Goal: Task Accomplishment & Management: Use online tool/utility

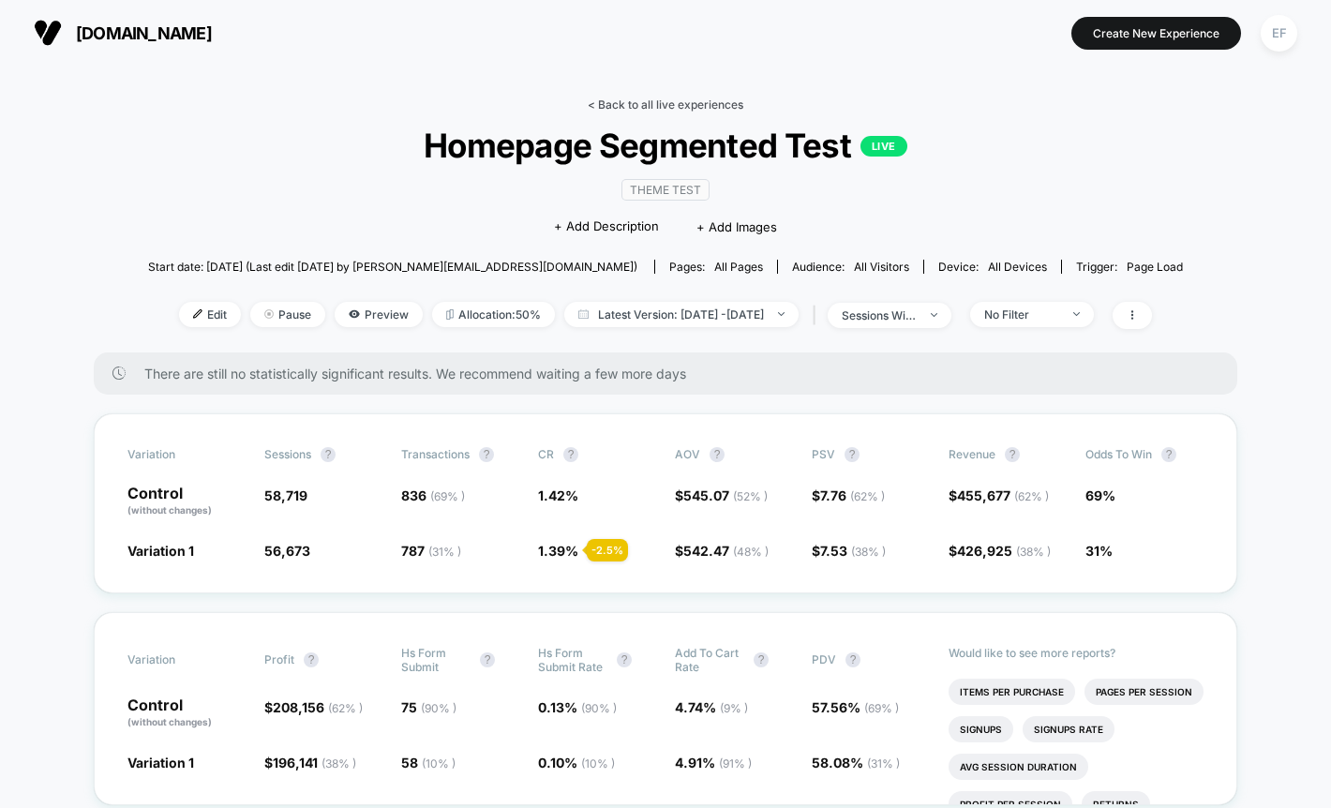
click at [655, 104] on link "< Back to all live experiences" at bounding box center [666, 105] width 156 height 14
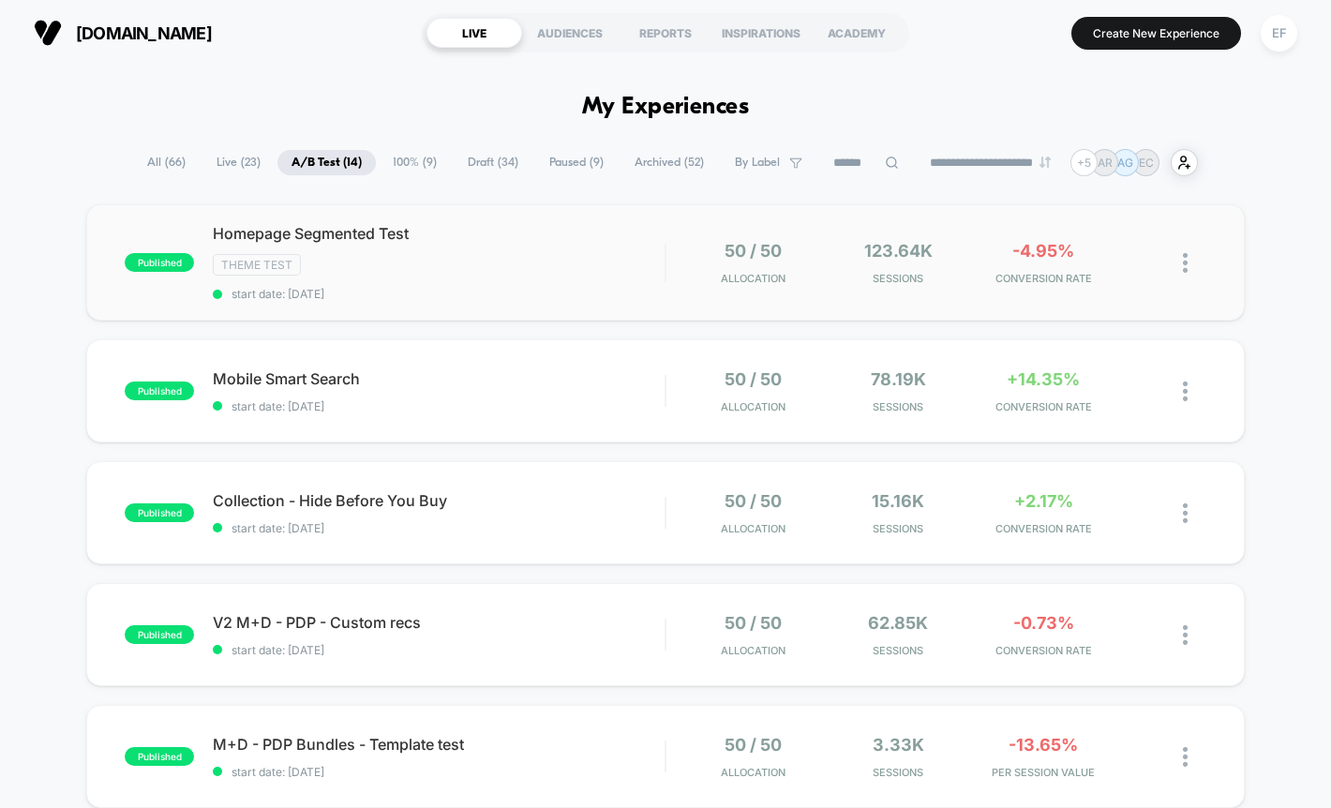
click at [949, 265] on div "123.64k Sessions" at bounding box center [899, 263] width 136 height 44
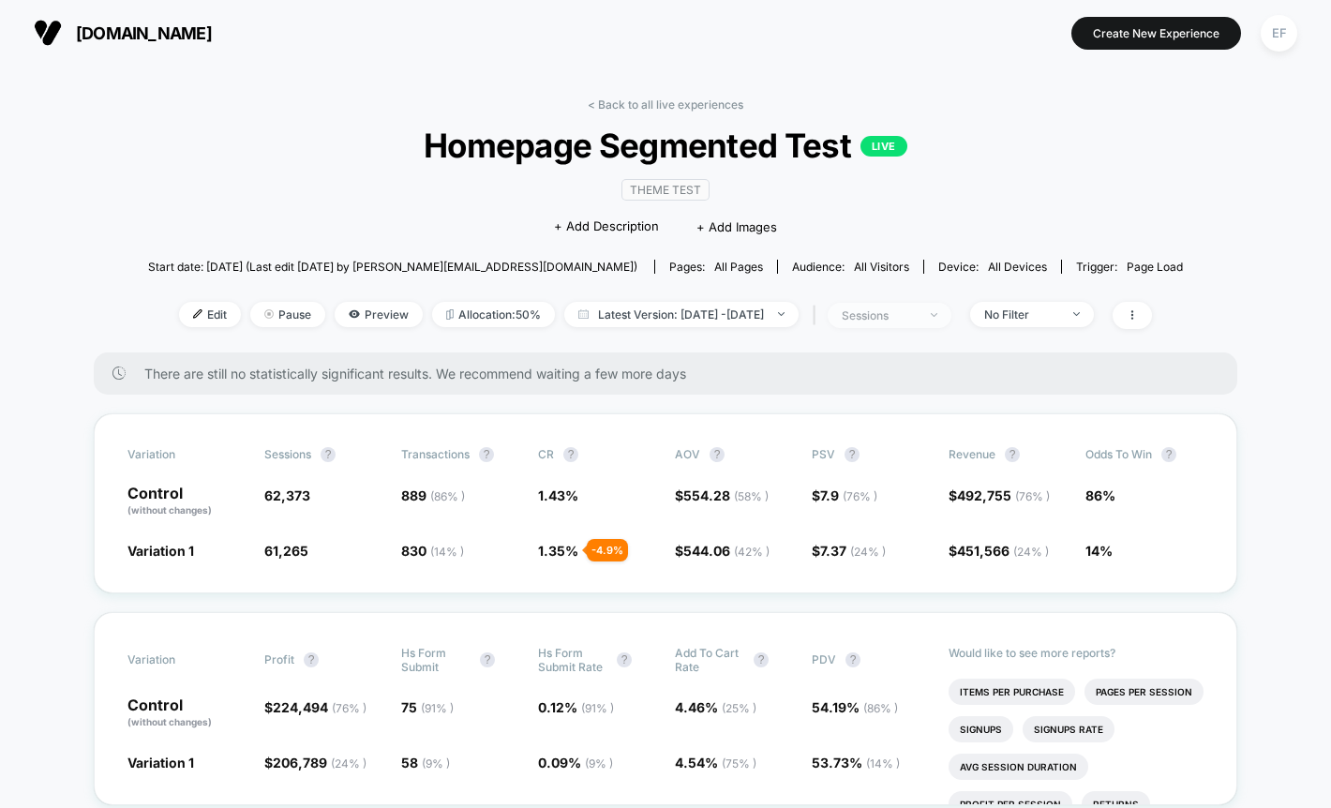
click at [920, 323] on span "sessions" at bounding box center [890, 315] width 124 height 25
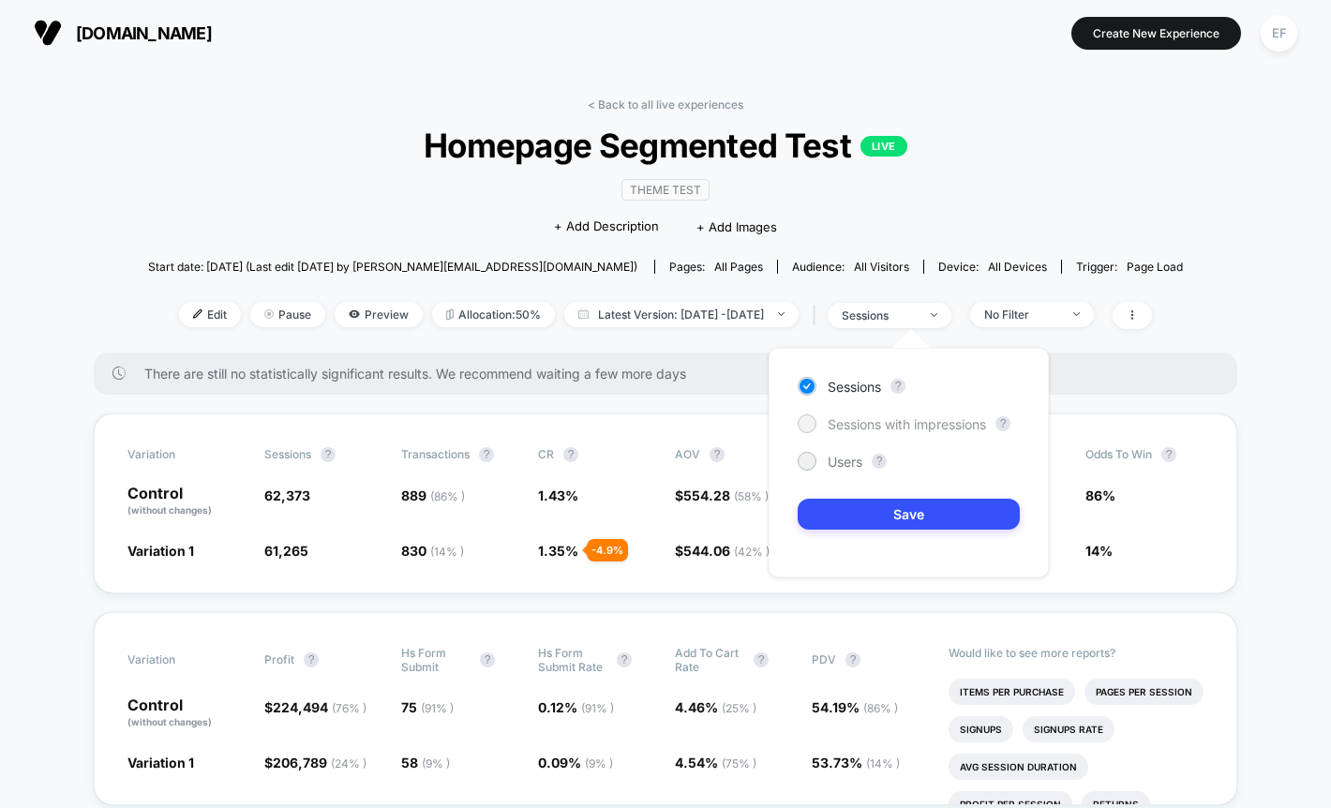
click at [833, 416] on span "Sessions with impressions" at bounding box center [907, 424] width 158 height 16
click at [854, 502] on button "Save" at bounding box center [909, 514] width 222 height 31
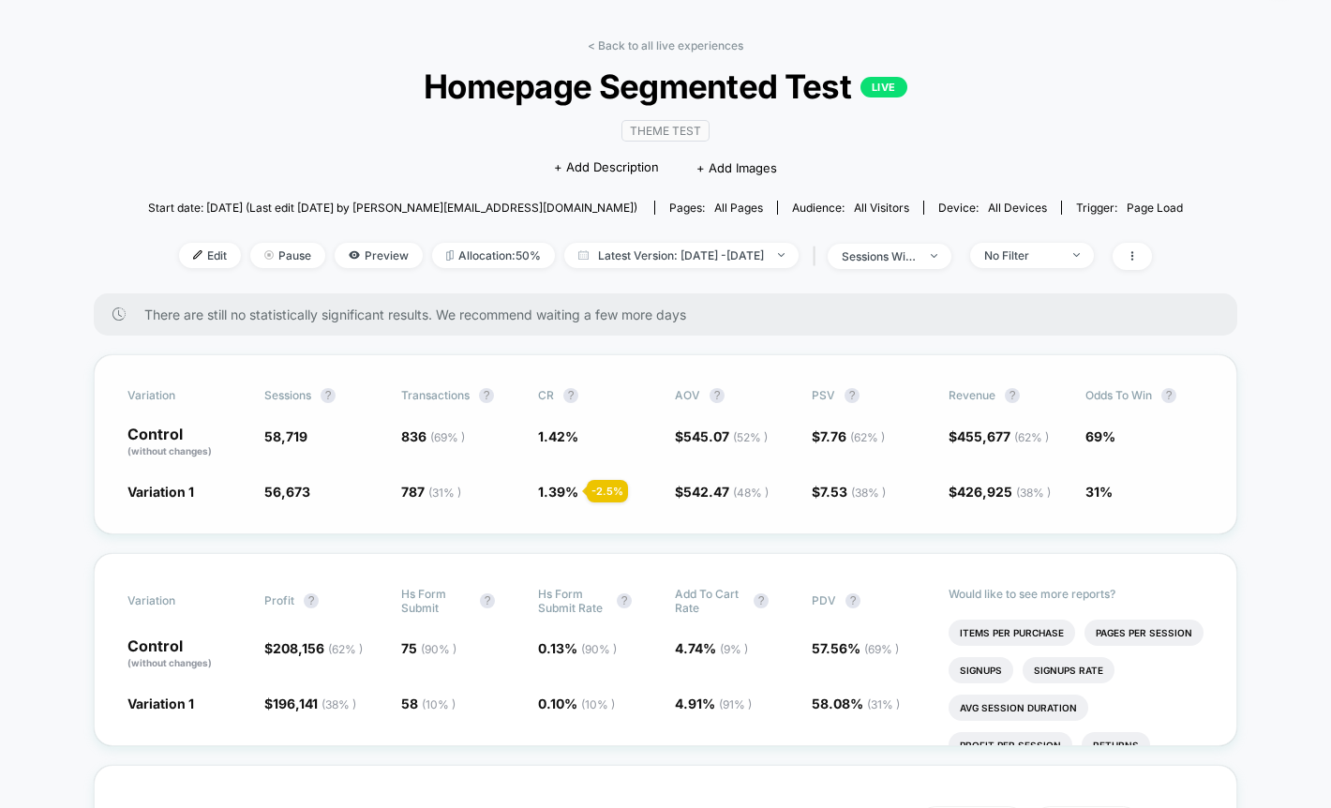
scroll to position [60, 0]
click at [1138, 250] on icon at bounding box center [1132, 254] width 11 height 11
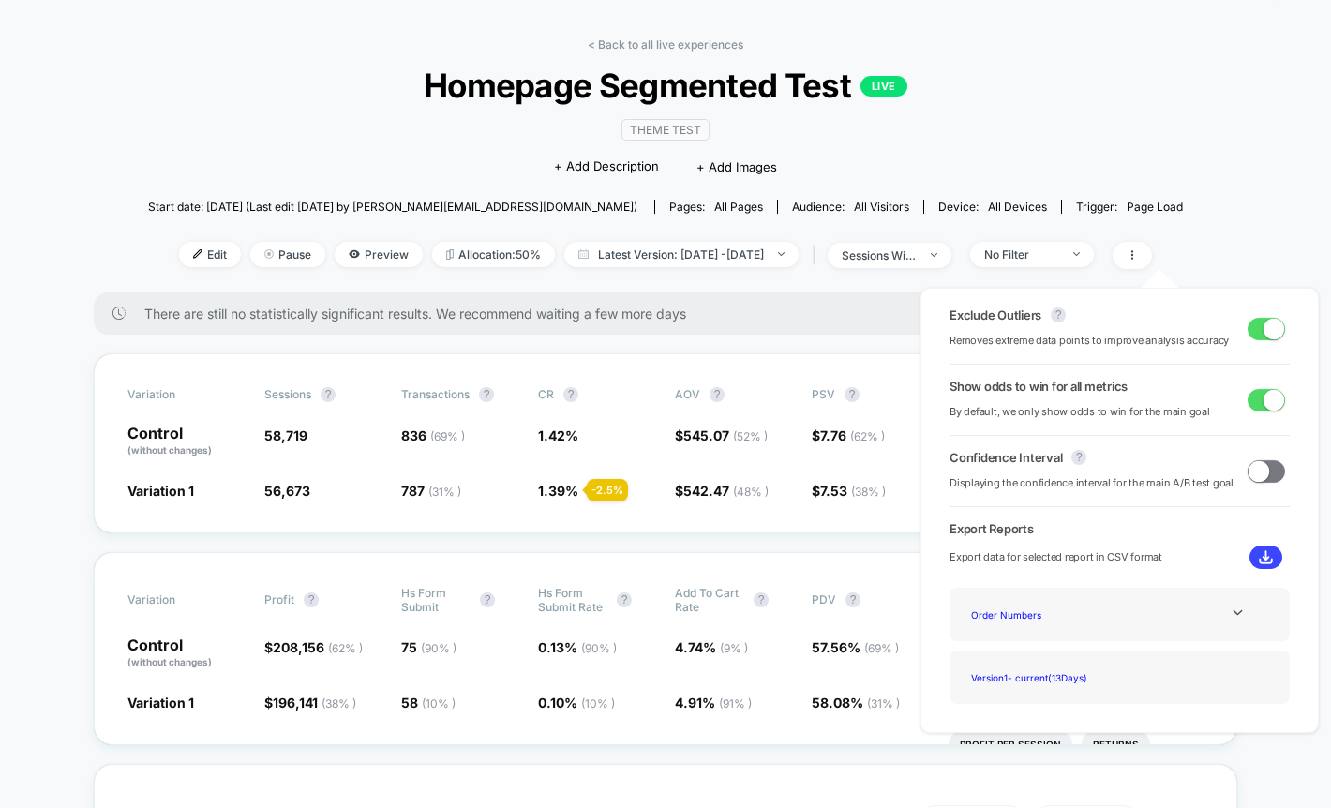
click at [1251, 333] on span at bounding box center [1267, 329] width 38 height 23
click at [1251, 333] on span at bounding box center [1259, 328] width 21 height 21
click at [1251, 333] on span at bounding box center [1267, 329] width 38 height 23
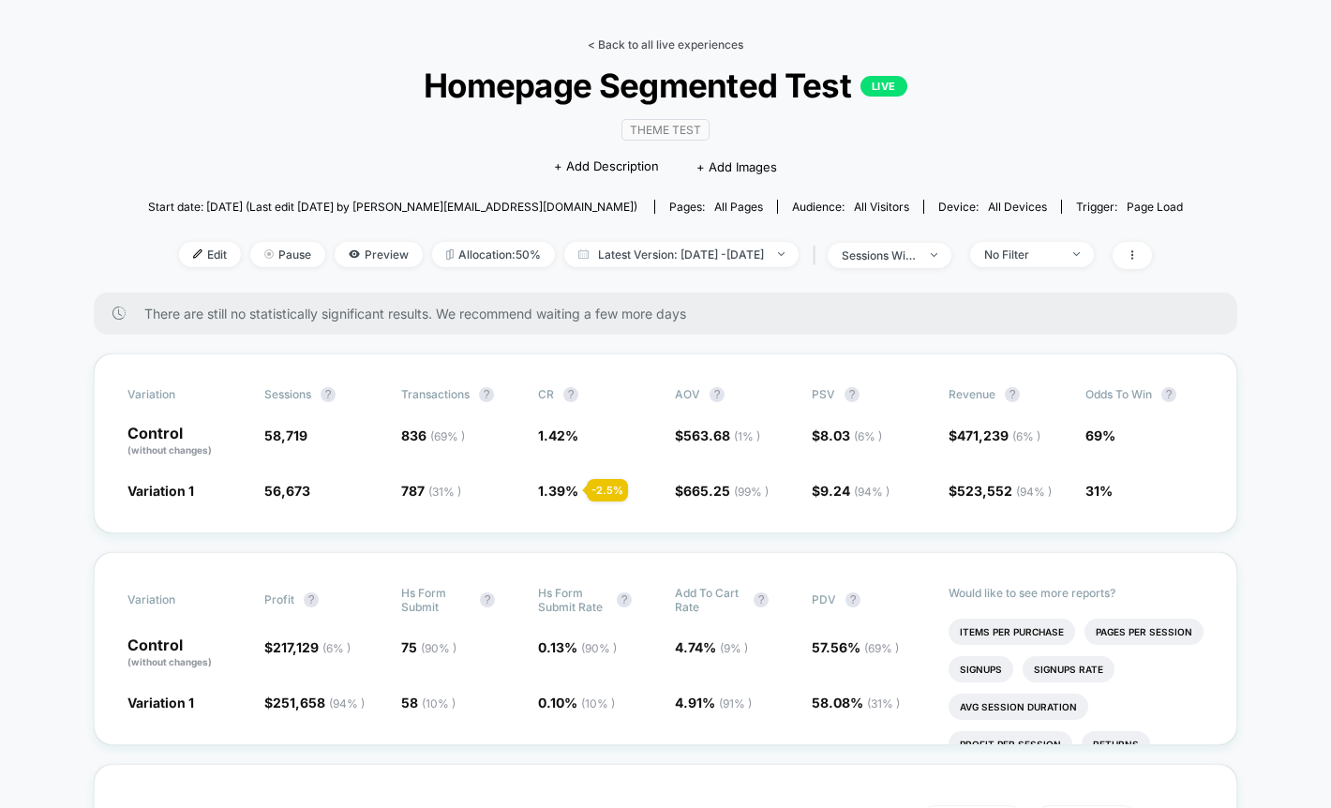
click at [690, 43] on link "< Back to all live experiences" at bounding box center [666, 45] width 156 height 14
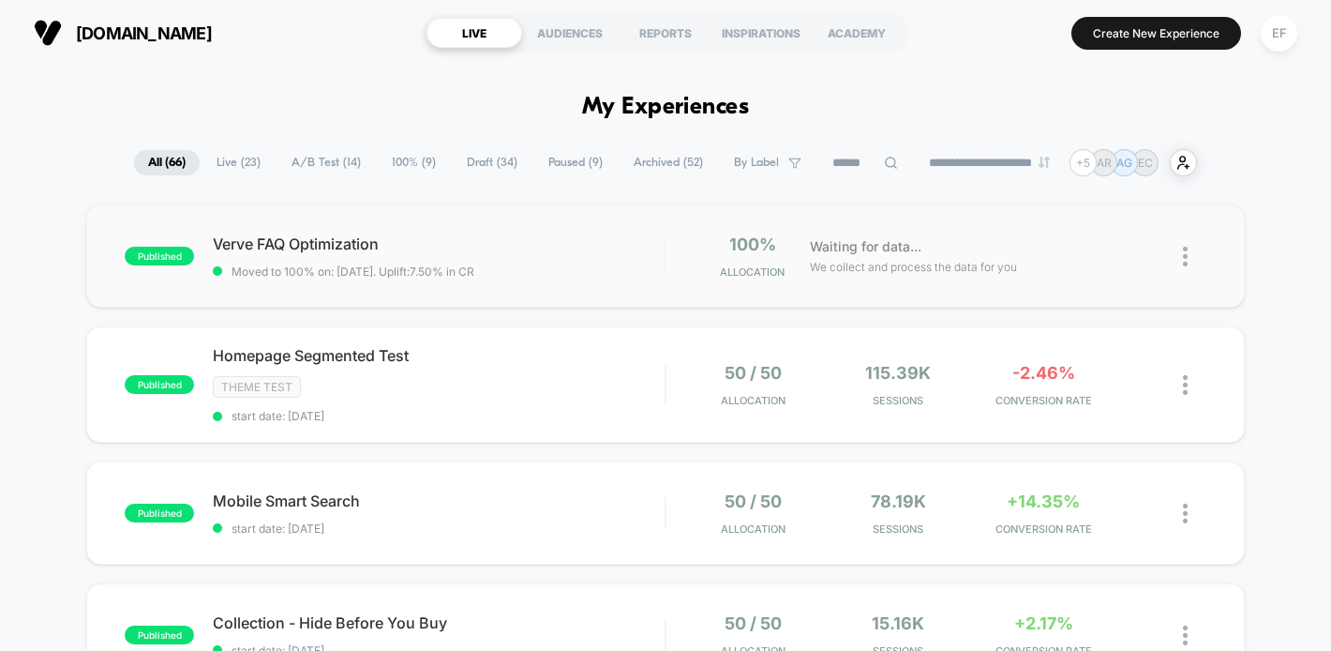
scroll to position [19, 0]
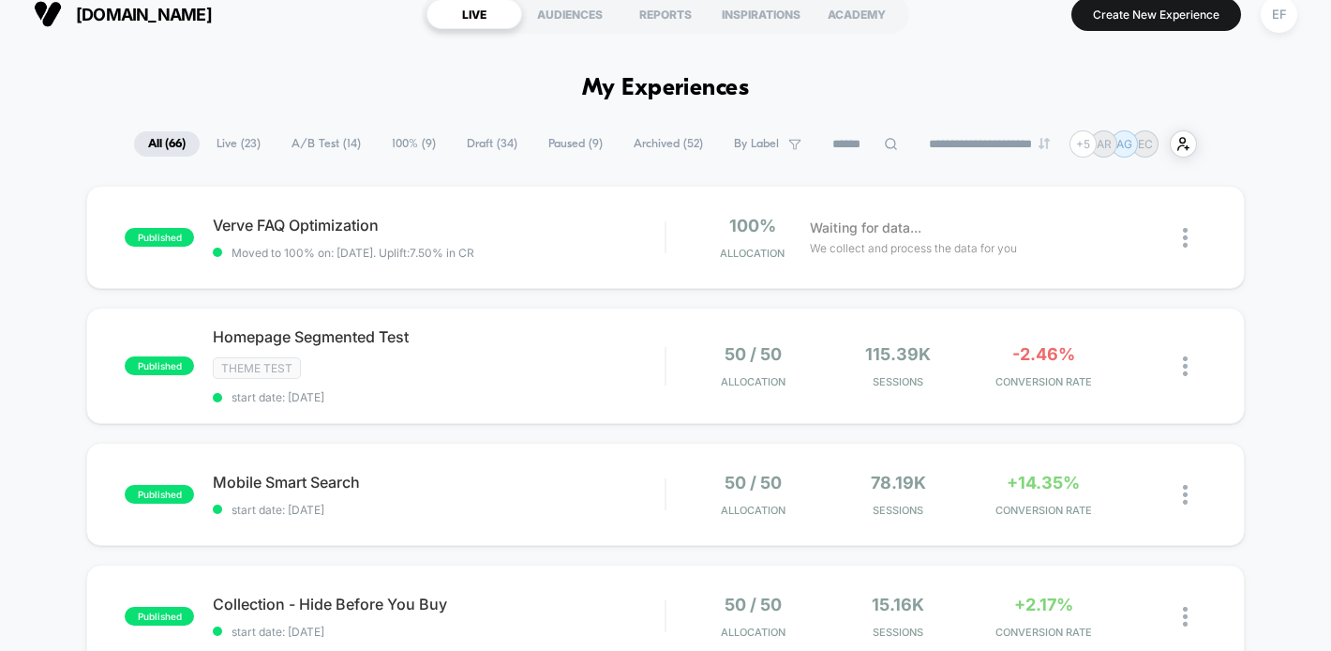
click at [381, 143] on span "100% ( 9 )" at bounding box center [414, 143] width 72 height 25
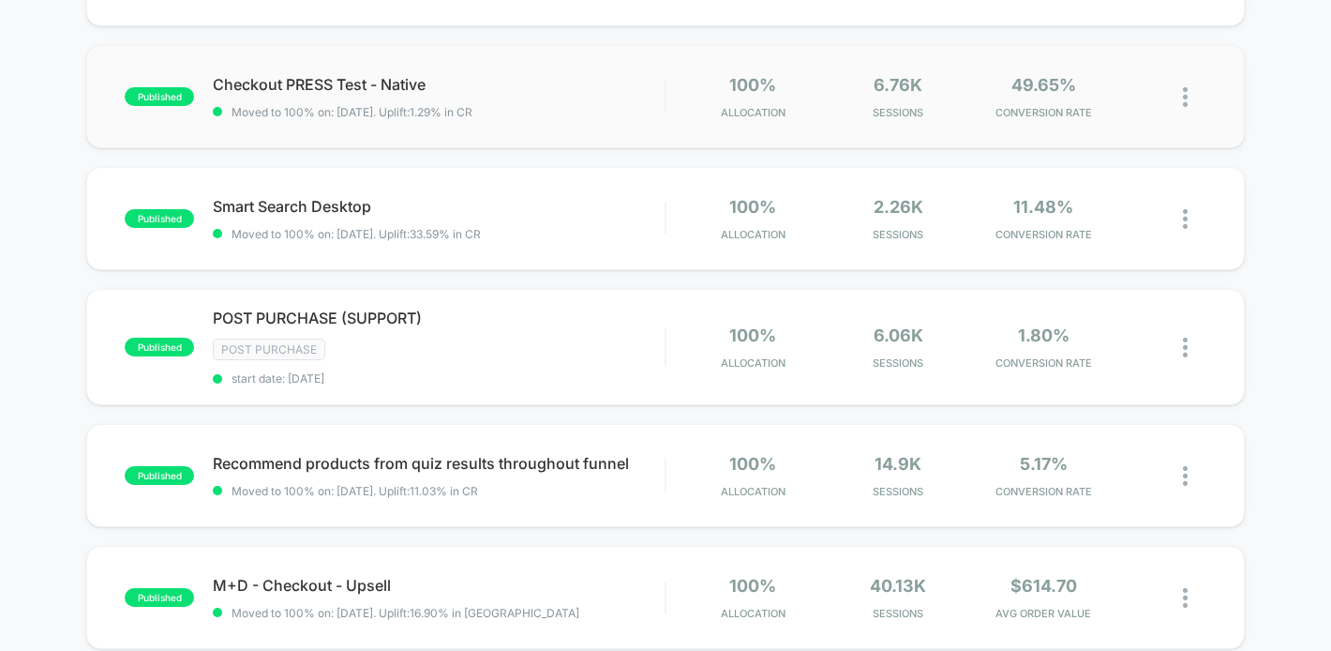
scroll to position [283, 0]
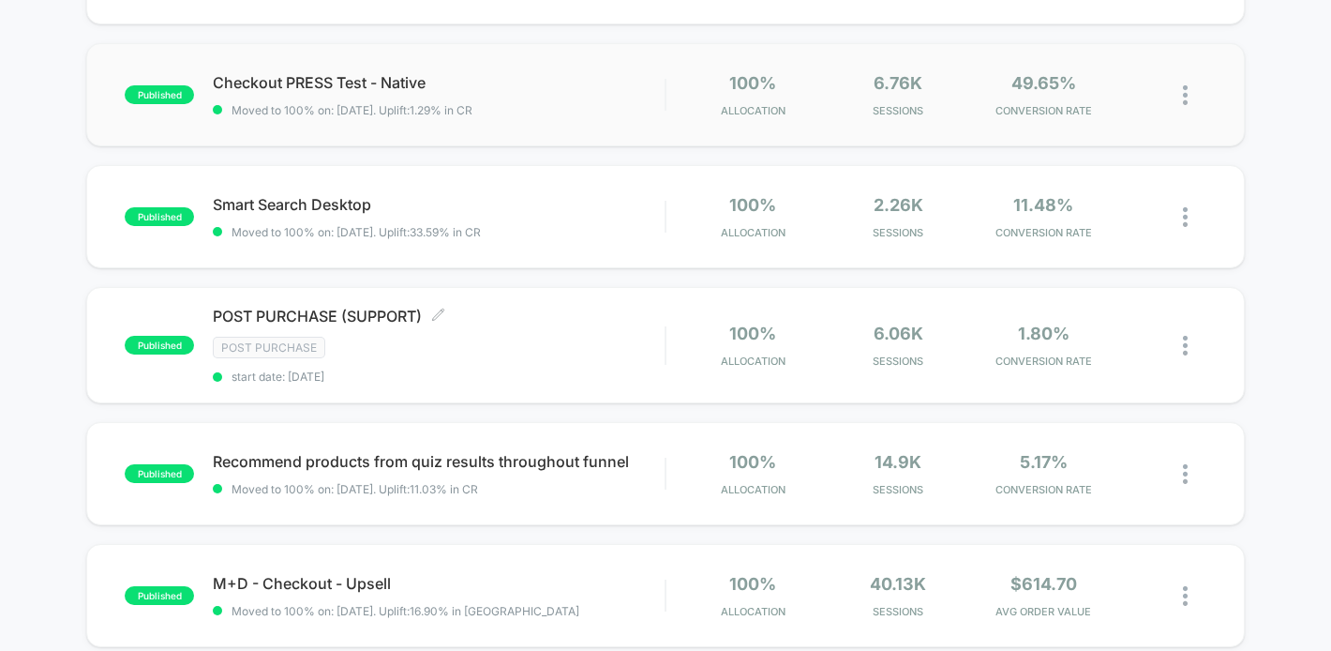
click at [472, 358] on div "POST PURCHASE (SUPPORT) Click to edit experience details Click to edit experien…" at bounding box center [439, 345] width 452 height 77
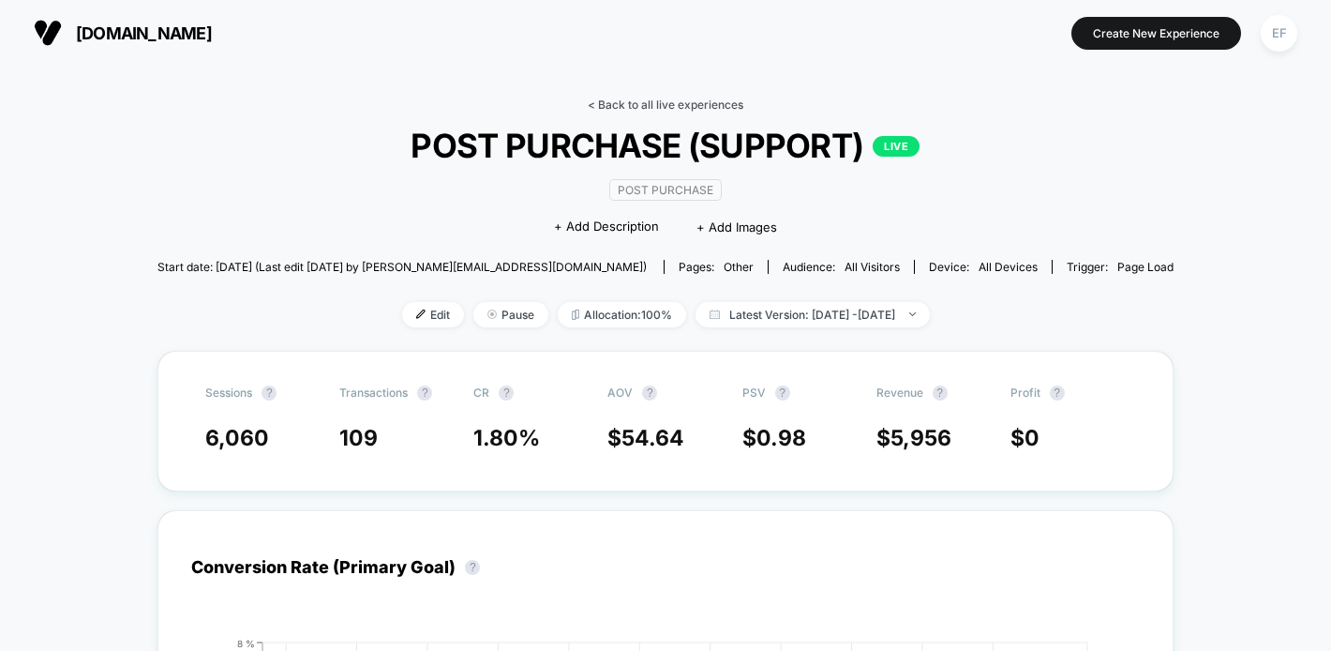
click at [667, 109] on link "< Back to all live experiences" at bounding box center [666, 105] width 156 height 14
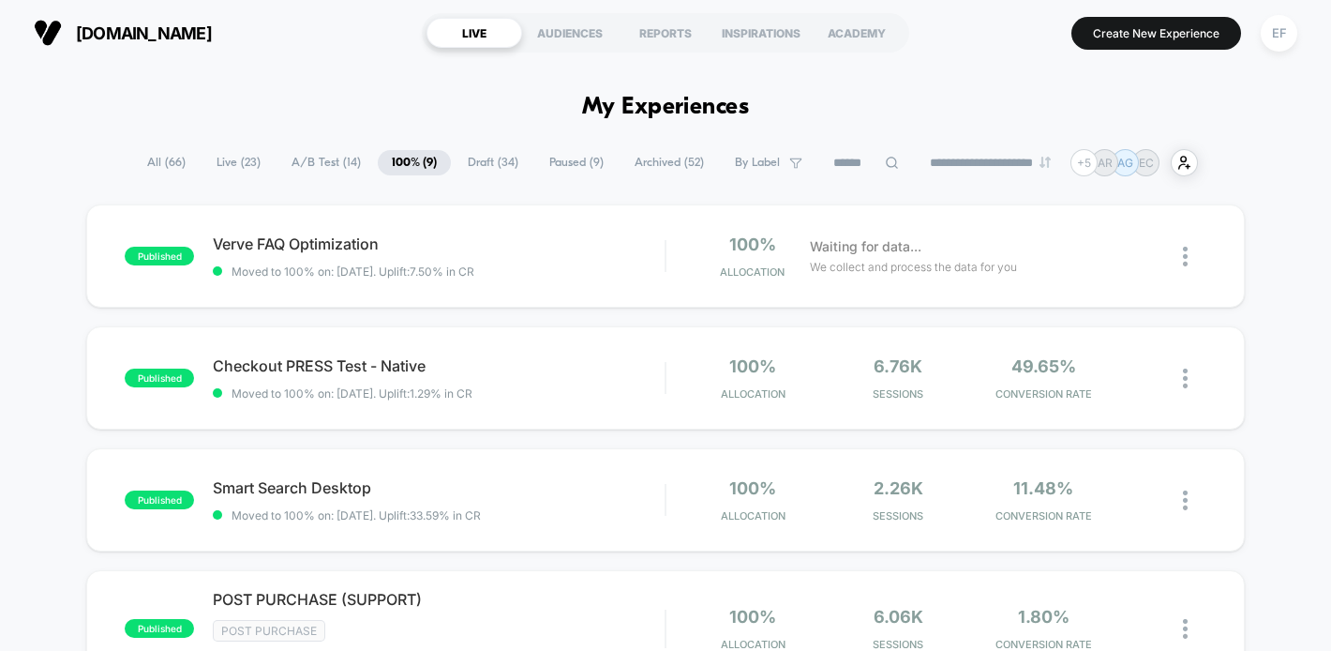
click at [307, 158] on span "A/B Test ( 14 )" at bounding box center [327, 162] width 98 height 25
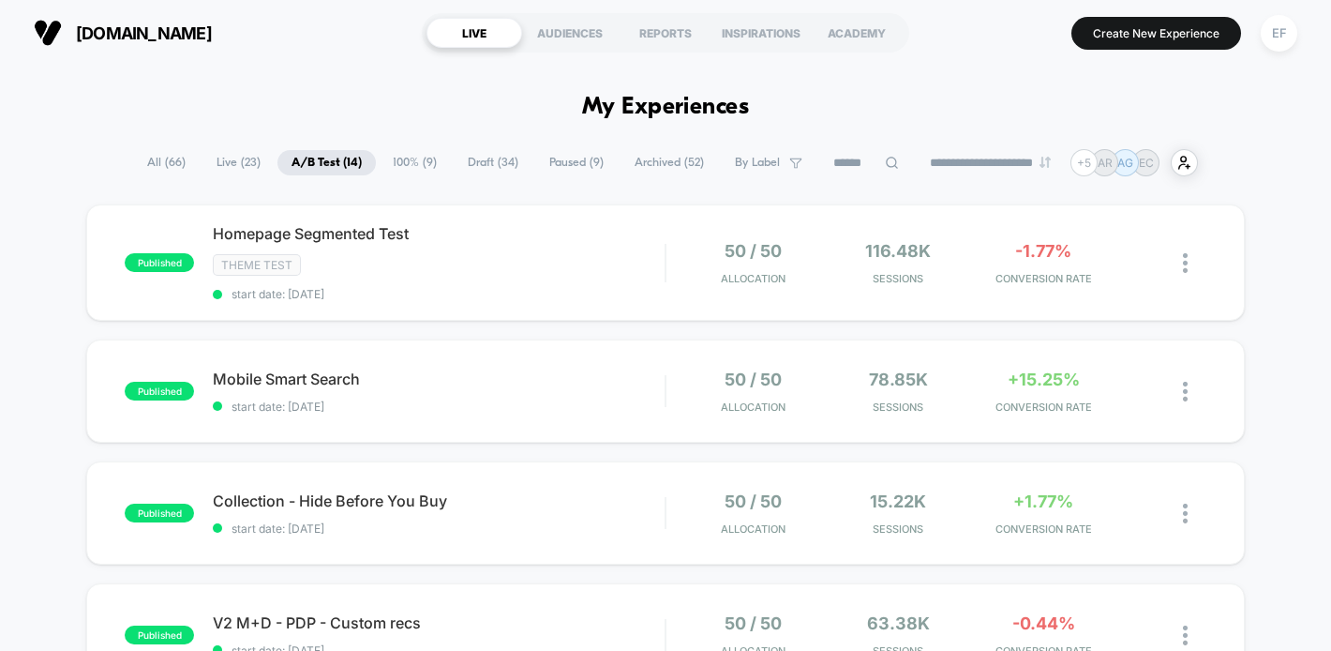
click at [554, 162] on span "Paused ( 9 )" at bounding box center [576, 162] width 83 height 25
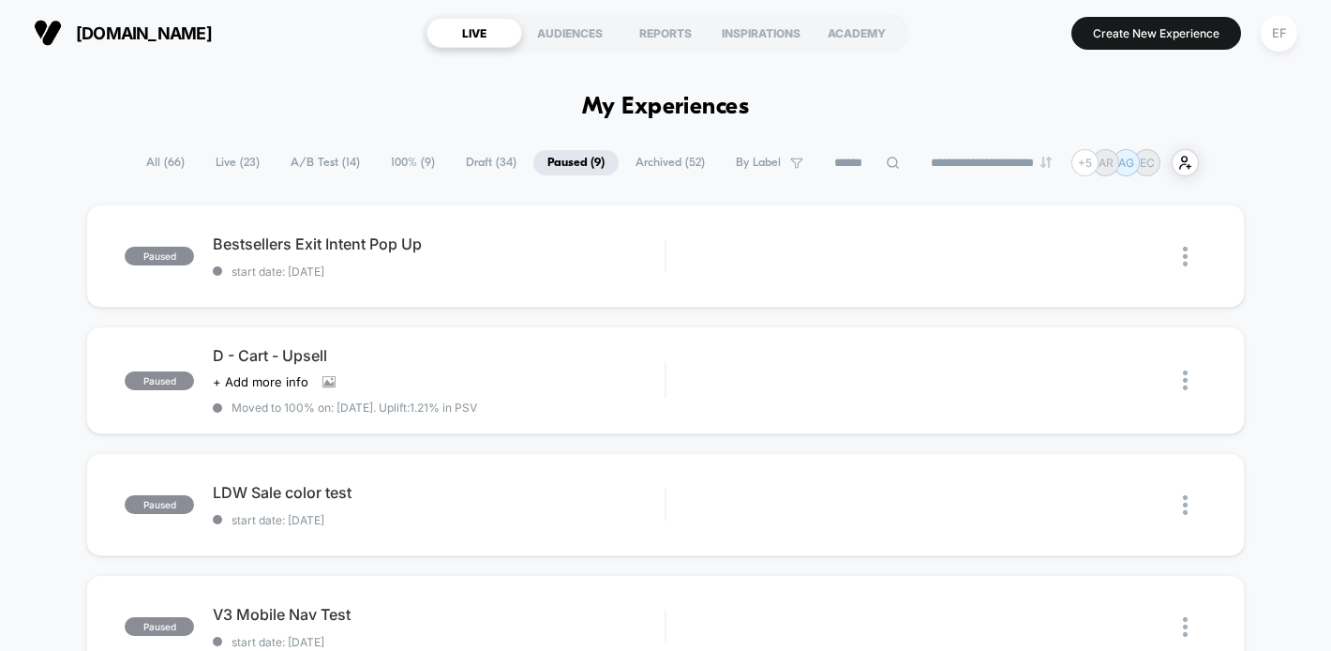
click at [504, 159] on span "Draft ( 34 )" at bounding box center [491, 162] width 79 height 25
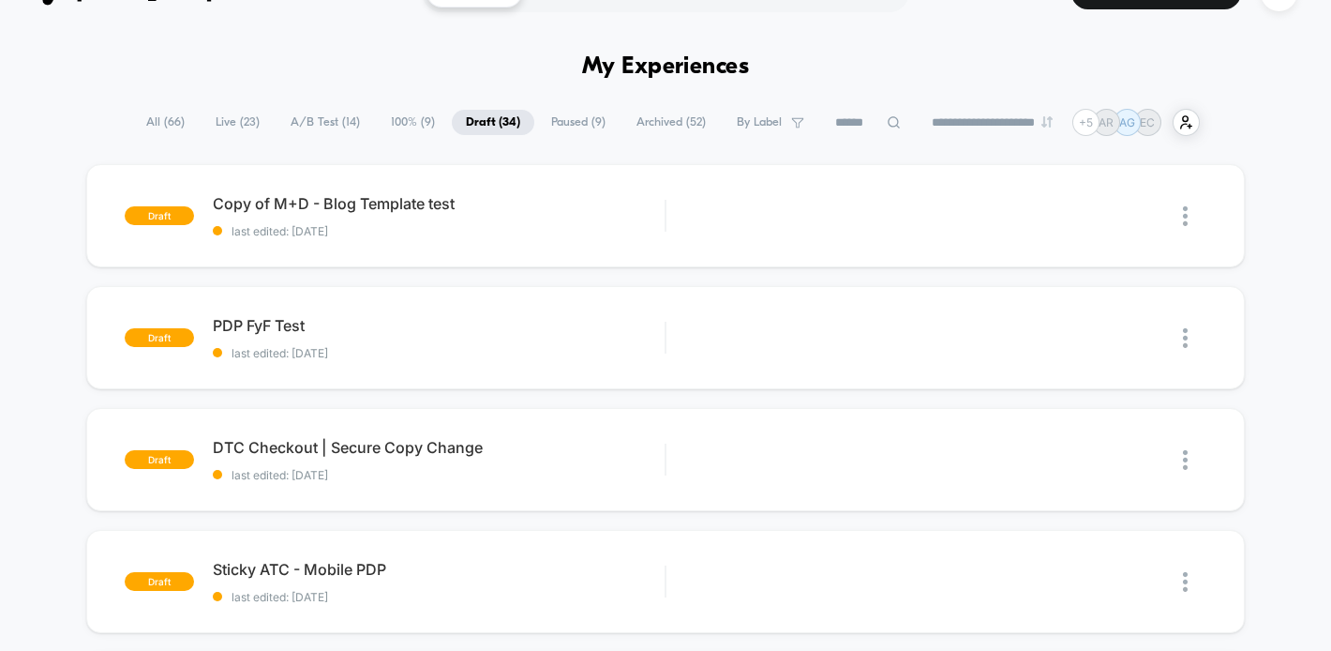
scroll to position [56, 0]
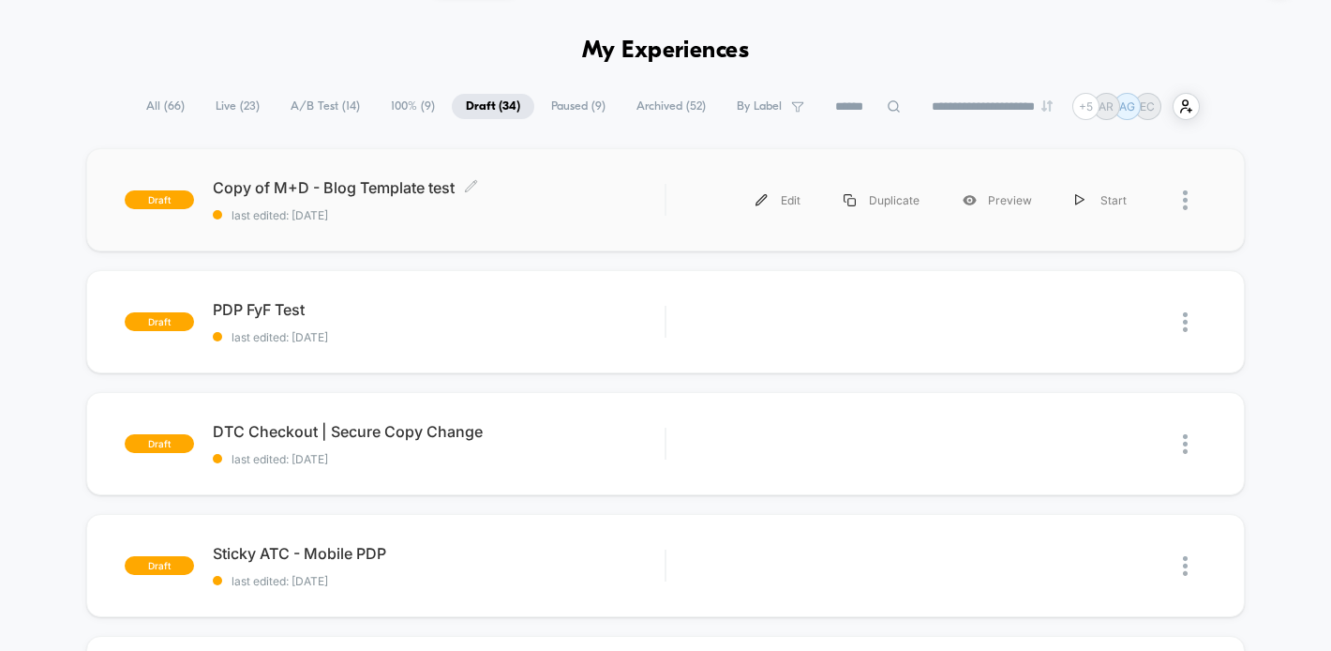
click at [615, 200] on div "Copy of M+D - Blog Template test Click to edit experience details Click to edit…" at bounding box center [439, 200] width 452 height 44
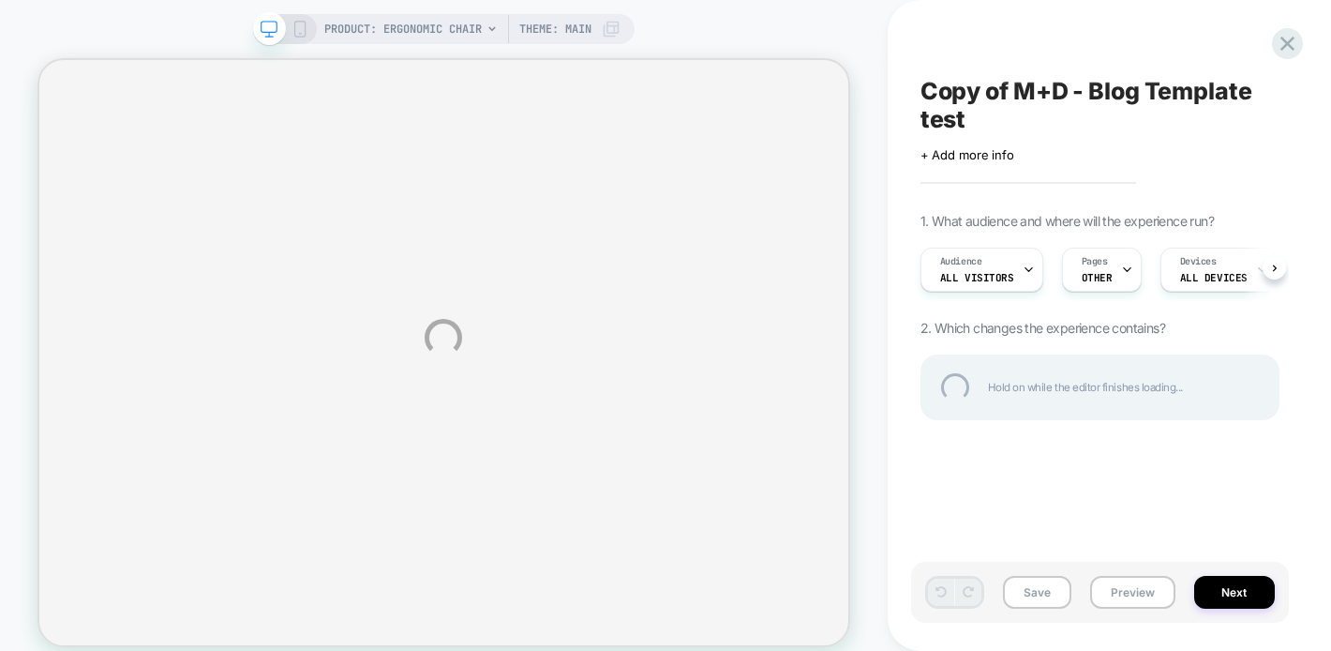
click at [1141, 591] on div "PRODUCT: Ergonomic Chair PRODUCT: Ergonomic Chair Theme: MAIN Copy of M+D - Blo…" at bounding box center [665, 337] width 1331 height 675
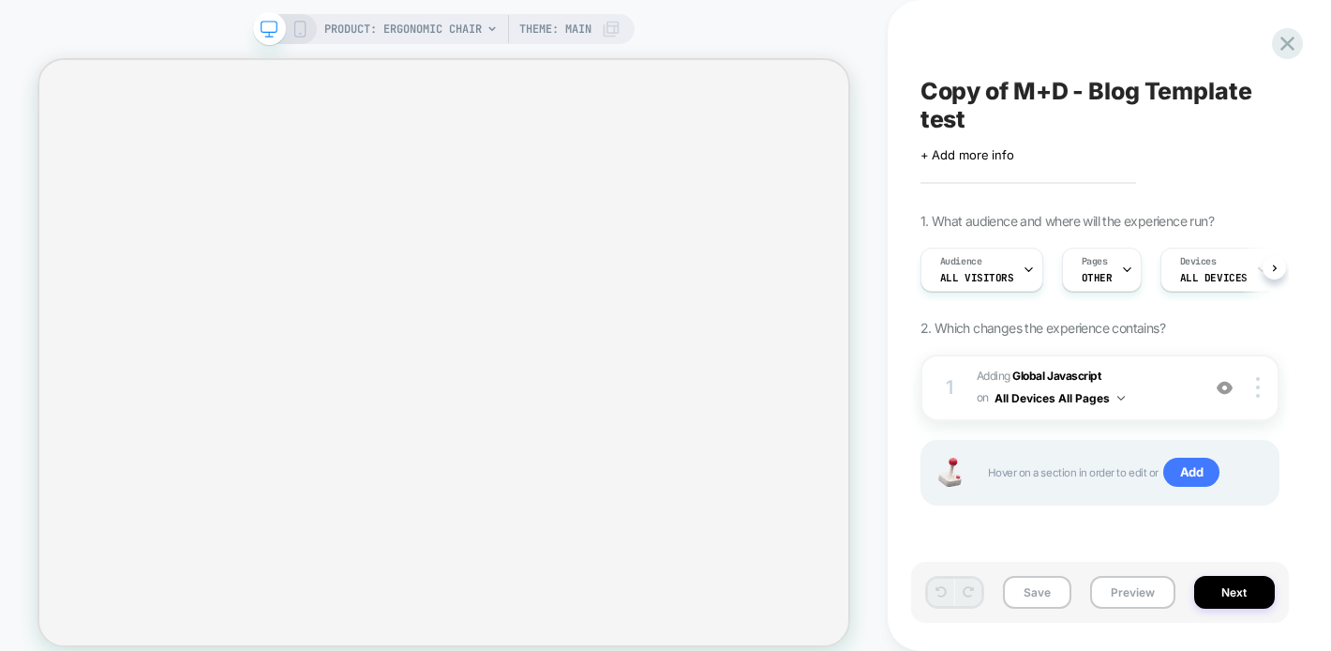
scroll to position [0, 1]
click at [1132, 599] on button "Preview" at bounding box center [1132, 592] width 85 height 33
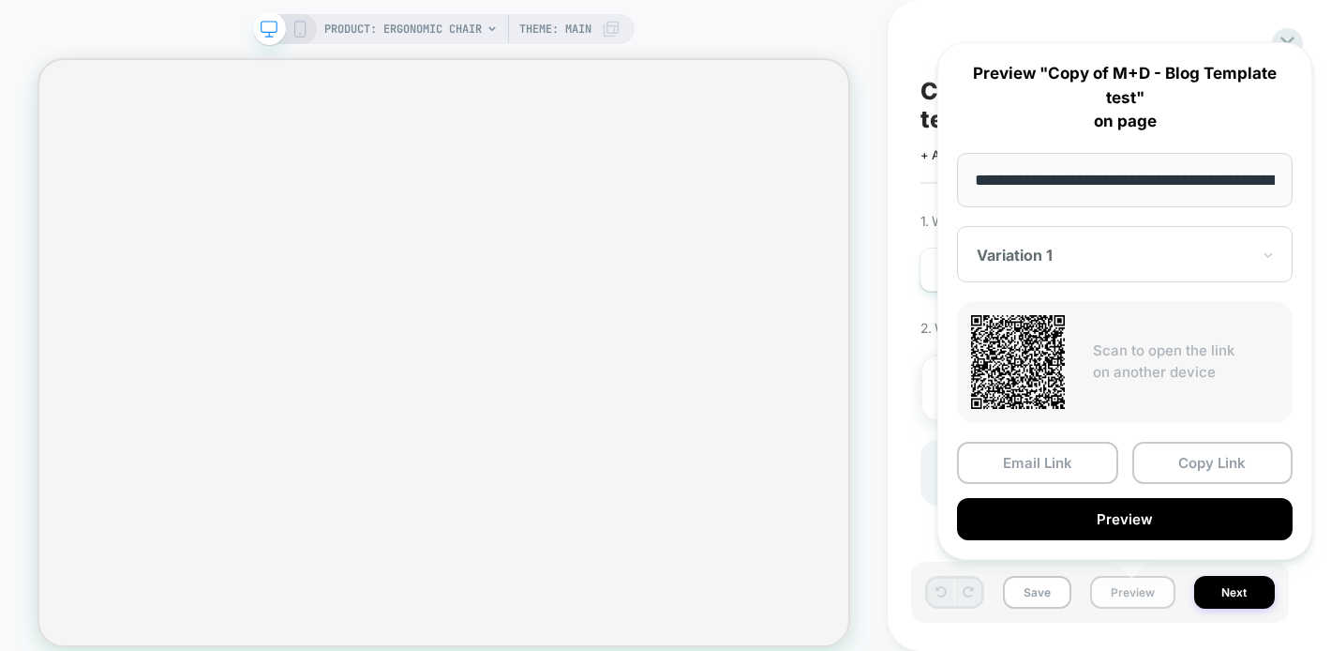
scroll to position [0, 292]
click at [1189, 474] on button "Copy Link" at bounding box center [1213, 464] width 161 height 42
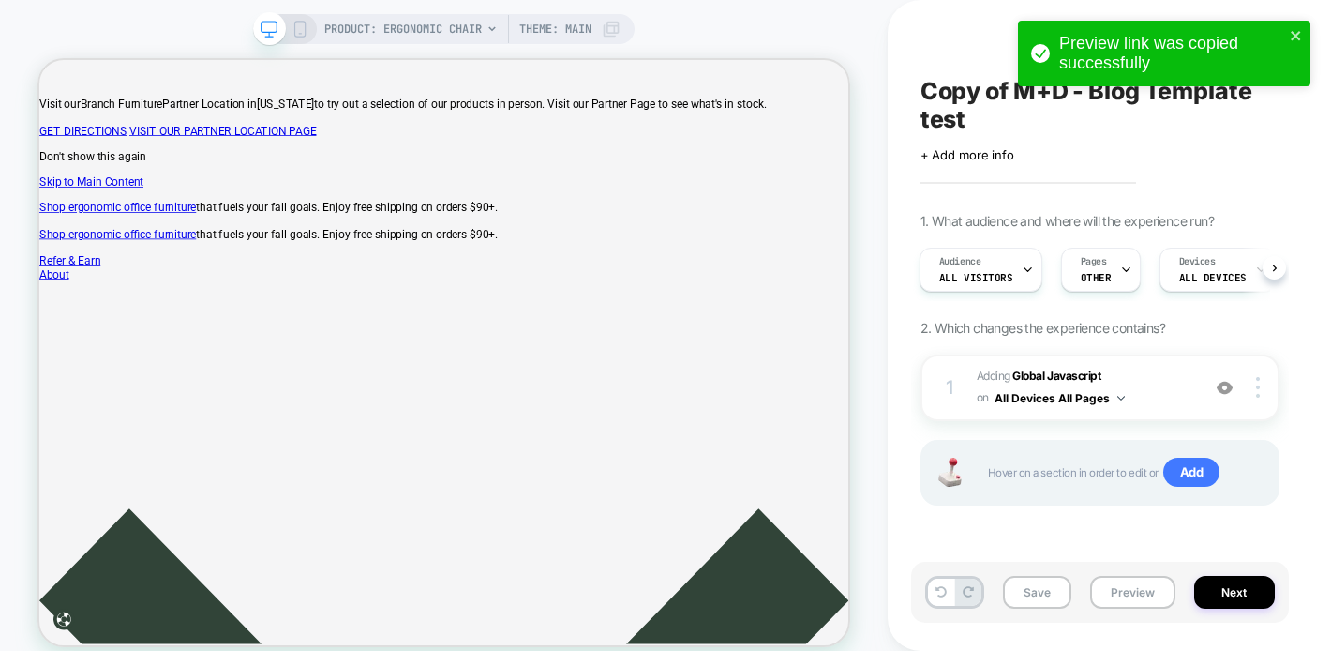
scroll to position [0, 0]
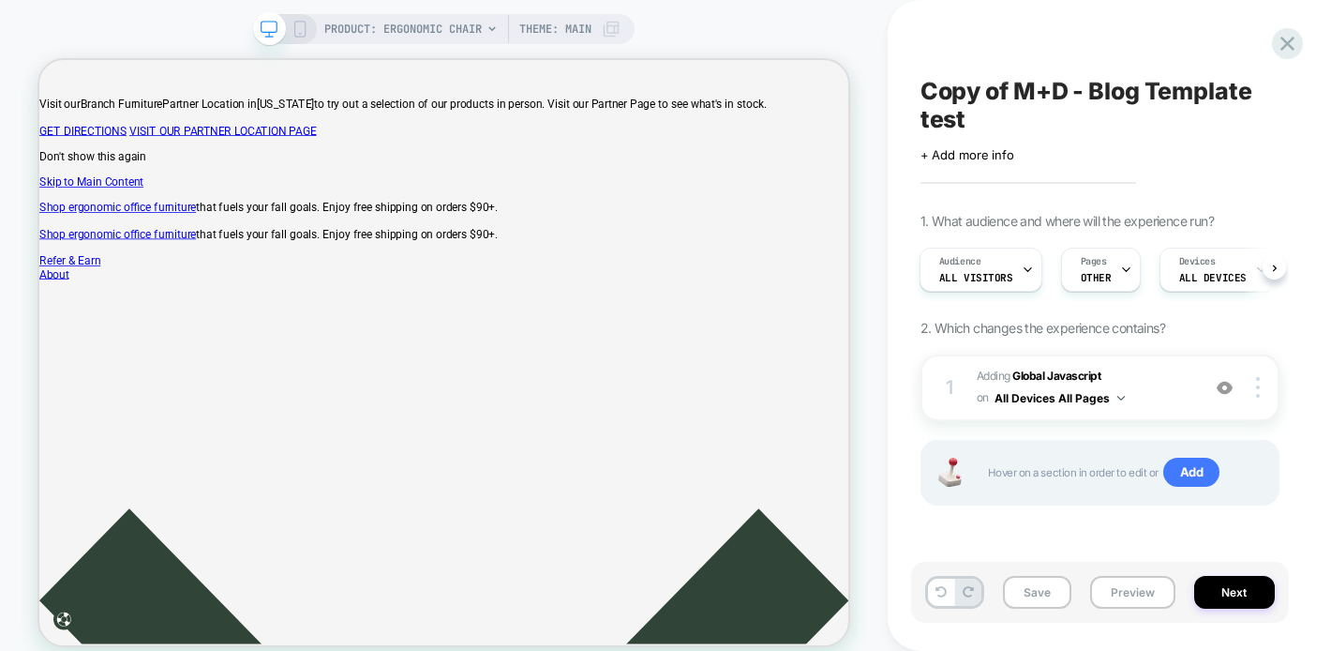
click at [968, 111] on span "Copy of M+D - Blog Template test" at bounding box center [1100, 105] width 359 height 56
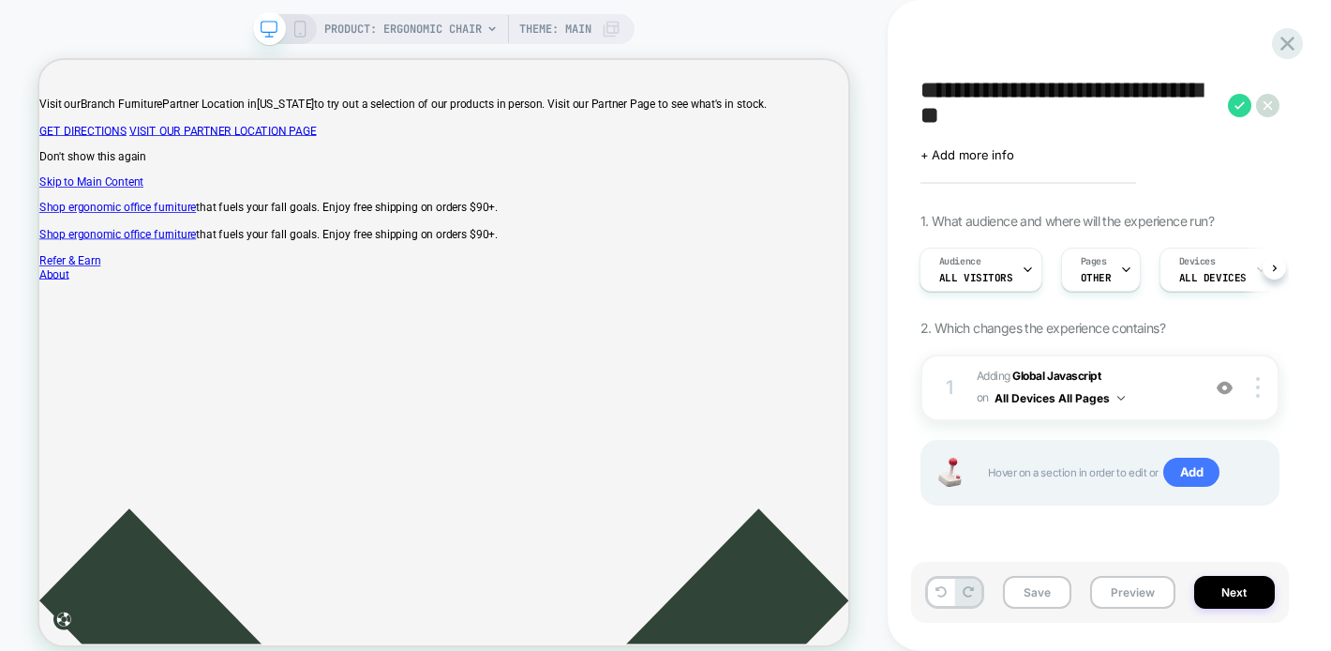
click at [1038, 119] on textarea "**********" at bounding box center [1070, 105] width 298 height 56
type textarea "**********"
click at [1055, 596] on button "Save" at bounding box center [1037, 592] width 68 height 33
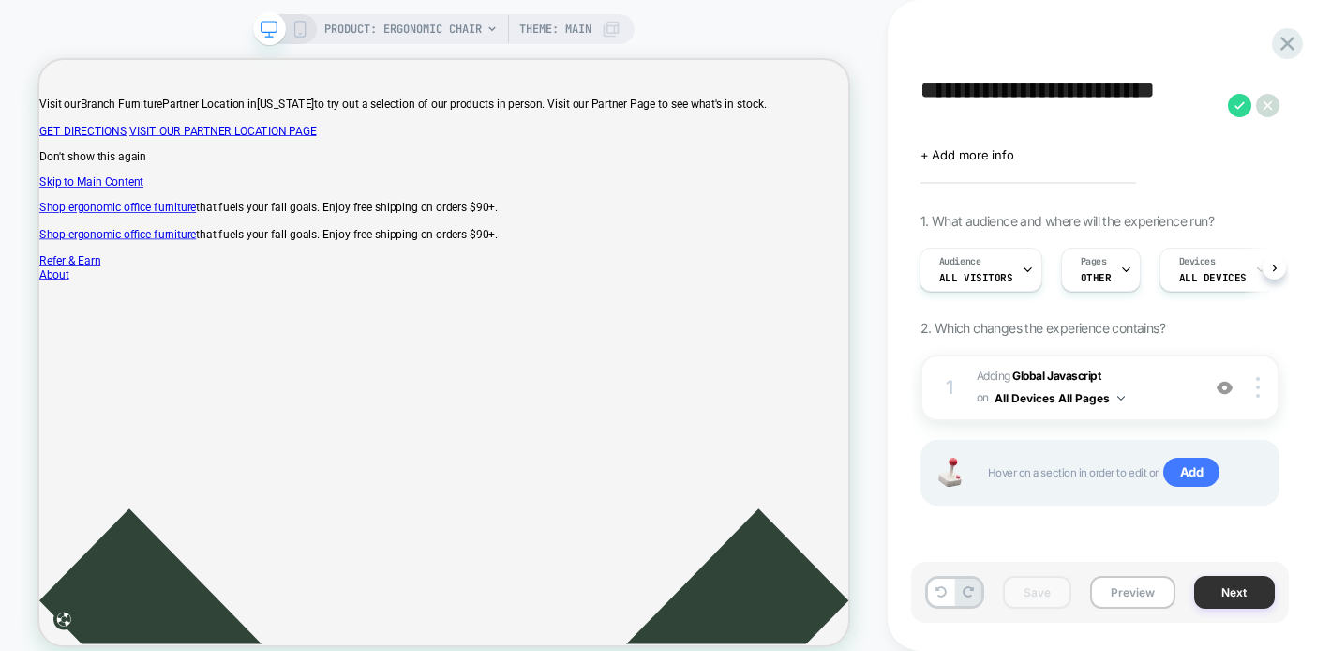
click at [1218, 591] on button "Next" at bounding box center [1235, 592] width 81 height 33
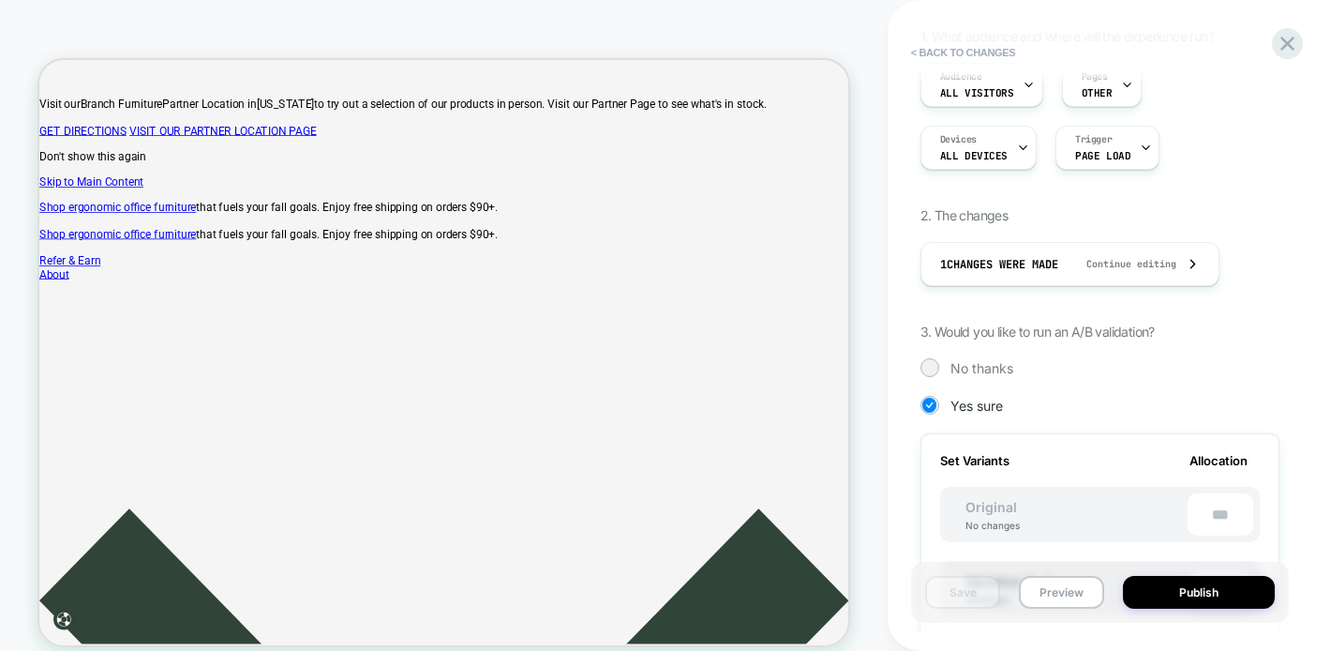
scroll to position [194, 0]
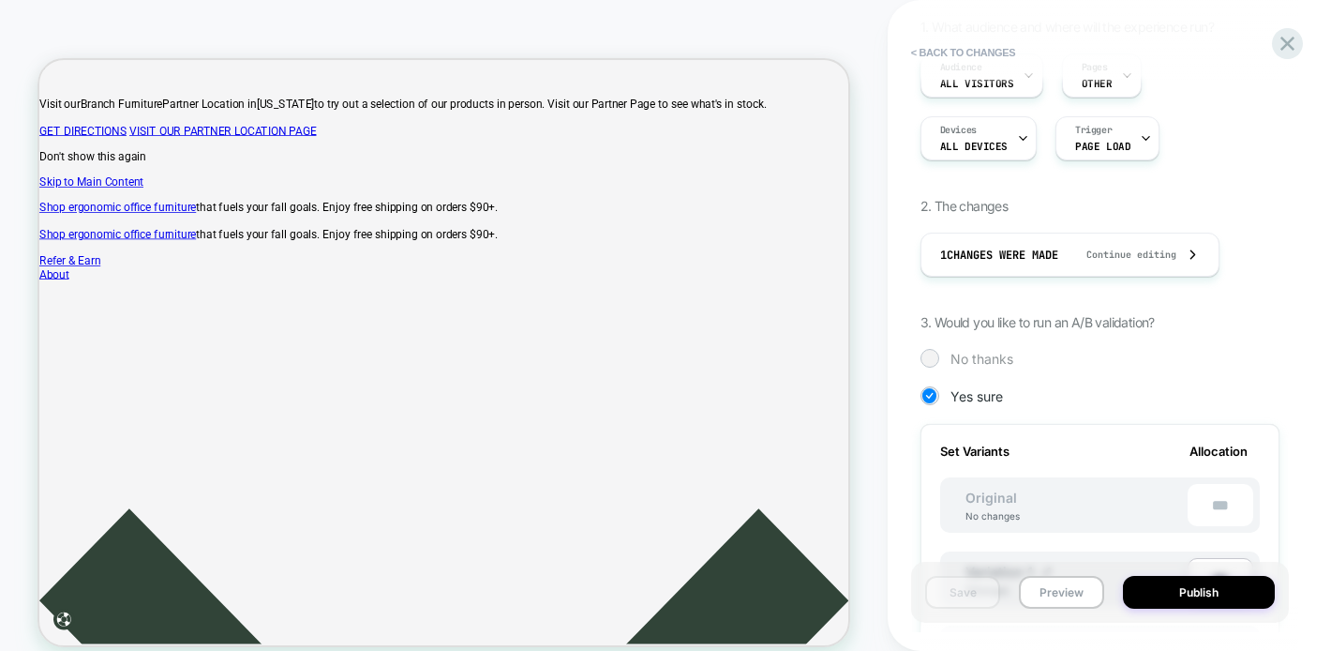
click at [955, 357] on span "No thanks" at bounding box center [982, 359] width 63 height 16
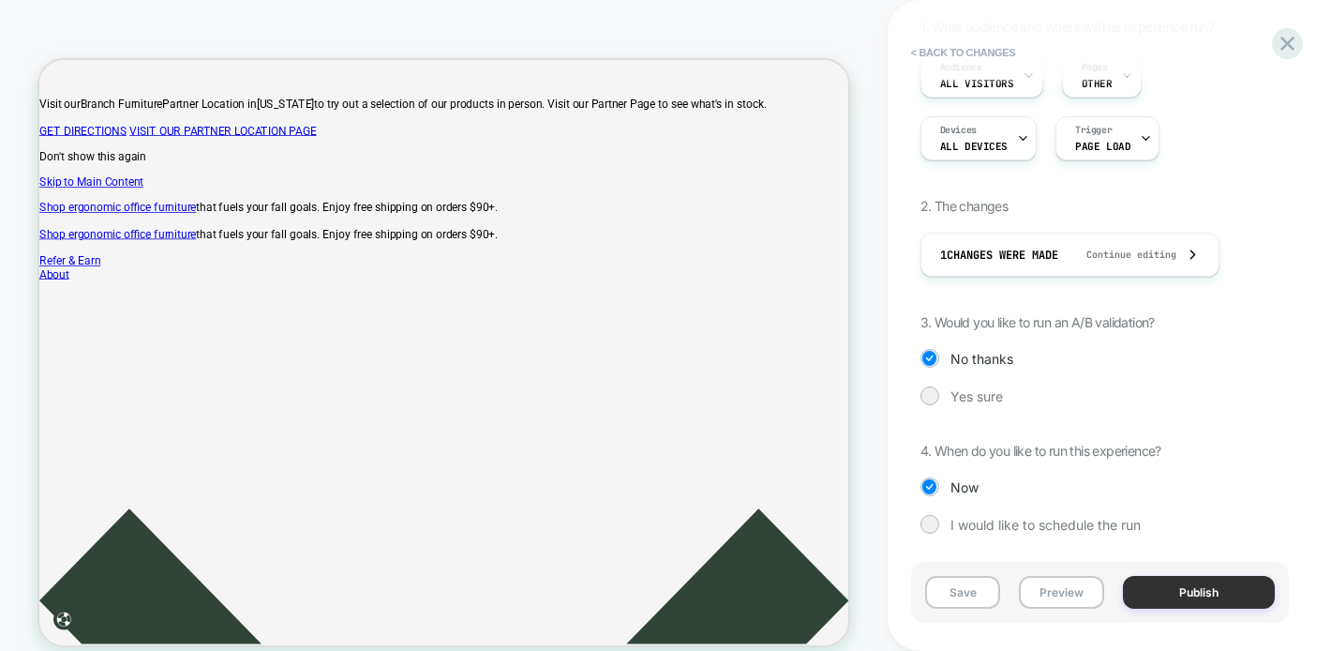
click at [1200, 594] on button "Publish" at bounding box center [1199, 592] width 152 height 33
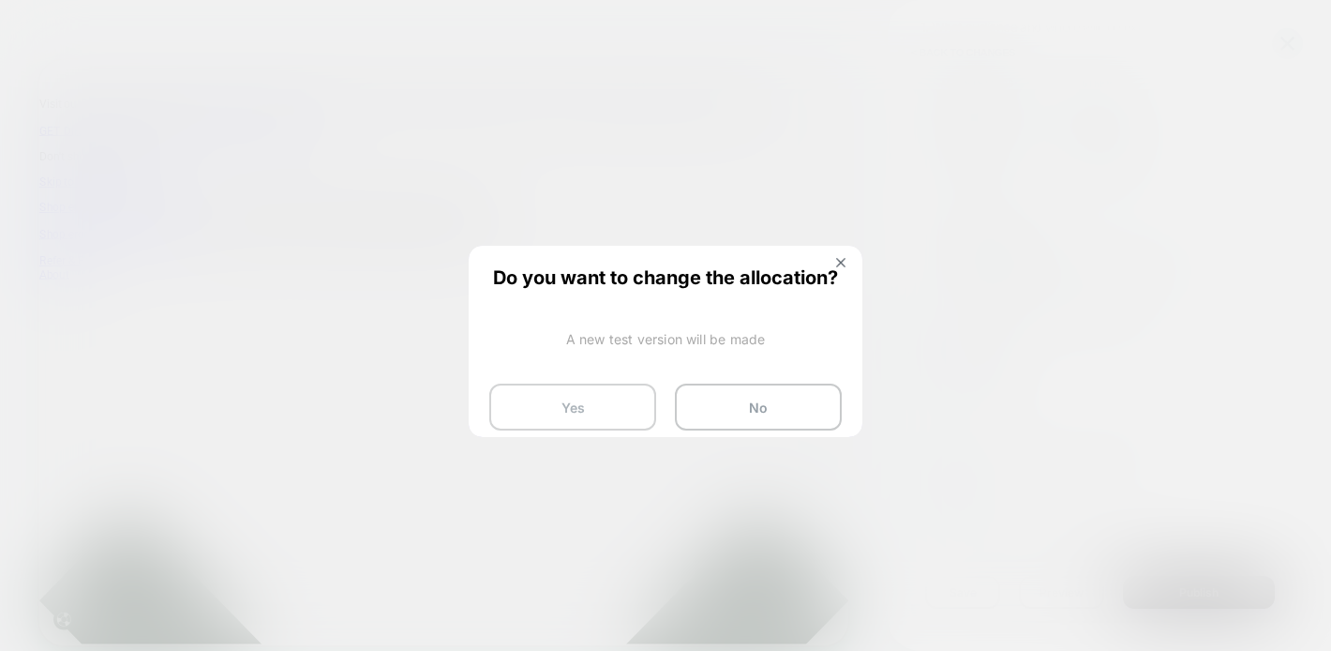
click at [599, 411] on button "Yes" at bounding box center [572, 406] width 167 height 47
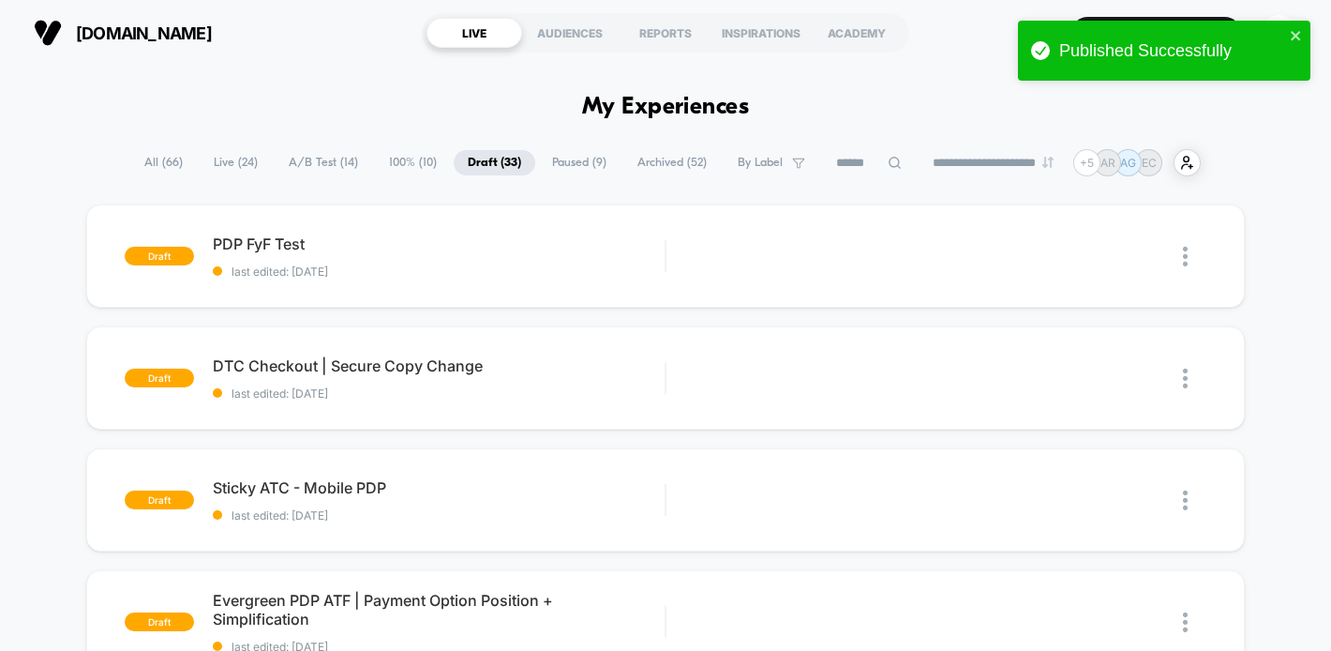
click at [377, 155] on span "100% ( 10 )" at bounding box center [413, 162] width 76 height 25
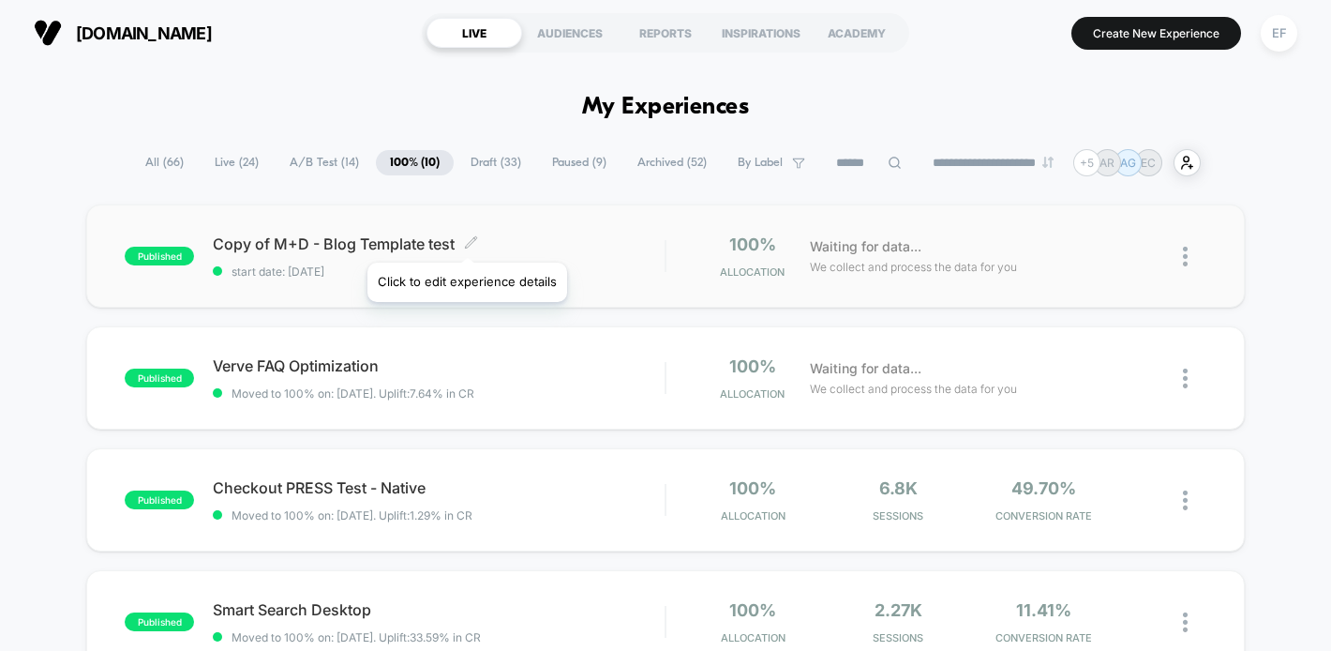
click at [466, 239] on icon at bounding box center [471, 242] width 14 height 14
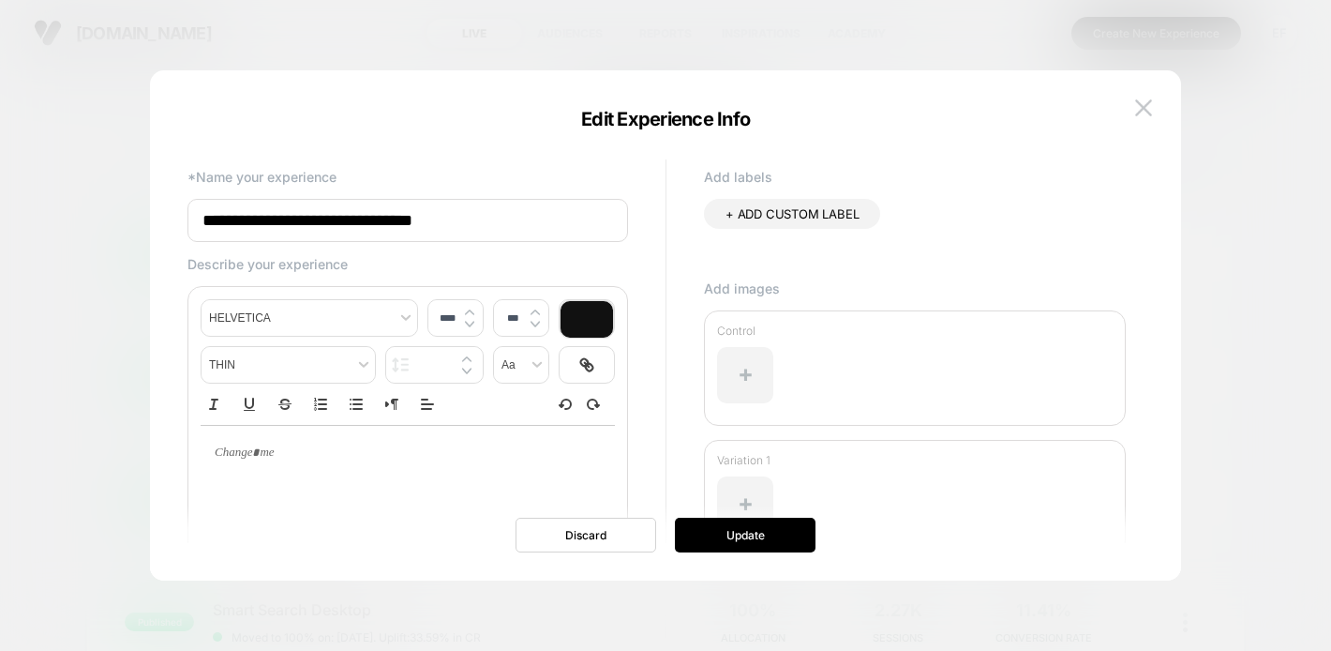
click at [496, 221] on input "**********" at bounding box center [408, 220] width 441 height 43
type input "**********"
click at [760, 536] on button "Update" at bounding box center [745, 535] width 141 height 35
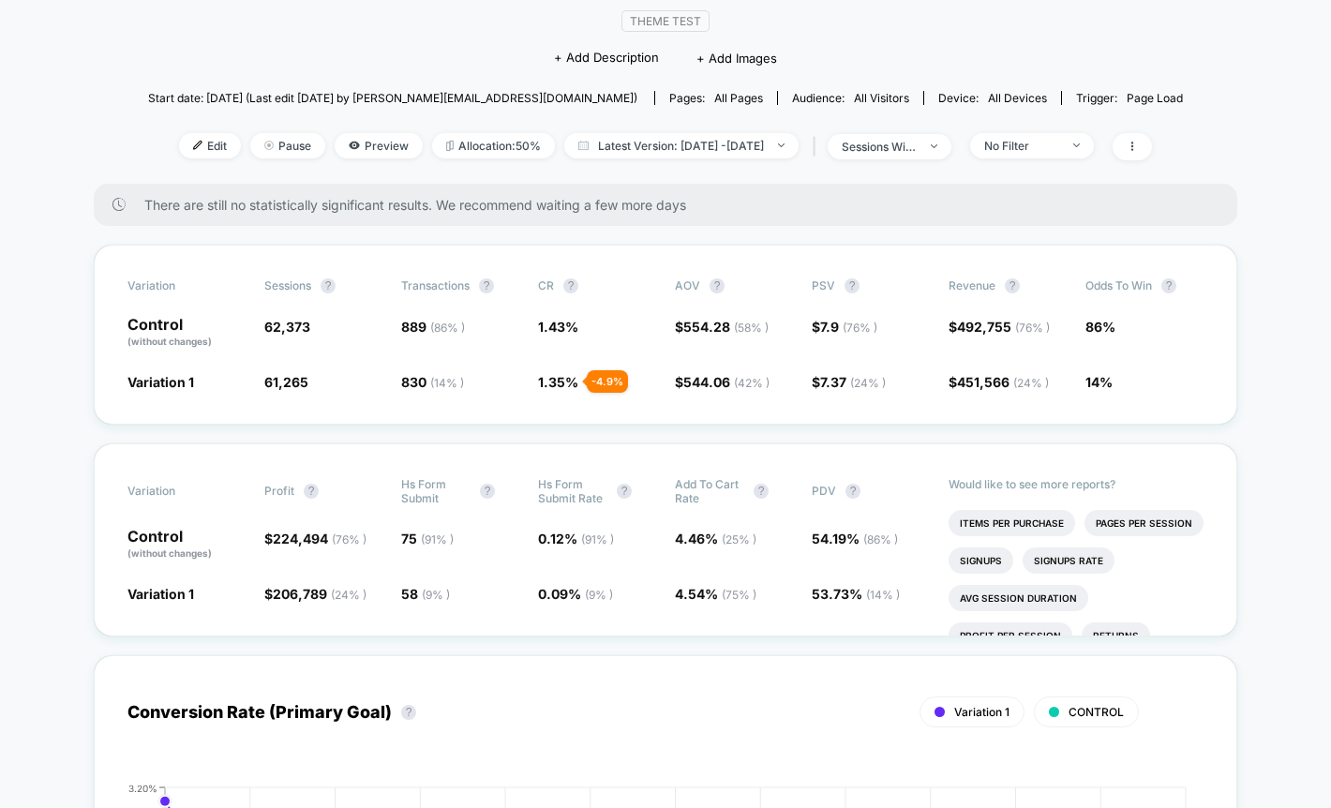
scroll to position [69, 0]
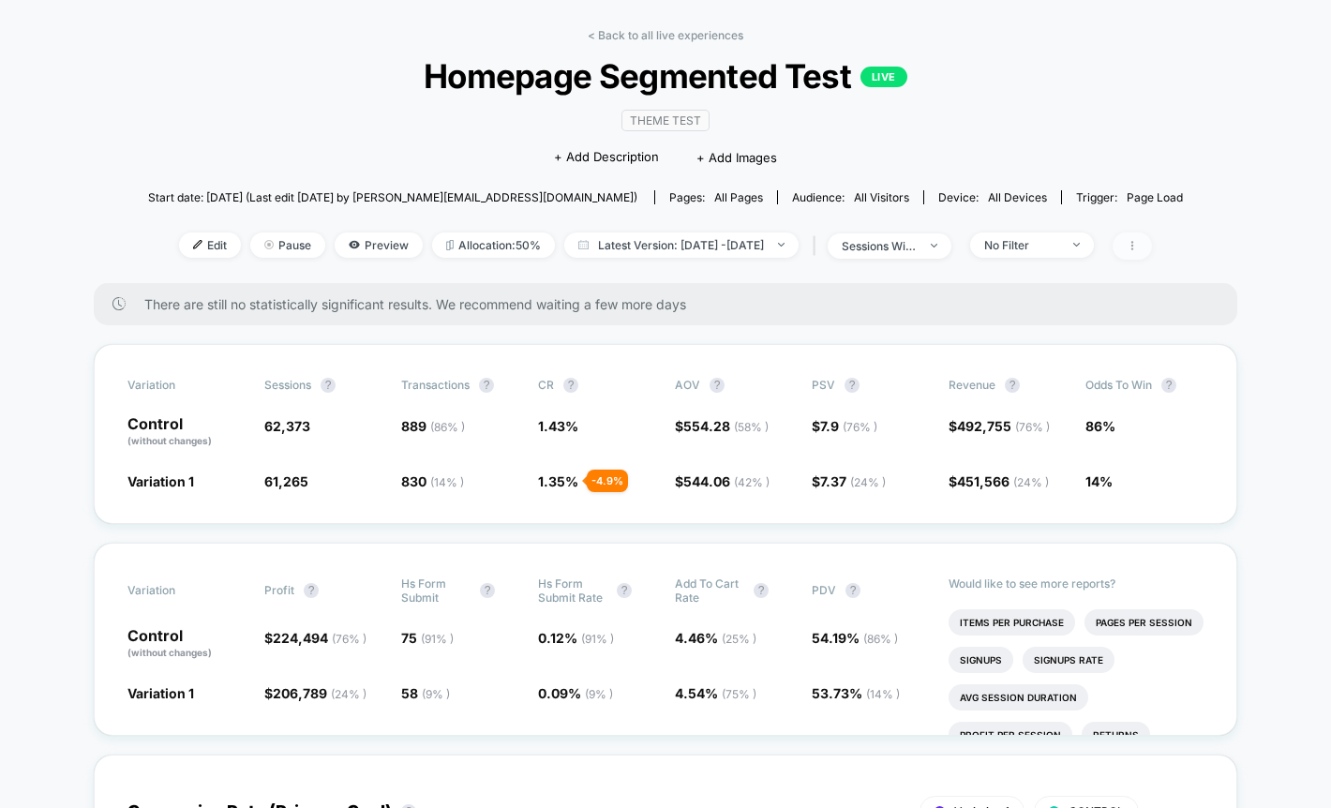
click at [1152, 245] on span at bounding box center [1132, 246] width 39 height 27
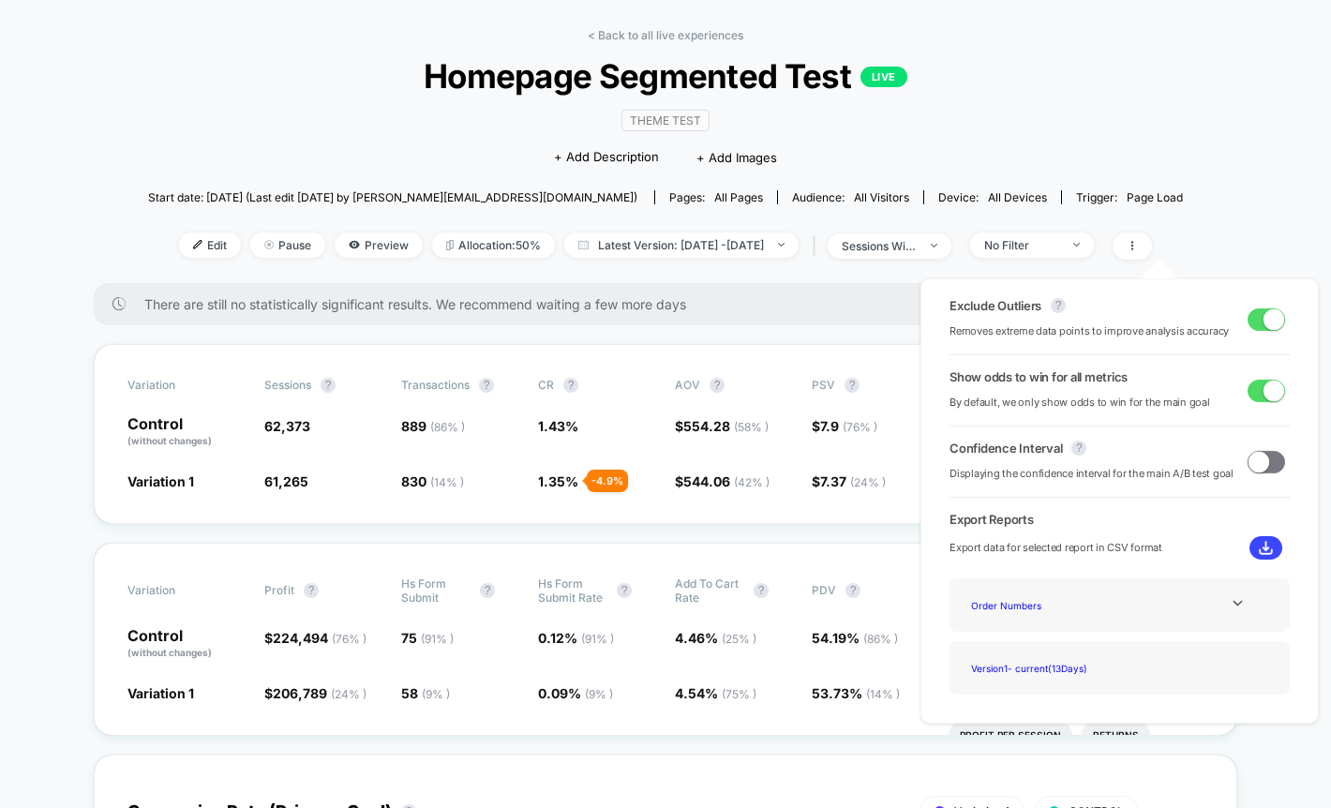
click at [1274, 322] on span at bounding box center [1274, 318] width 21 height 21
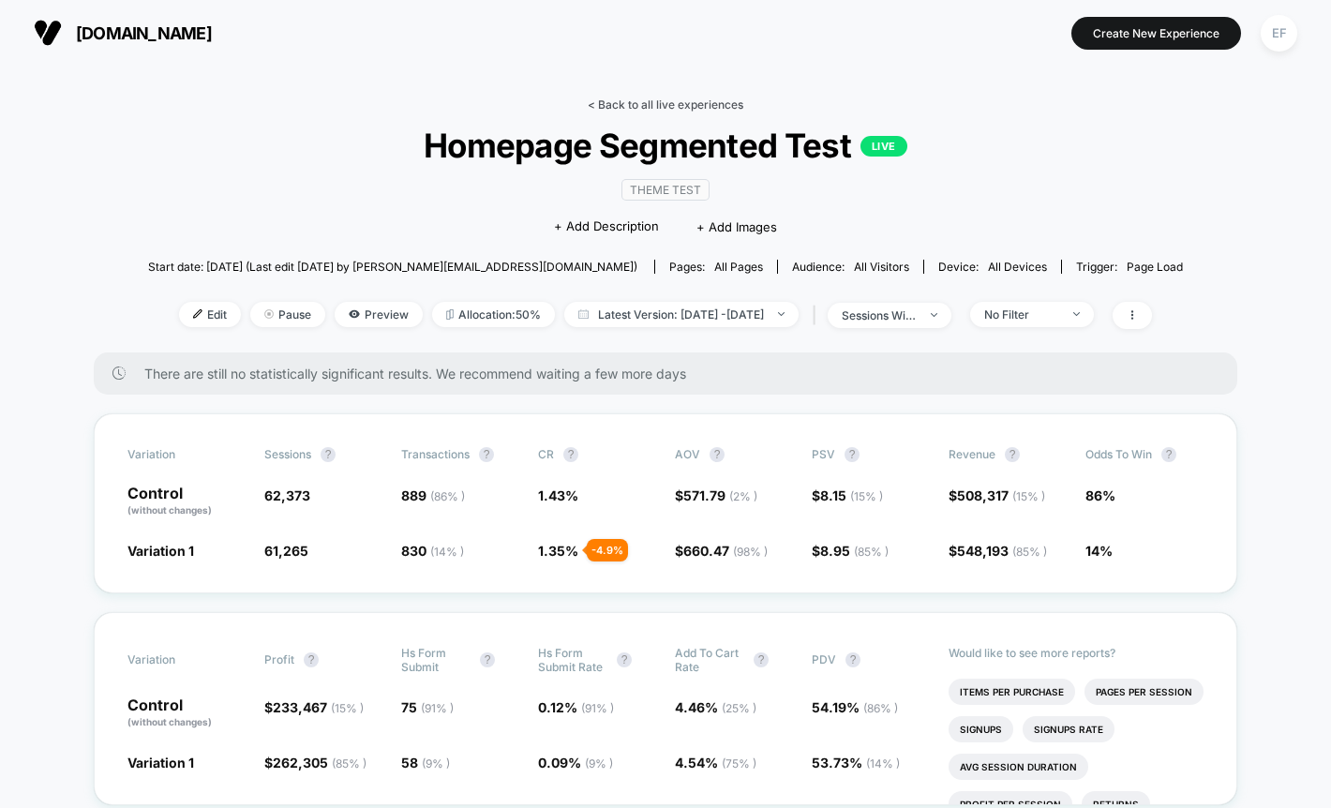
click at [678, 102] on link "< Back to all live experiences" at bounding box center [666, 105] width 156 height 14
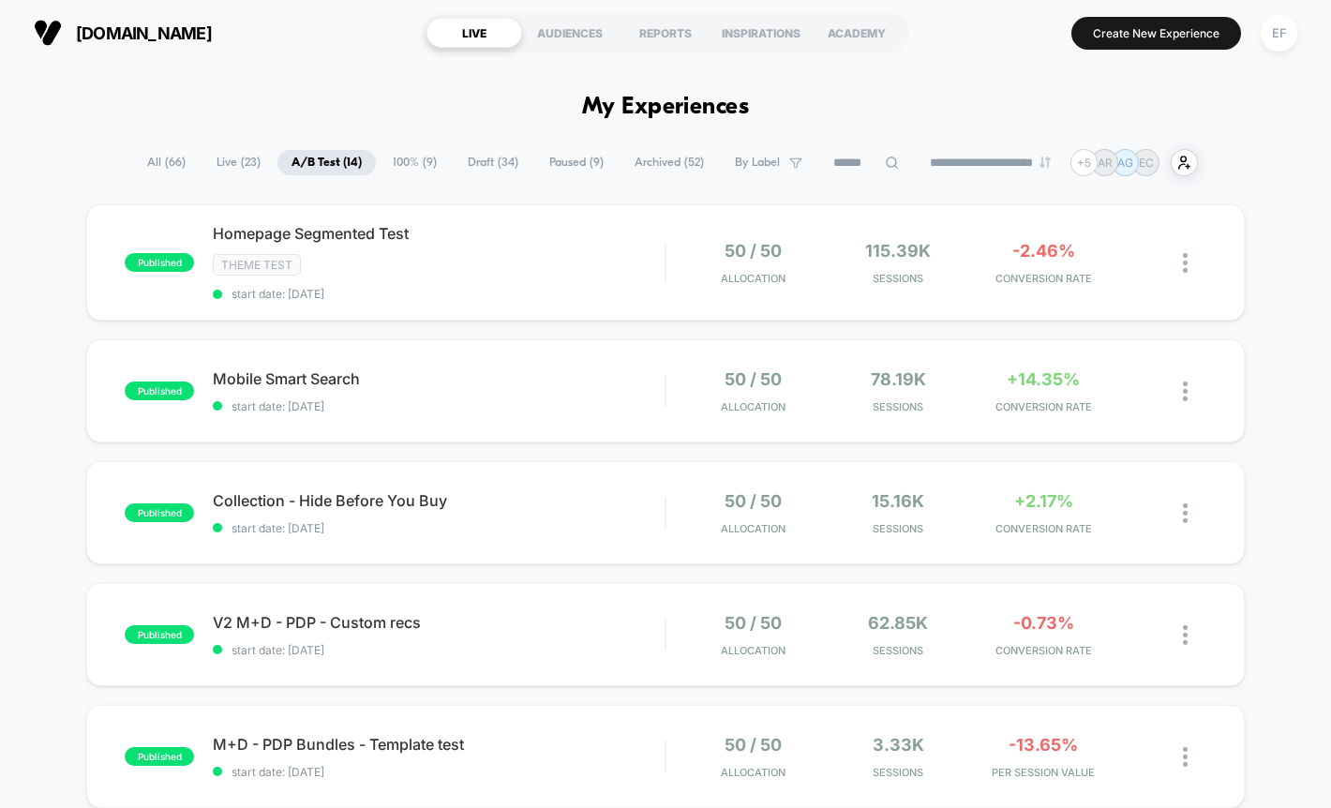
click at [406, 165] on span "100% ( 9 )" at bounding box center [415, 162] width 72 height 25
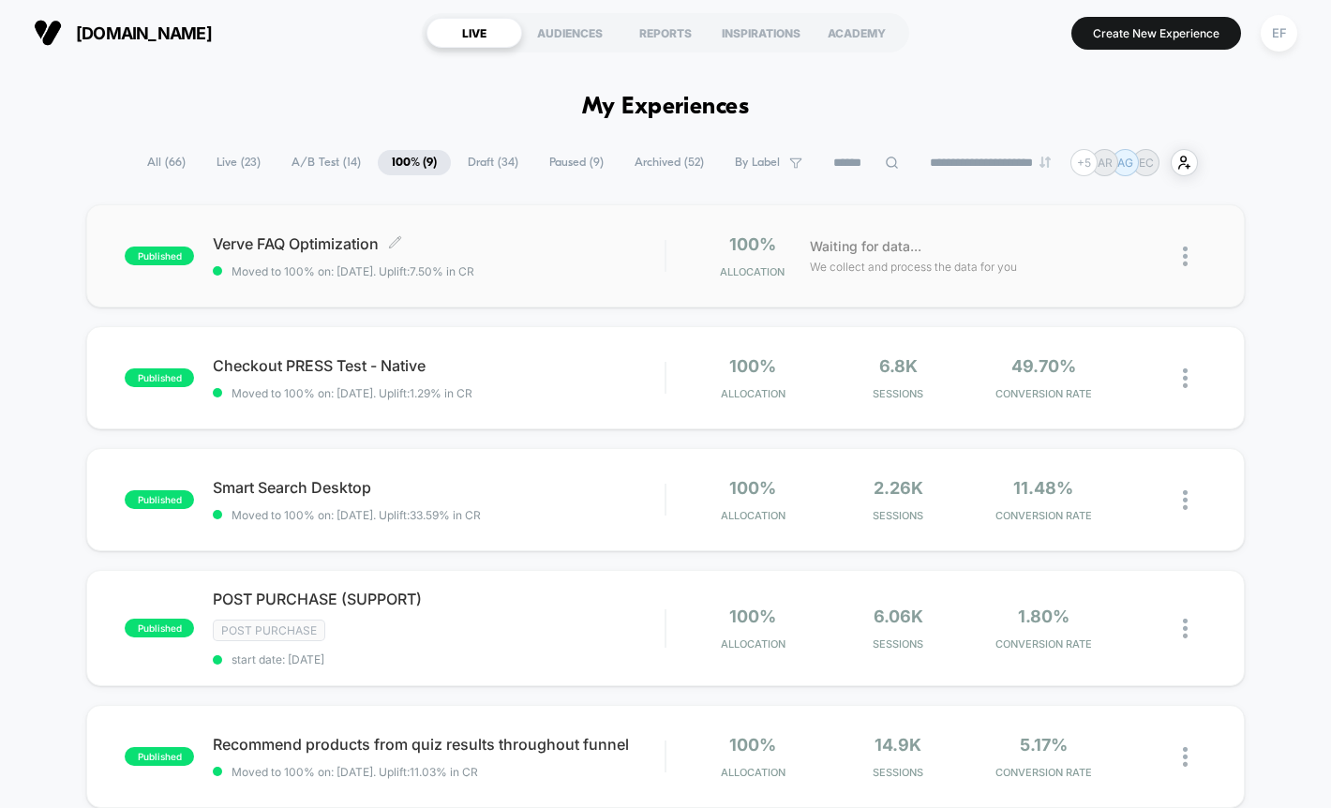
click at [561, 263] on div "Verve FAQ Optimization Click to edit experience details Click to edit experienc…" at bounding box center [439, 256] width 452 height 44
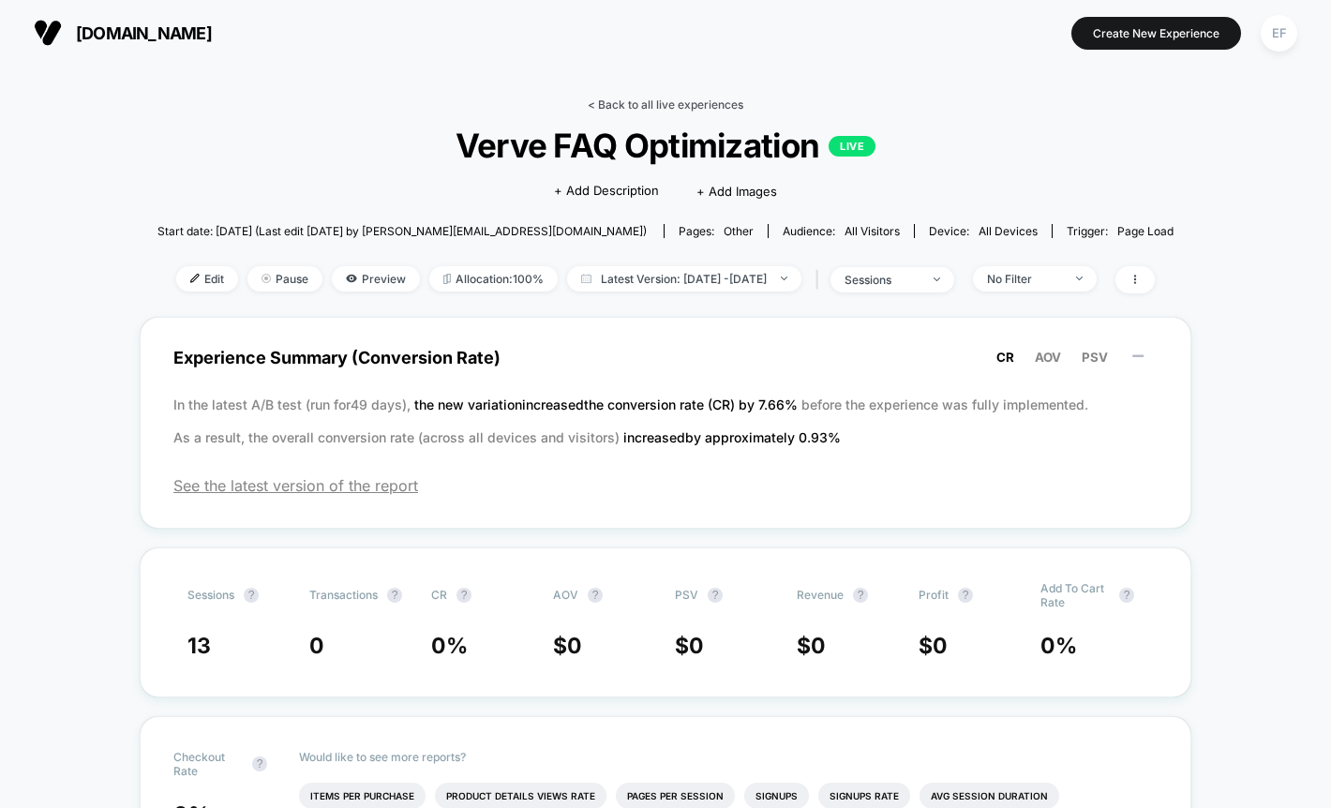
click at [607, 100] on link "< Back to all live experiences" at bounding box center [666, 105] width 156 height 14
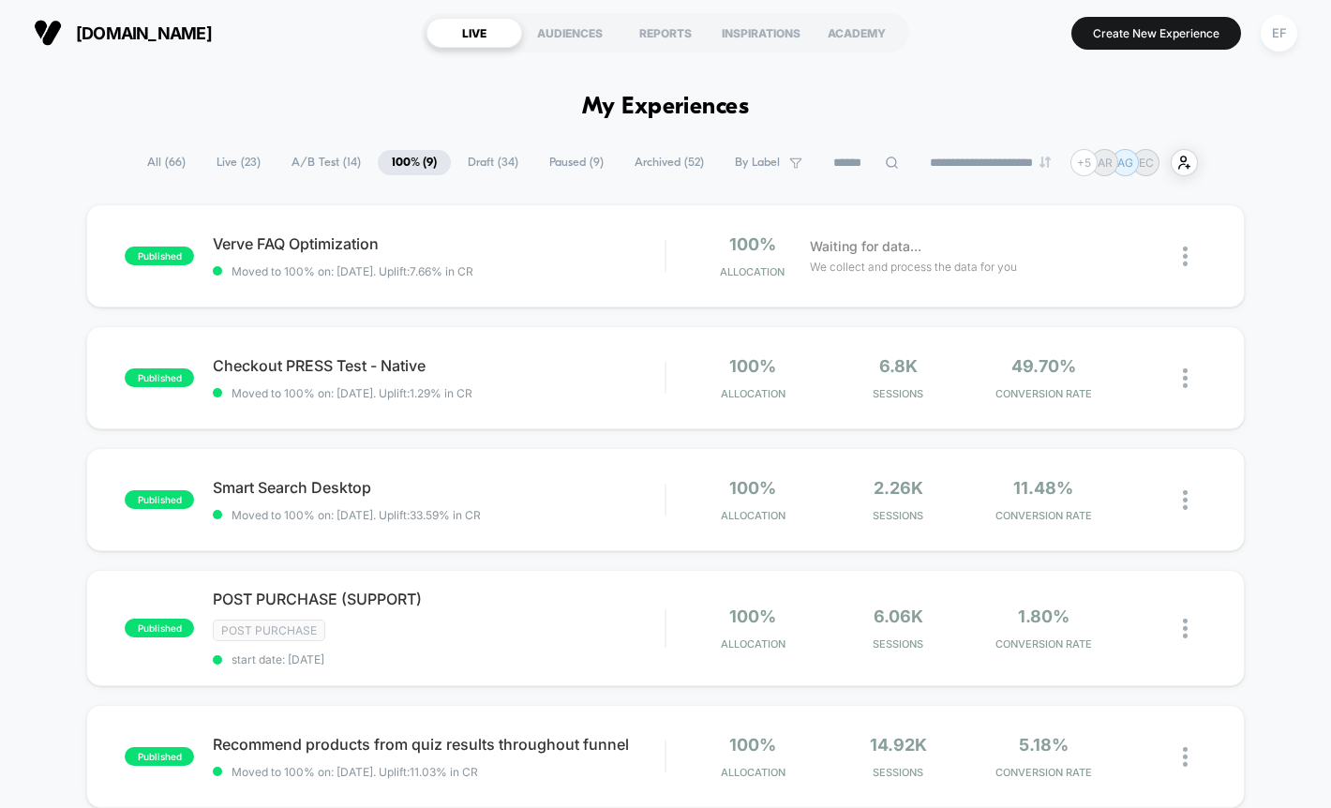
click at [296, 154] on span "A/B Test ( 14 )" at bounding box center [327, 162] width 98 height 25
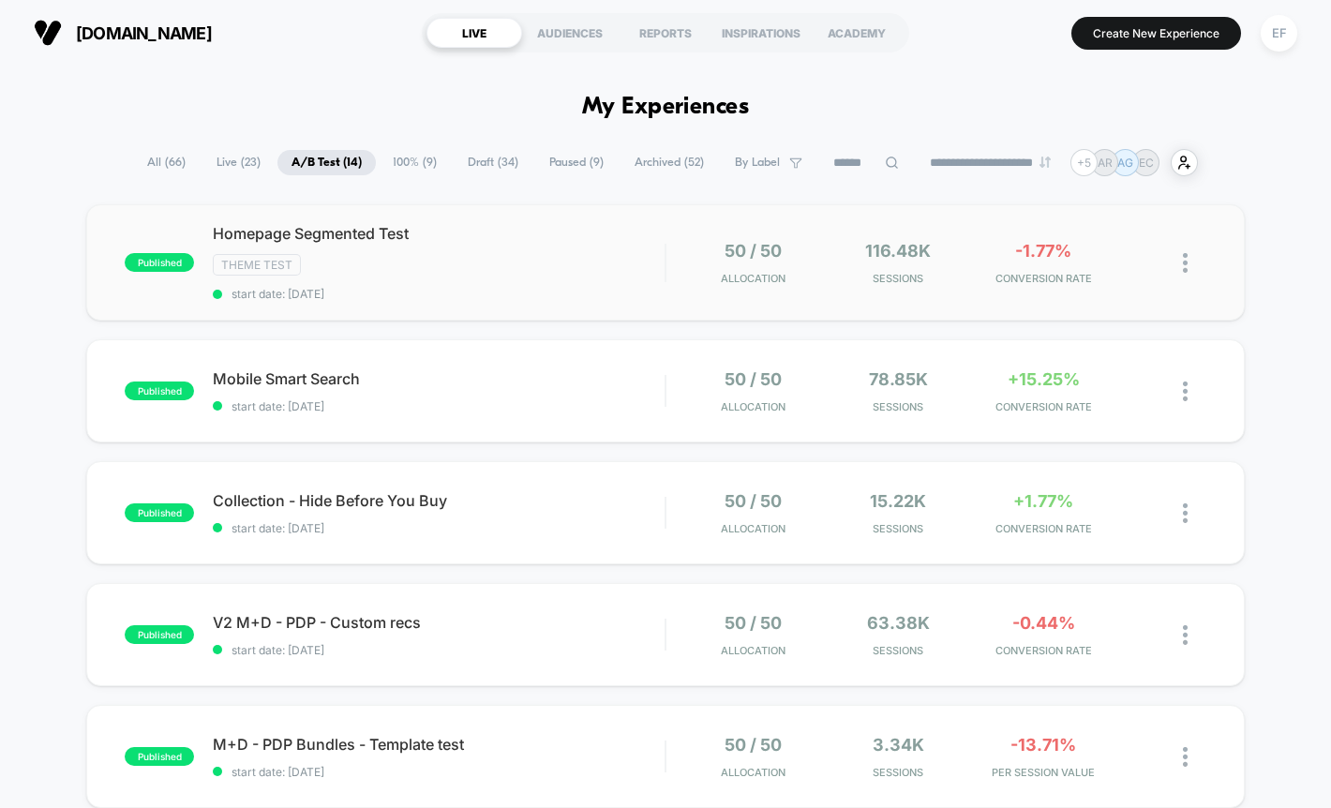
scroll to position [1, 0]
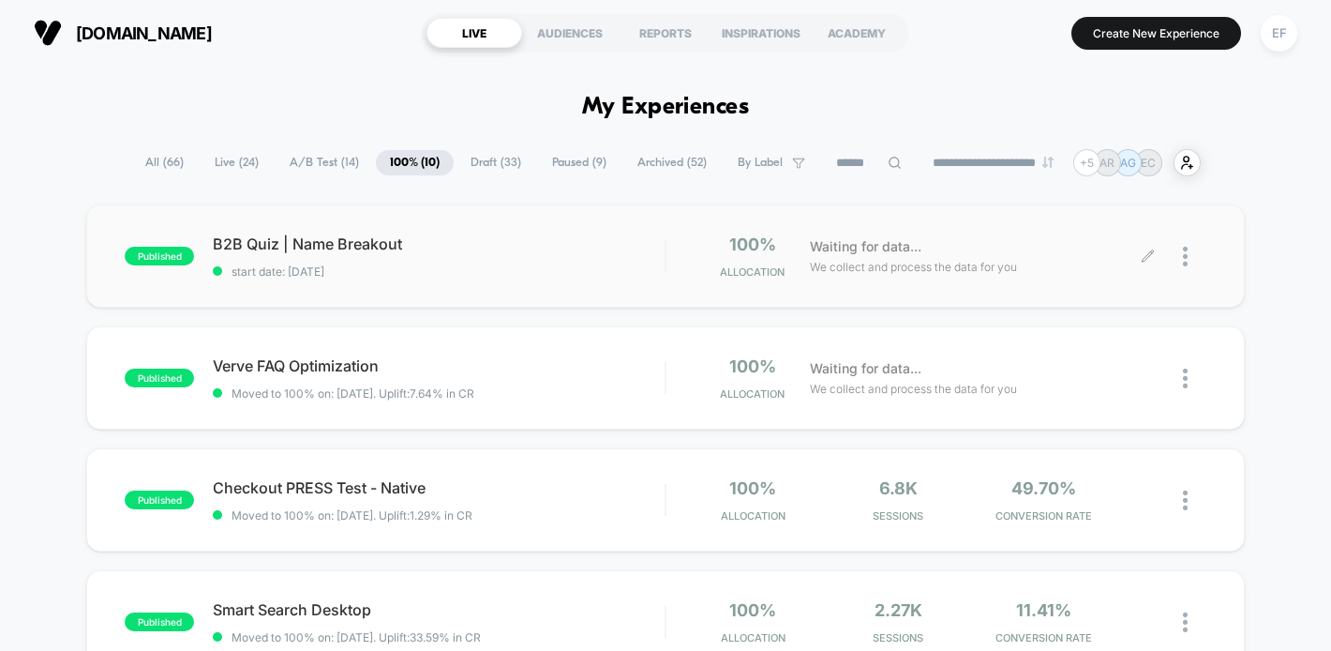
click at [1194, 256] on div at bounding box center [1194, 256] width 23 height 44
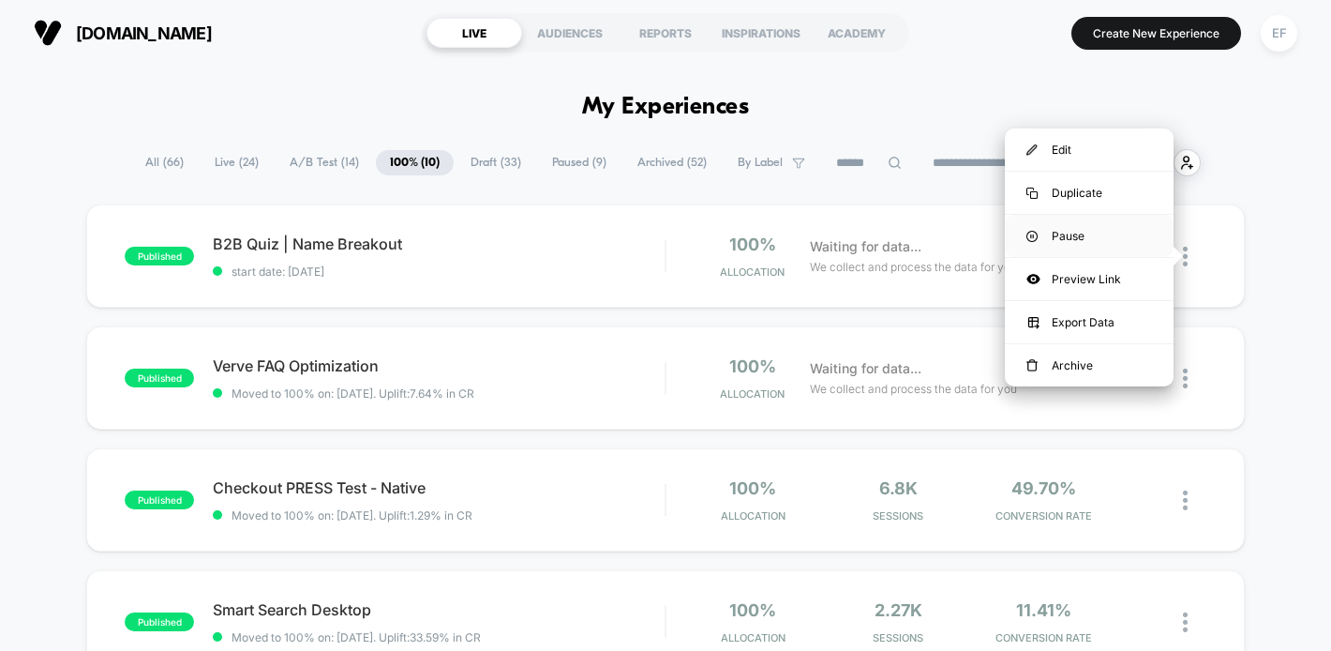
click at [1111, 233] on div "Pause" at bounding box center [1089, 236] width 169 height 42
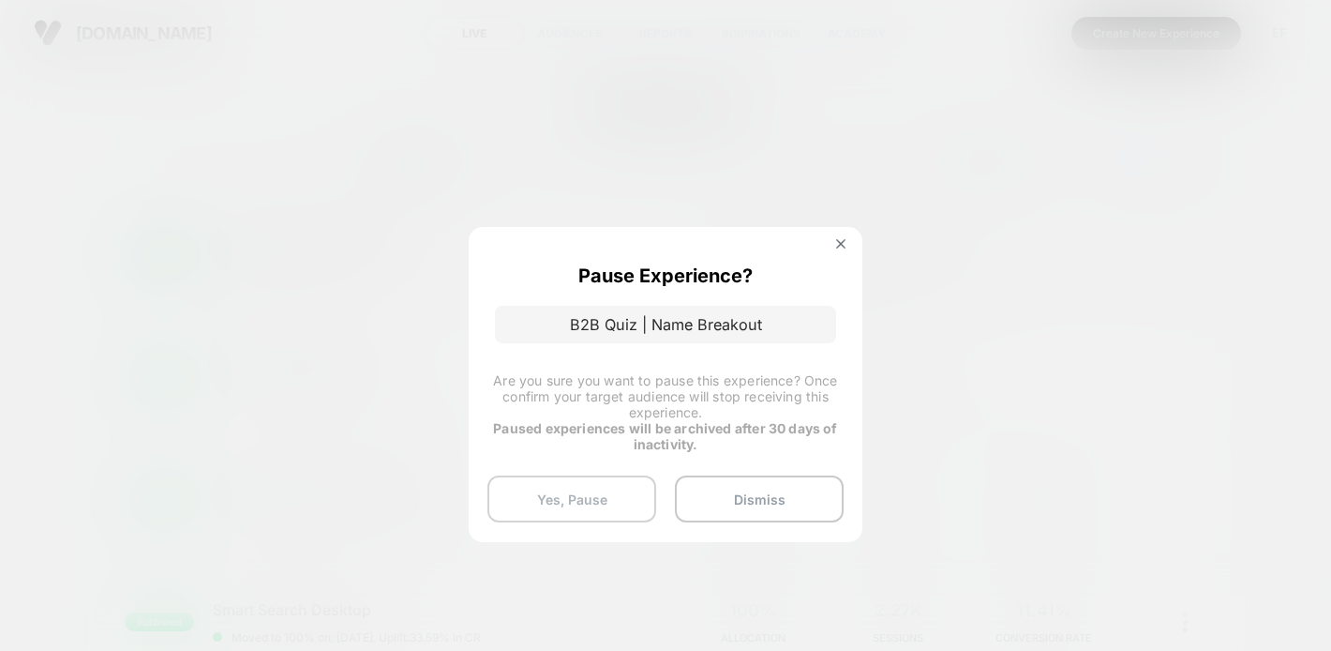
click at [614, 498] on button "Yes, Pause" at bounding box center [572, 498] width 169 height 47
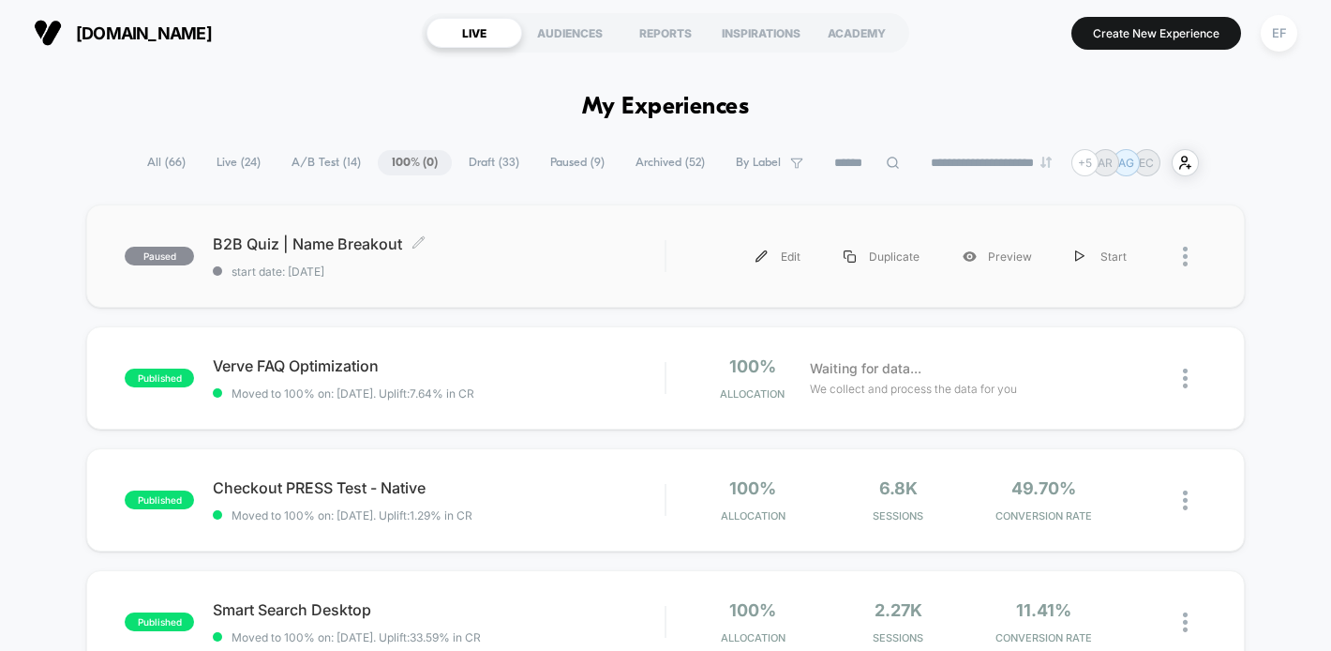
click at [534, 254] on div "B2B Quiz | Name Breakout Click to edit experience details Click to edit experie…" at bounding box center [439, 256] width 452 height 44
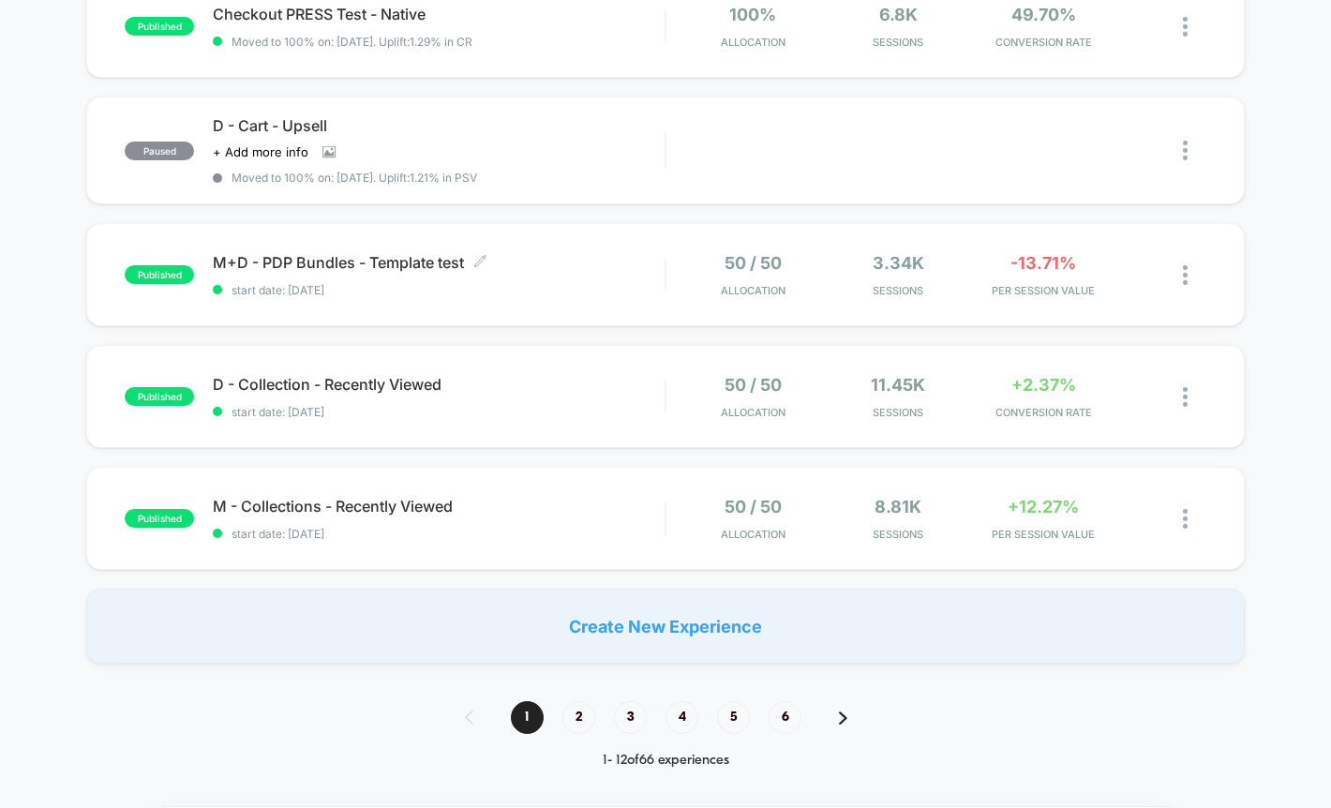
scroll to position [1100, 0]
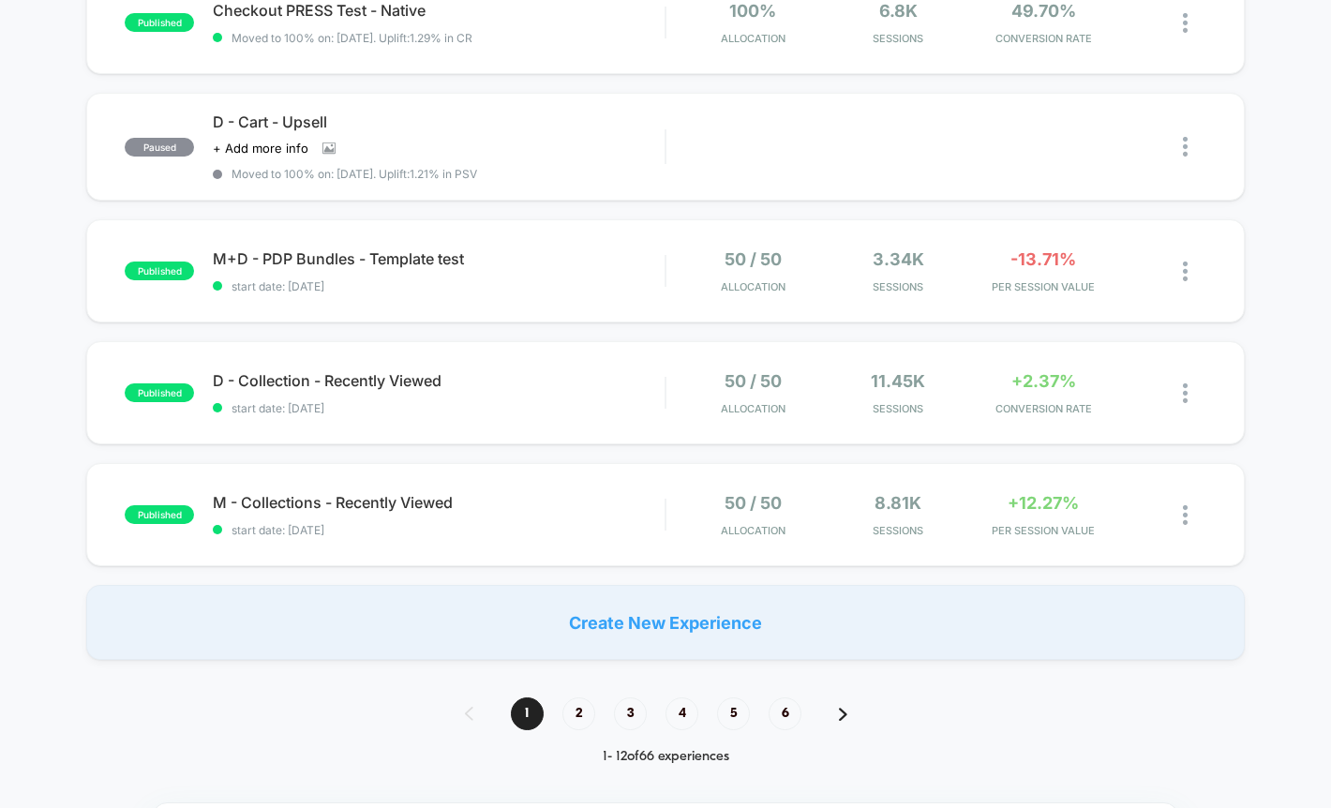
click at [533, 305] on div "published M+D - PDP Bundles - Template test start date: 8/27/2025 50 / 50 Alloc…" at bounding box center [665, 270] width 1158 height 103
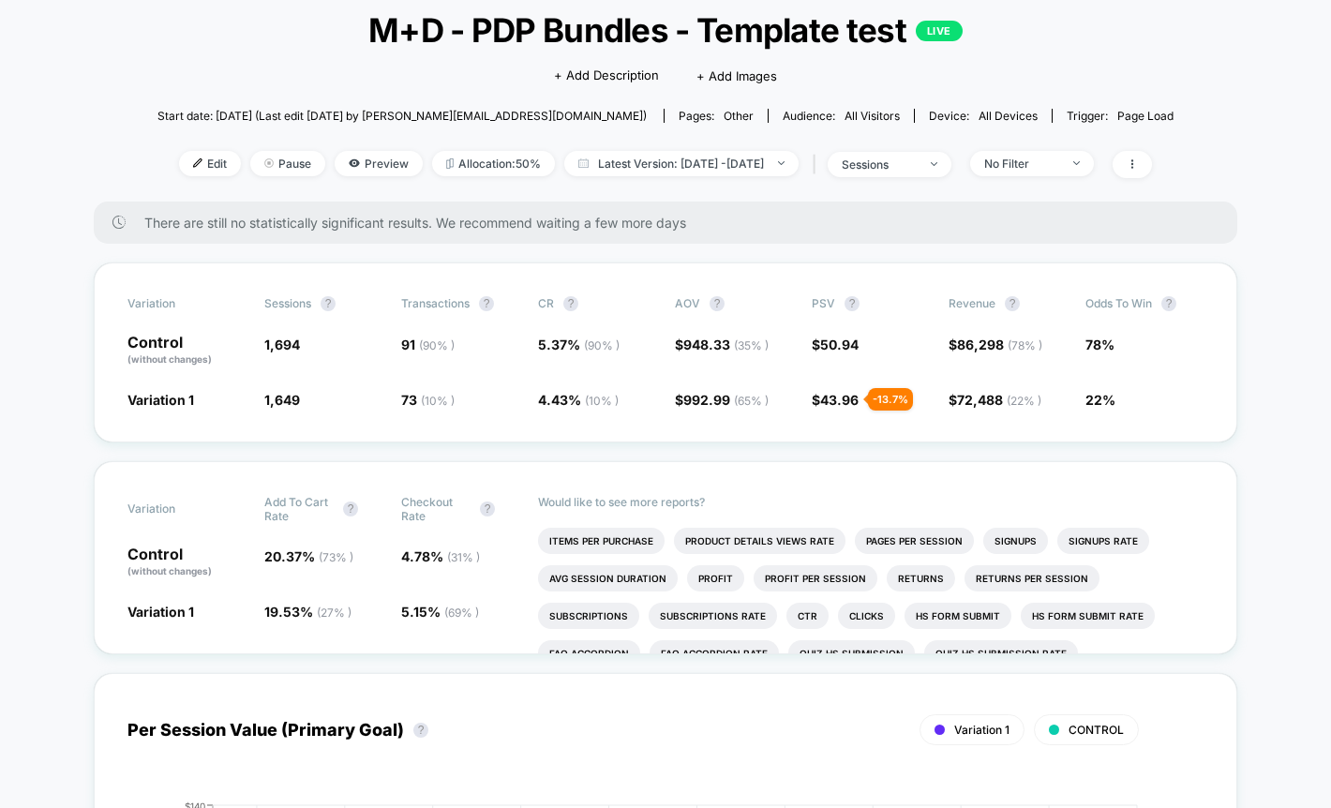
scroll to position [141, 0]
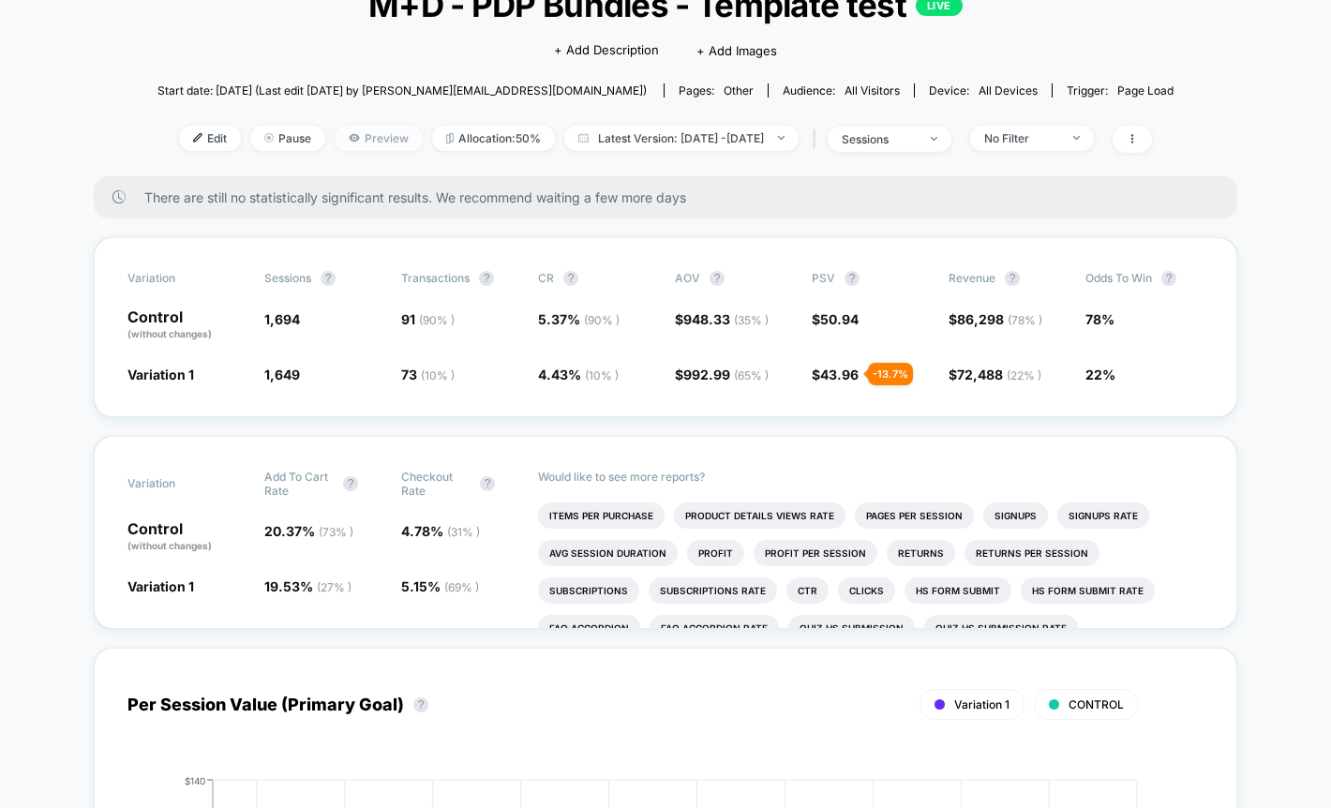
click at [352, 137] on span "Preview" at bounding box center [379, 138] width 88 height 25
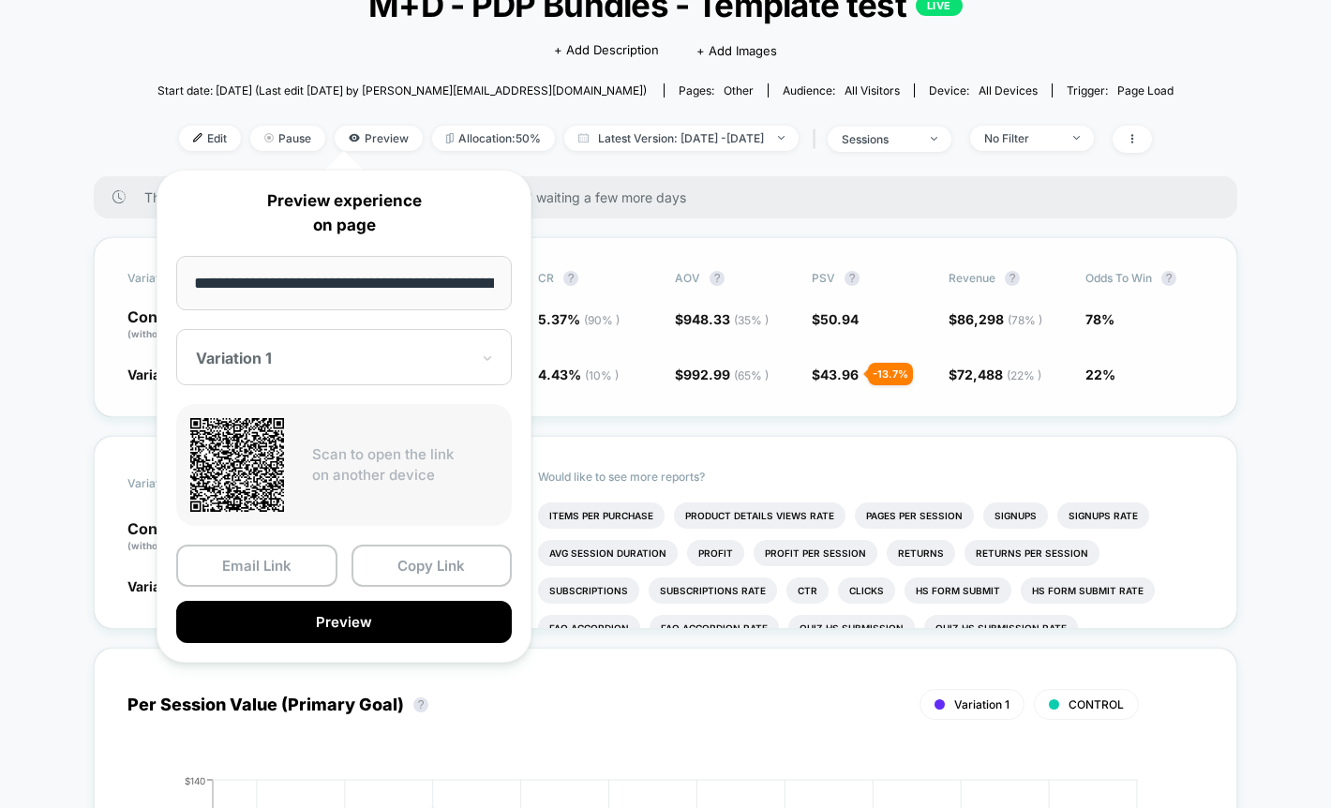
scroll to position [0, 120]
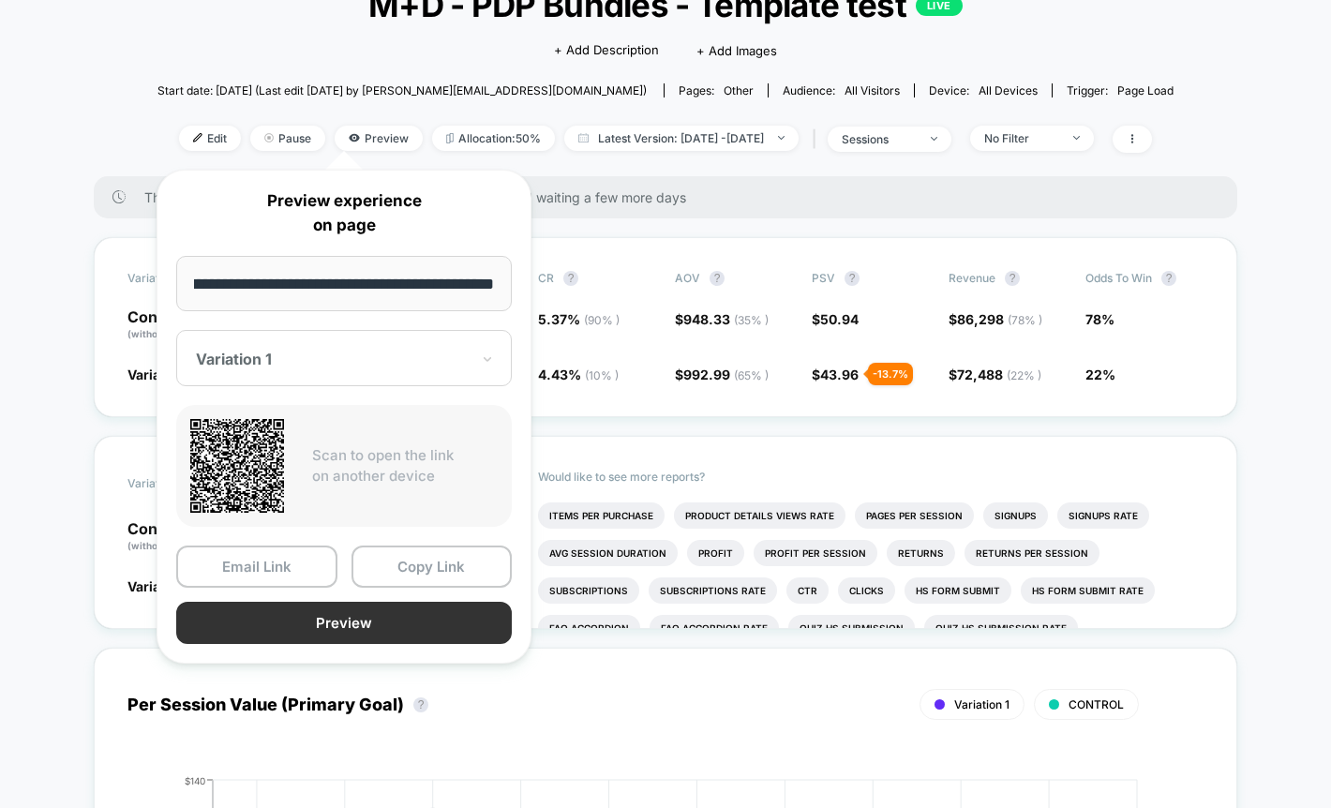
click at [383, 625] on button "Preview" at bounding box center [344, 623] width 336 height 42
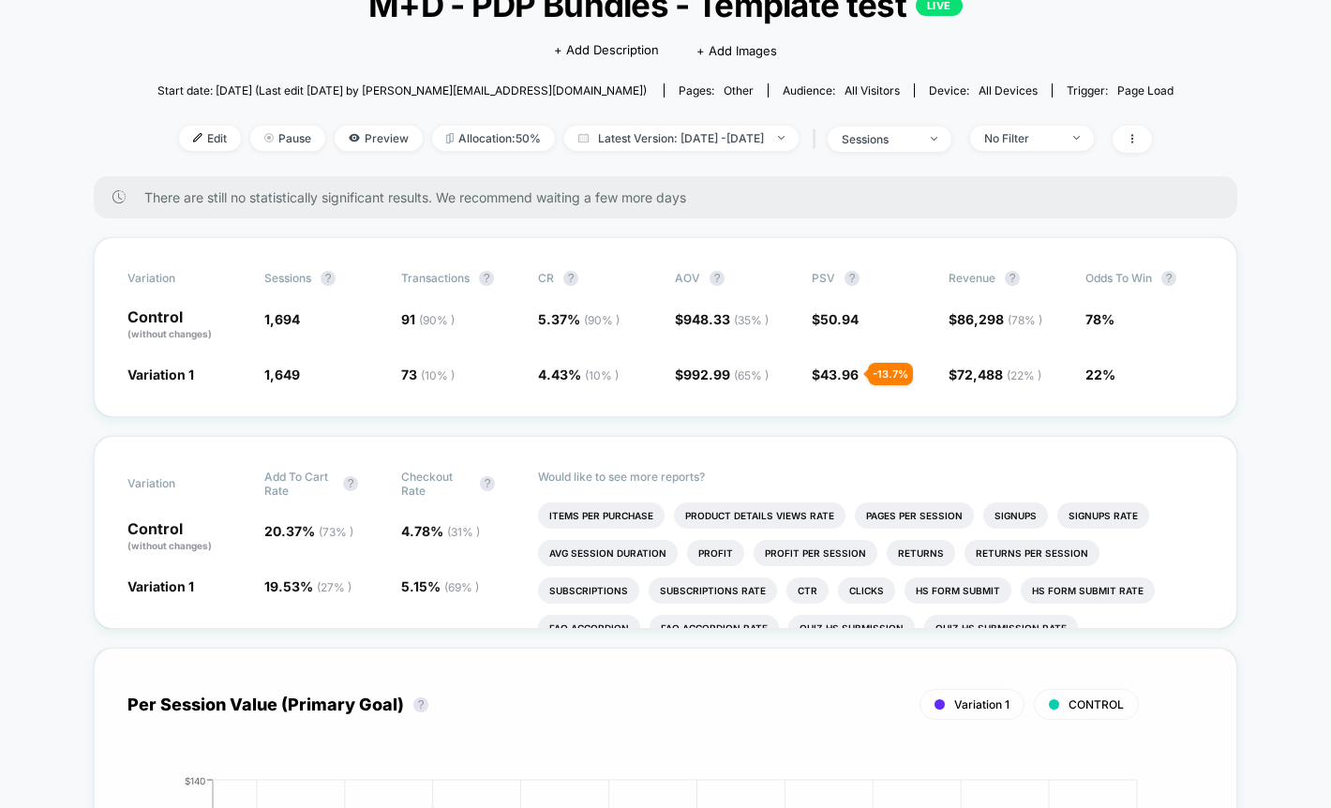
click at [1140, 725] on div "Per Session Value (Primary Goal) ? Variation 1 CONTROL Hide" at bounding box center [666, 705] width 1076 height 47
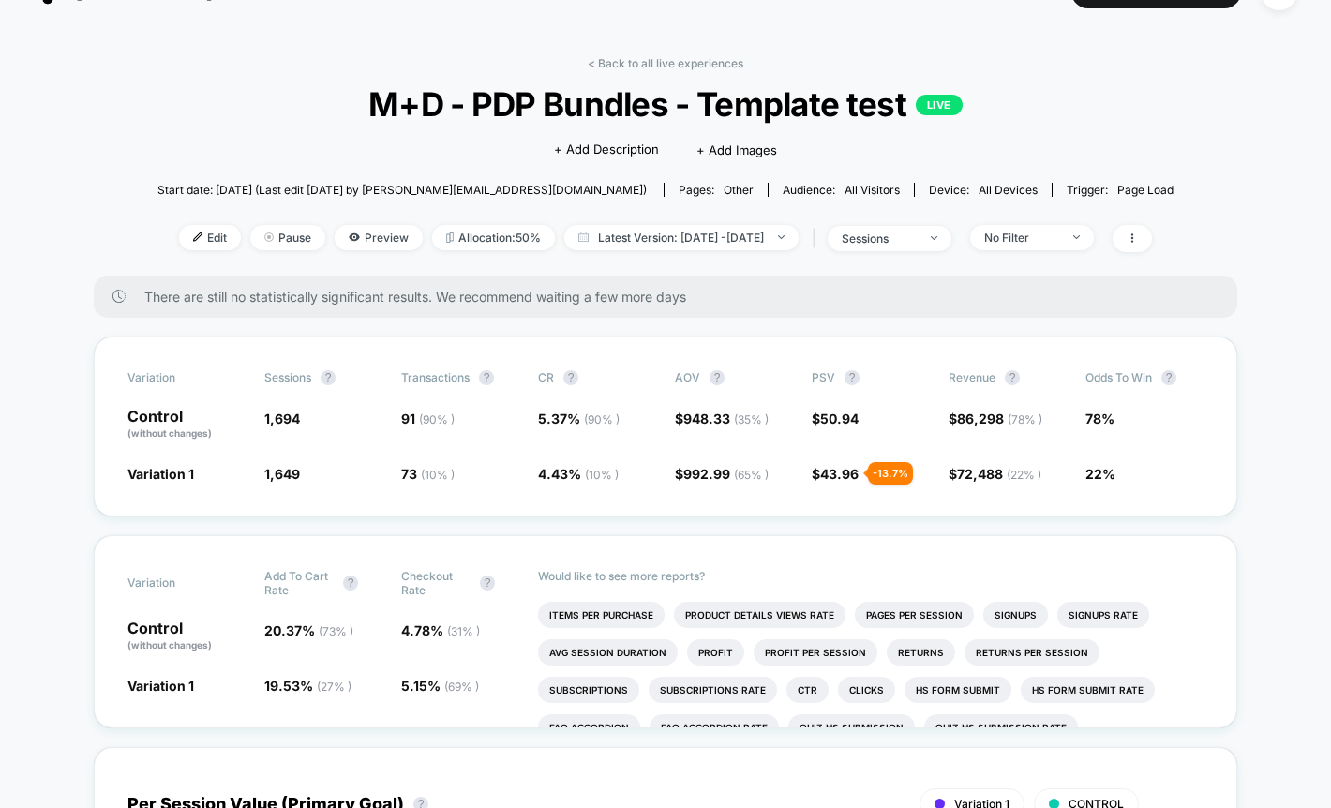
scroll to position [43, 0]
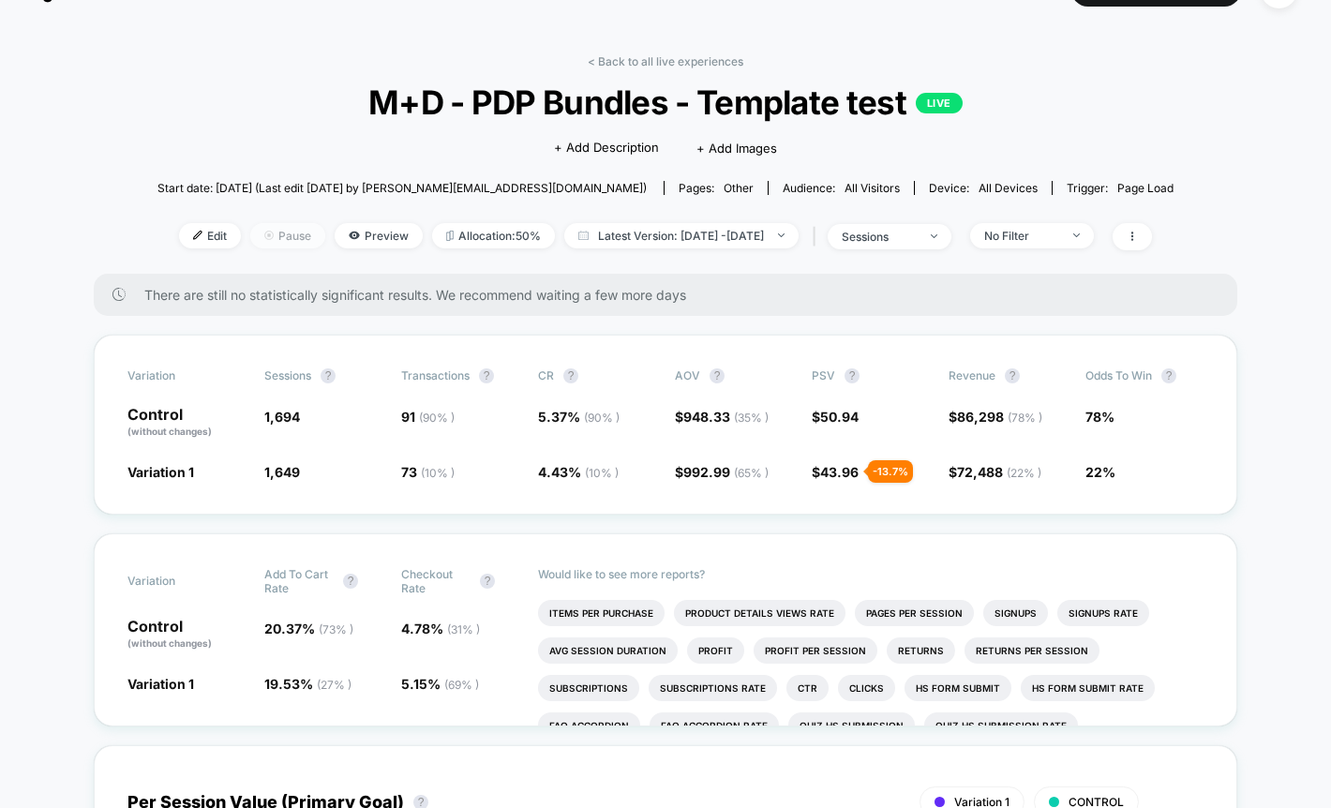
click at [266, 228] on span "Pause" at bounding box center [287, 235] width 75 height 25
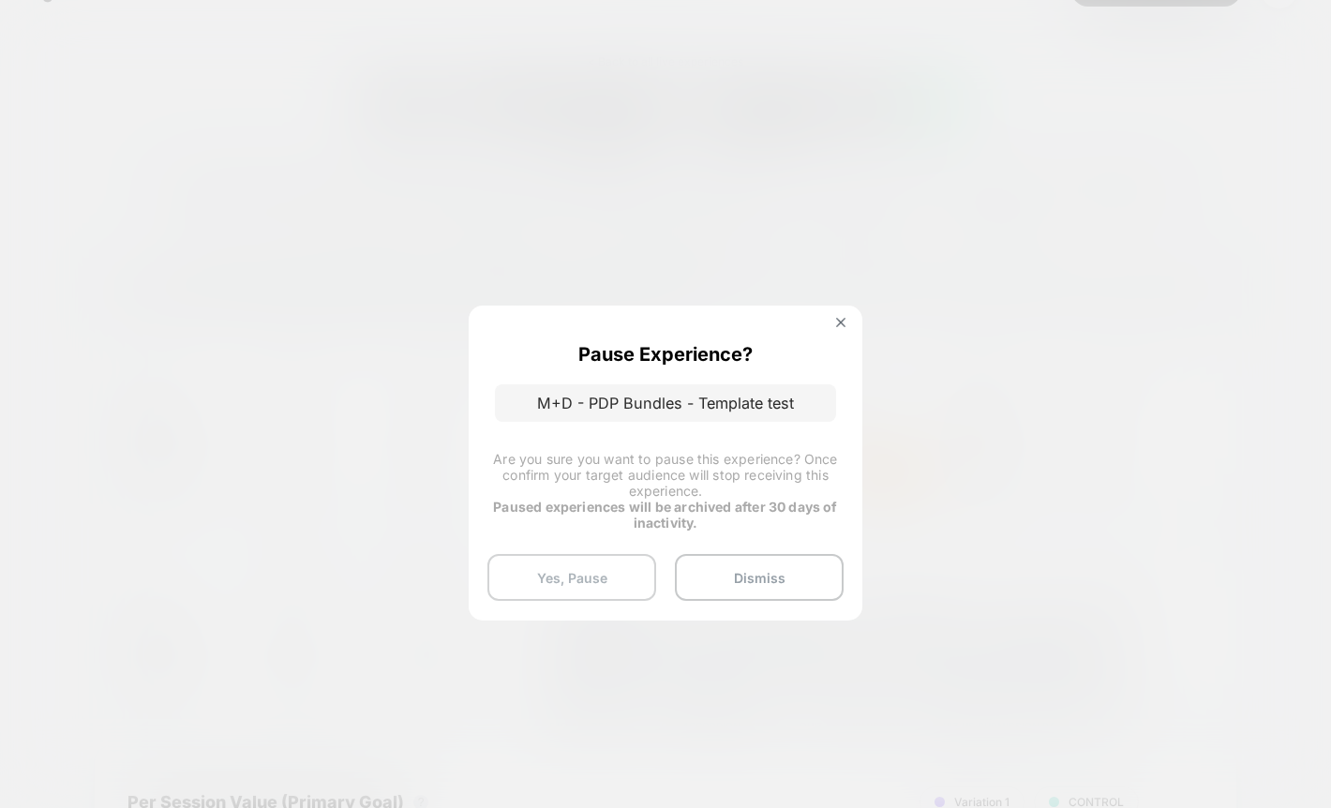
click at [589, 573] on button "Yes, Pause" at bounding box center [572, 577] width 169 height 47
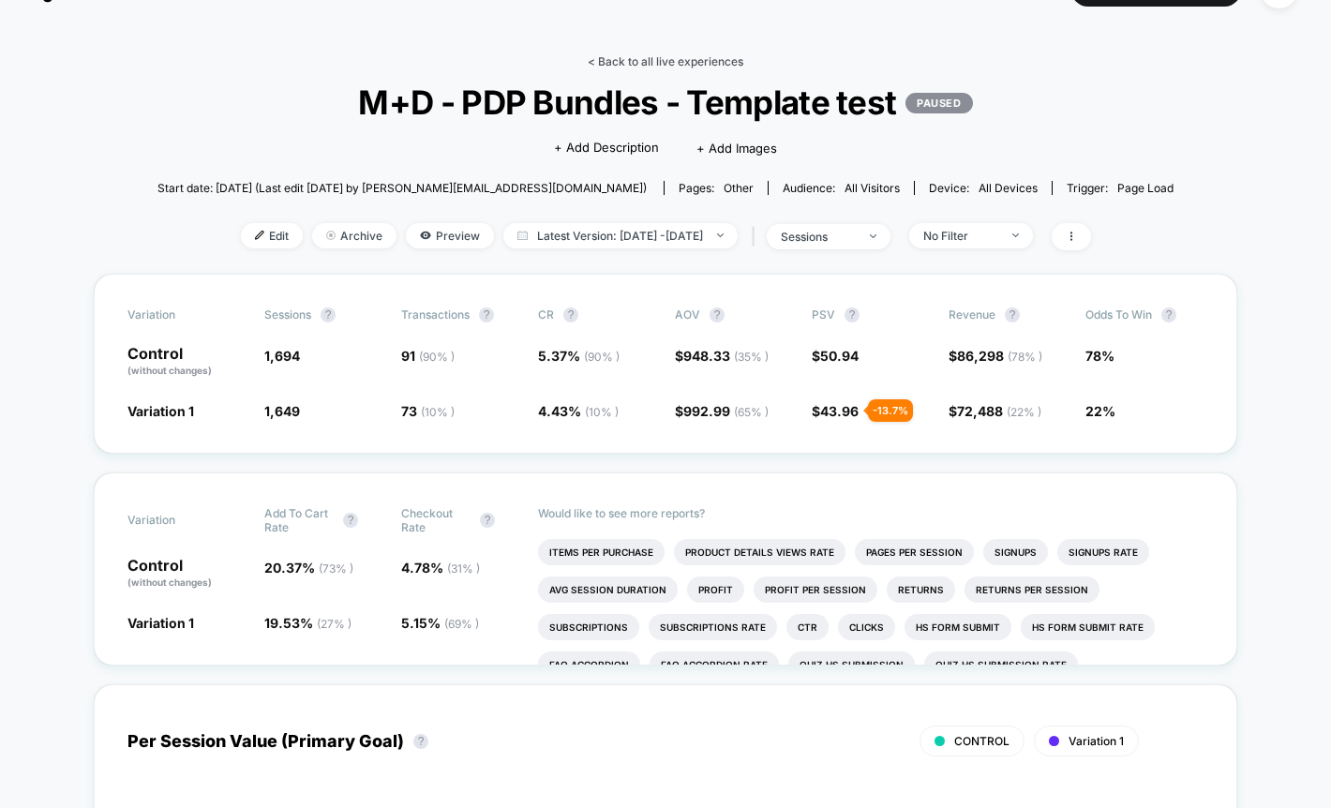
click at [652, 56] on link "< Back to all live experiences" at bounding box center [666, 61] width 156 height 14
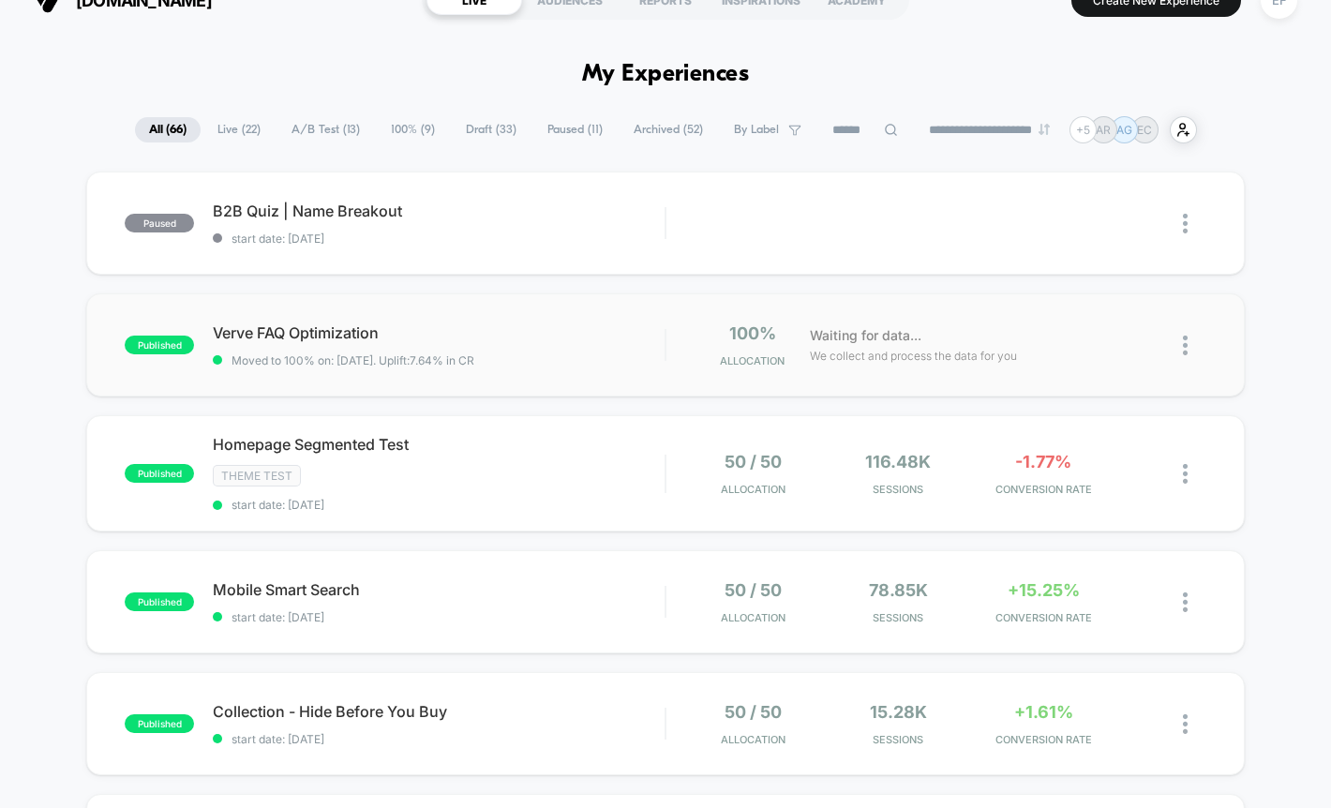
scroll to position [34, 0]
click at [320, 126] on span "A/B Test ( 13 )" at bounding box center [326, 128] width 97 height 25
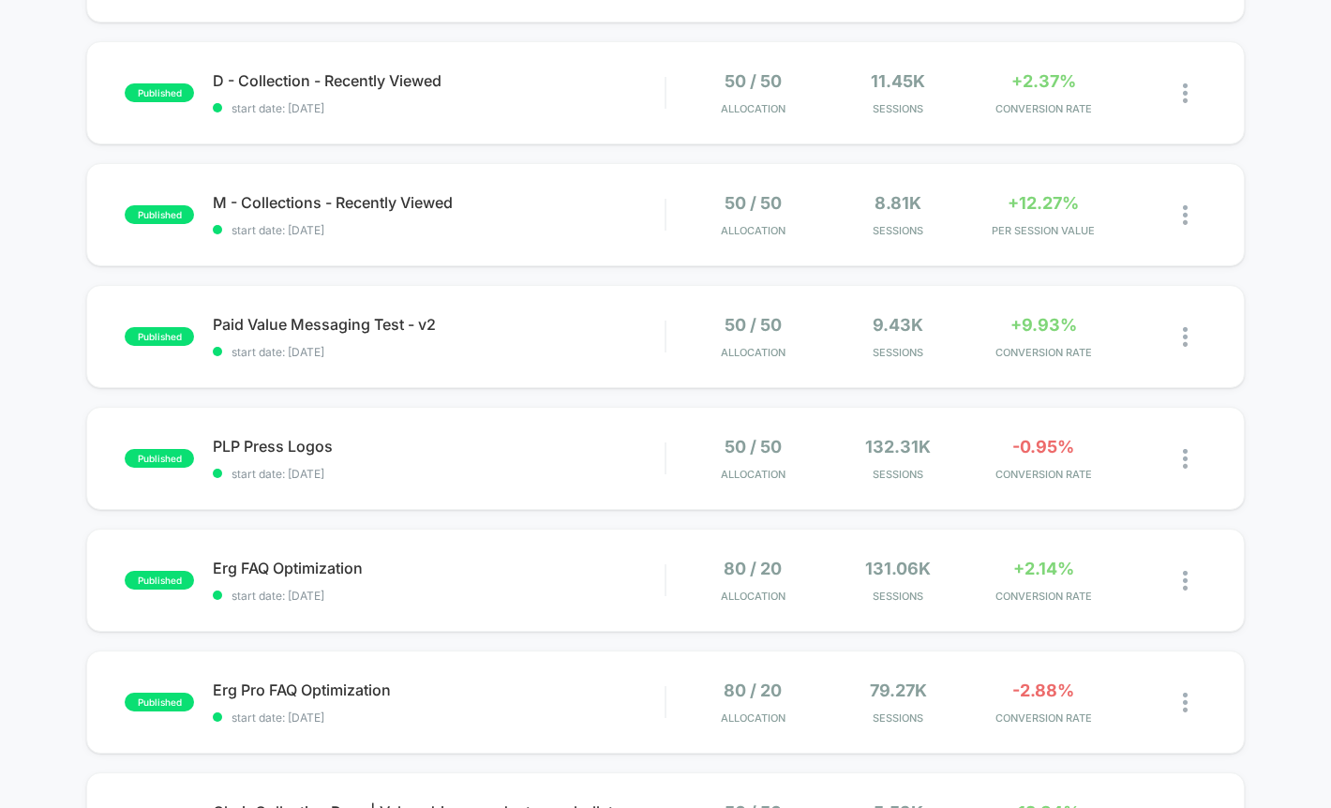
scroll to position [710, 0]
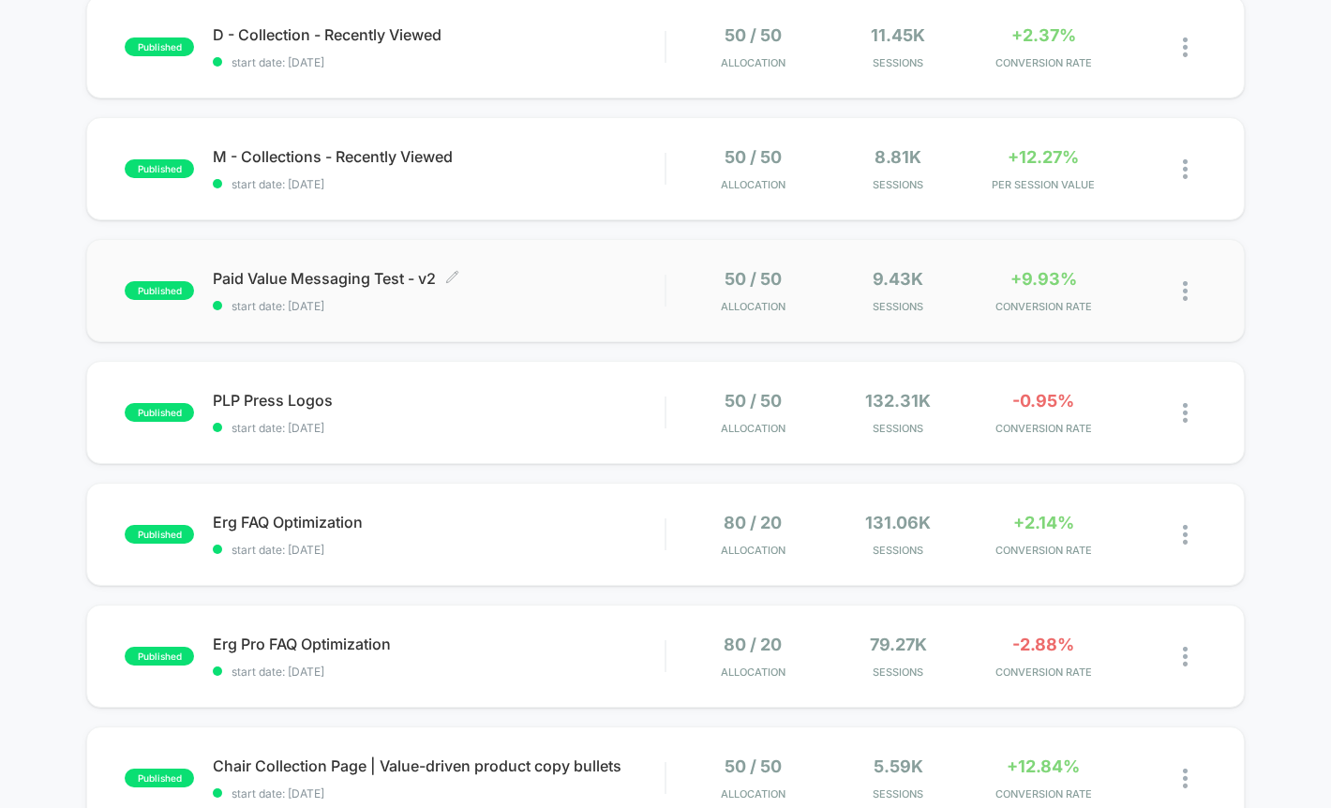
click at [564, 304] on span "start date: 7/31/2025" at bounding box center [439, 306] width 452 height 14
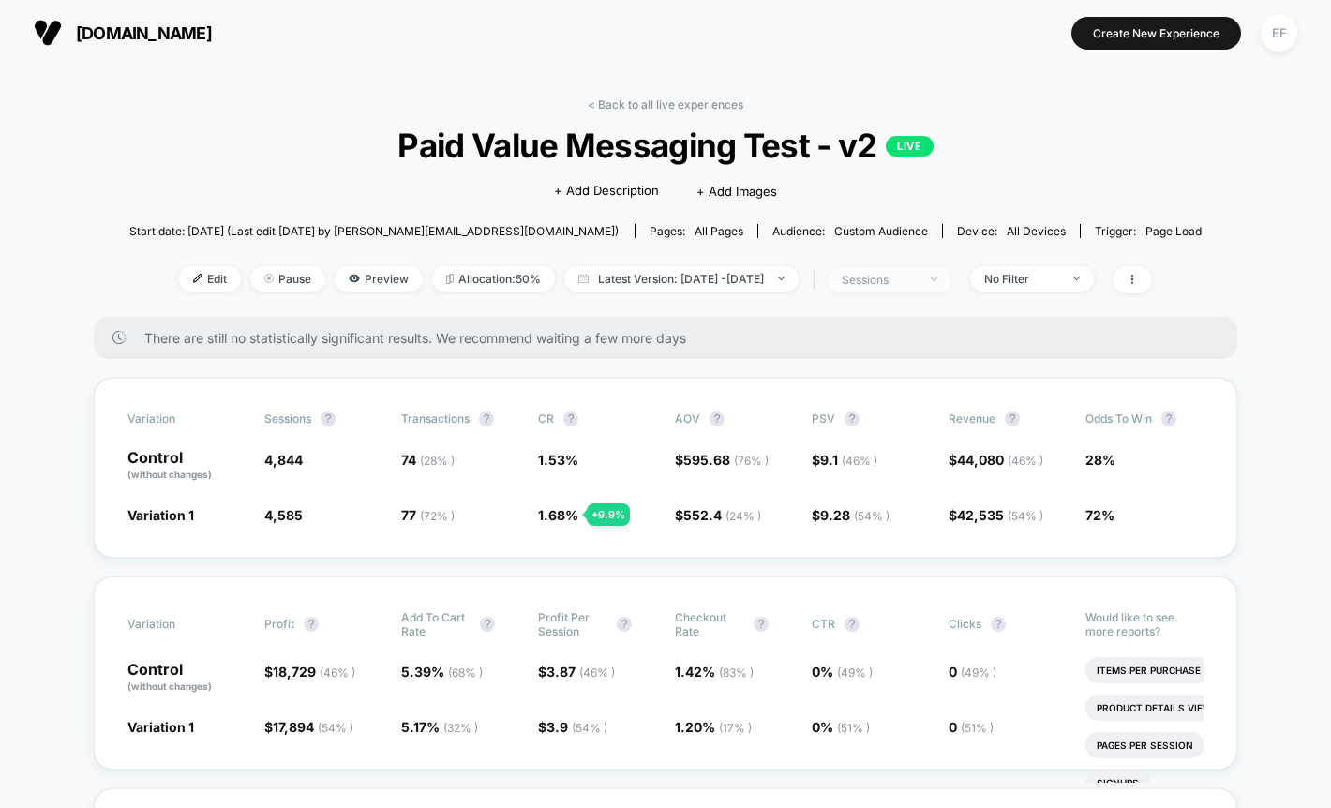
click at [902, 285] on div "sessions" at bounding box center [879, 280] width 75 height 14
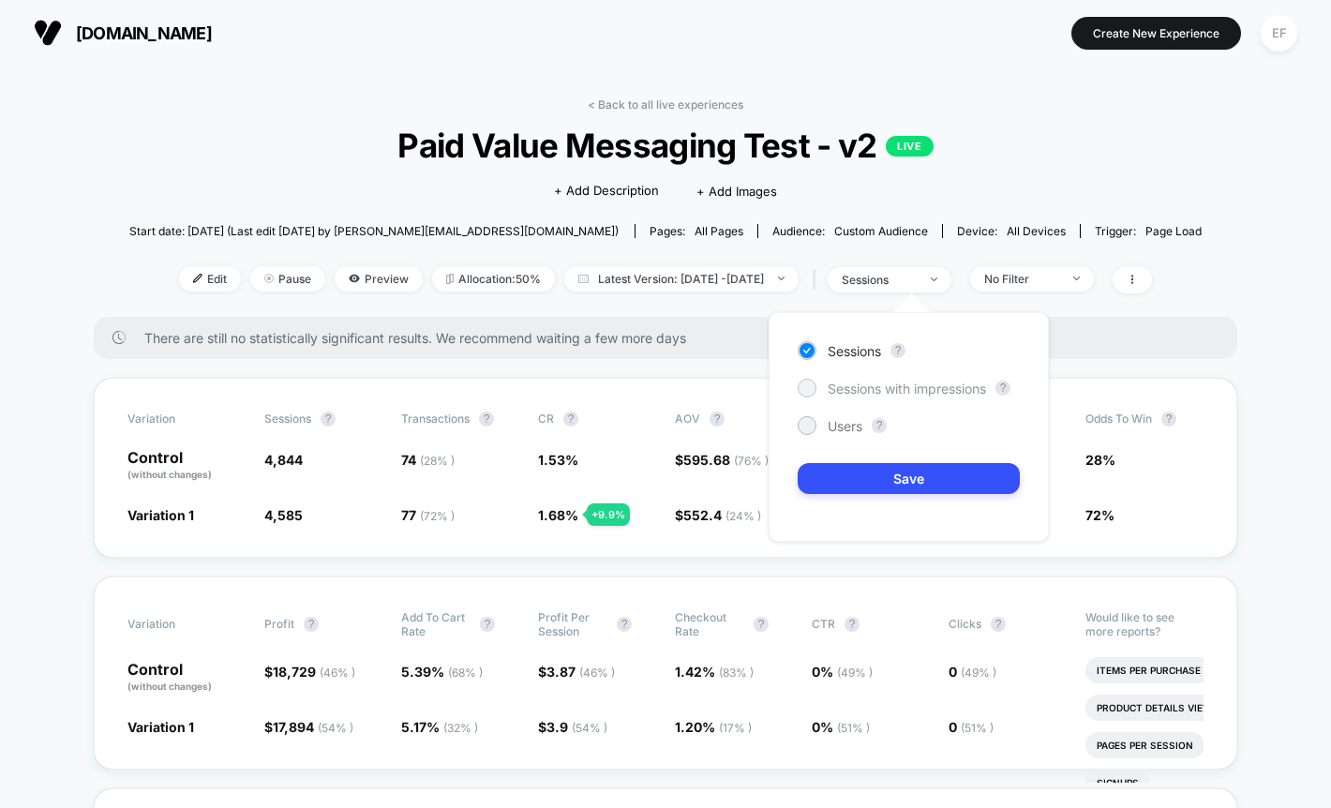
click at [850, 388] on span "Sessions with impressions" at bounding box center [907, 389] width 158 height 16
click at [835, 472] on button "Save" at bounding box center [909, 478] width 222 height 31
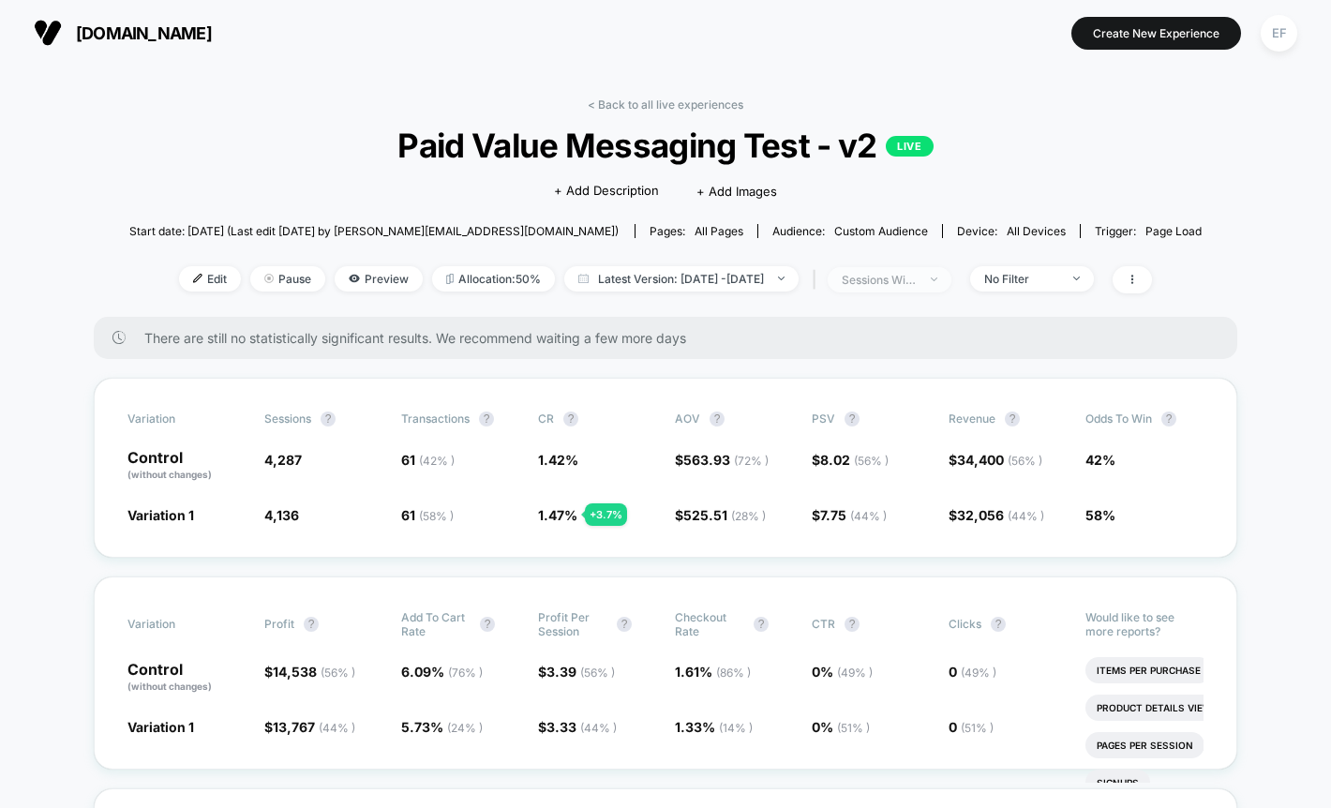
click at [949, 282] on span "sessions with impression" at bounding box center [890, 279] width 124 height 25
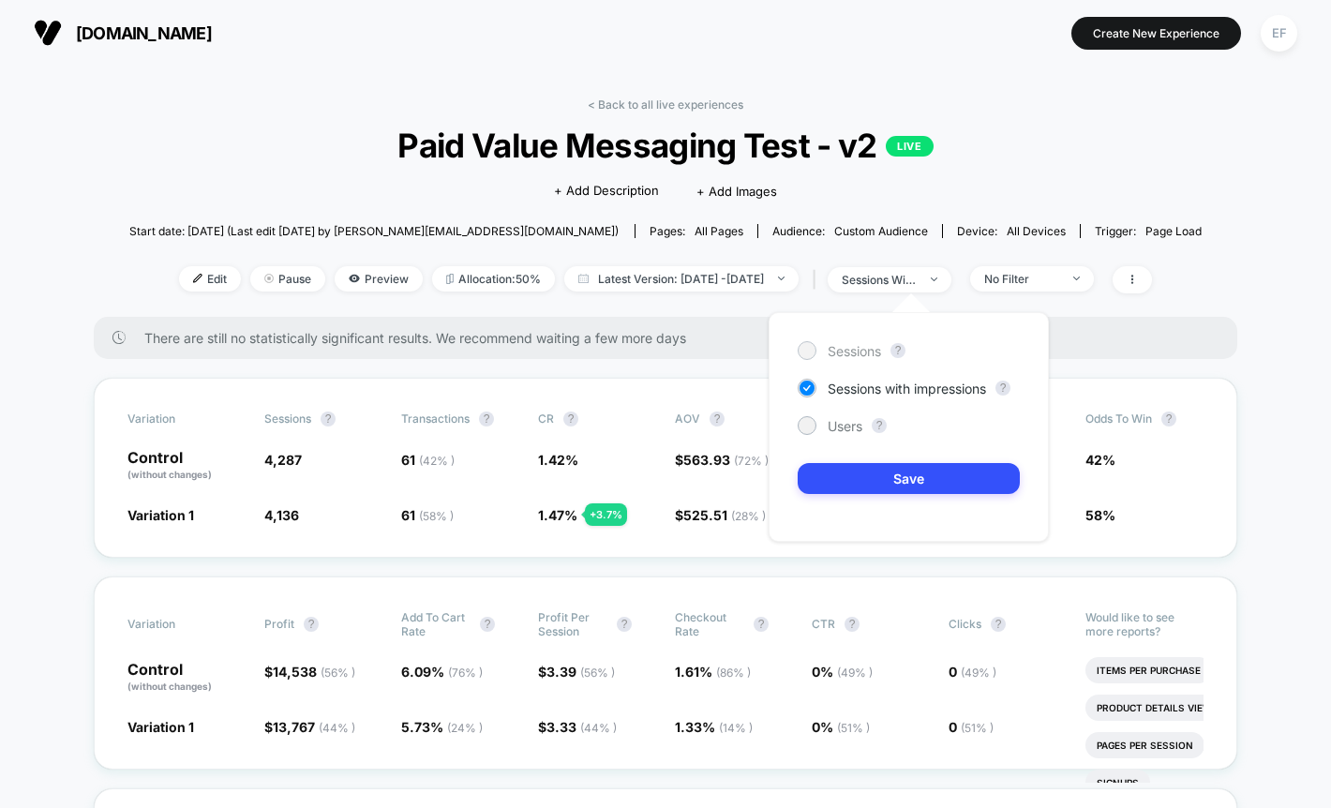
click at [874, 344] on span "Sessions" at bounding box center [854, 351] width 53 height 16
click at [836, 434] on div "Users" at bounding box center [830, 425] width 65 height 19
click at [850, 468] on button "Save" at bounding box center [909, 478] width 222 height 31
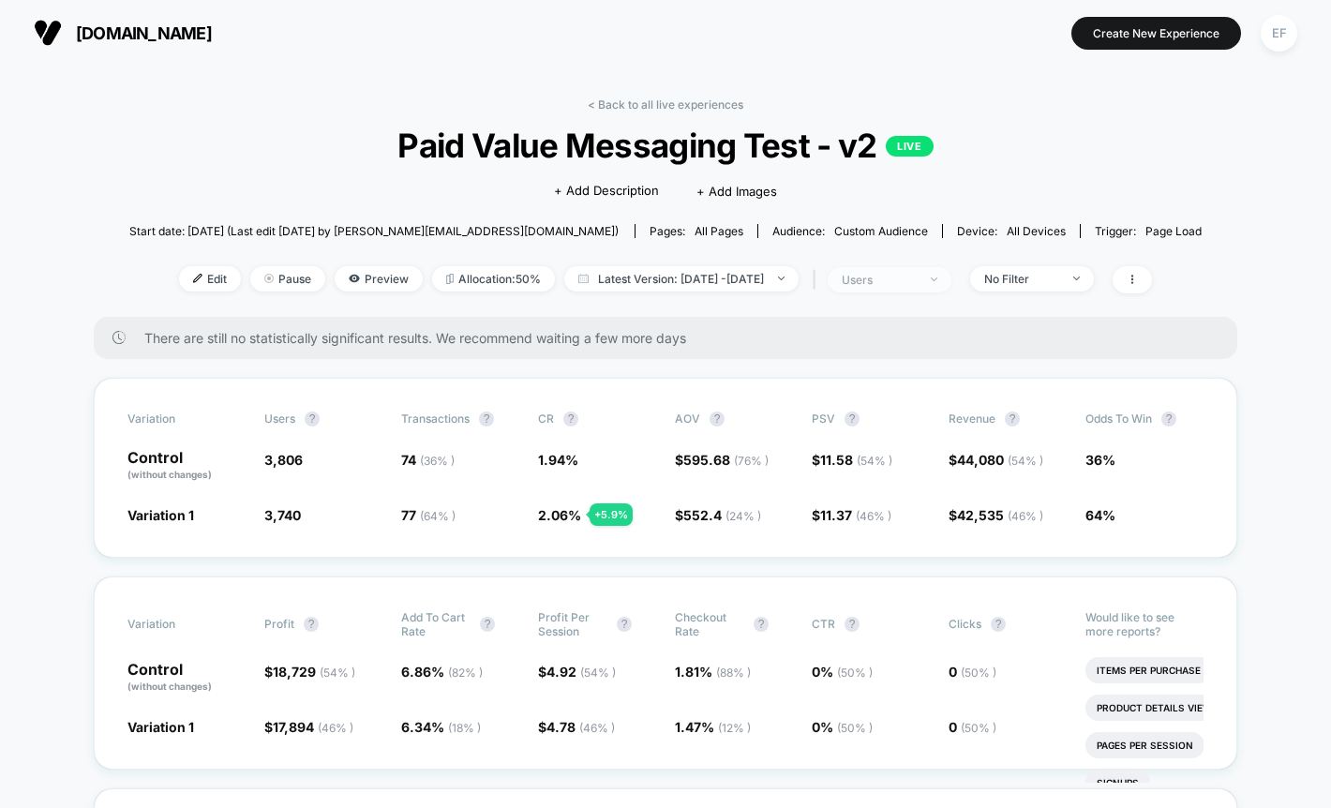
click at [917, 275] on div "users" at bounding box center [879, 280] width 75 height 14
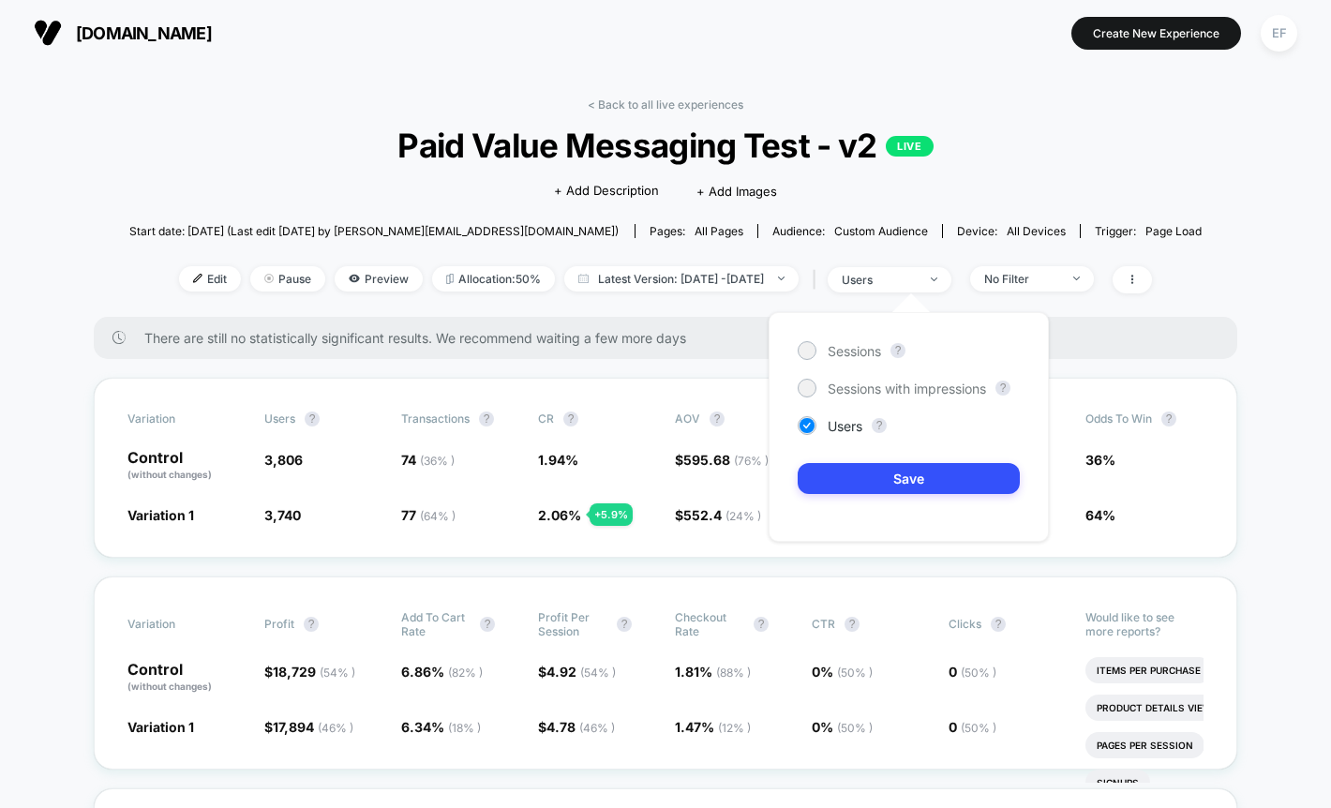
click at [887, 322] on div "Sessions ? Sessions with impressions ? Users ? Save" at bounding box center [909, 427] width 280 height 230
click at [855, 343] on span "Sessions" at bounding box center [854, 351] width 53 height 16
click at [838, 486] on button "Save" at bounding box center [909, 478] width 222 height 31
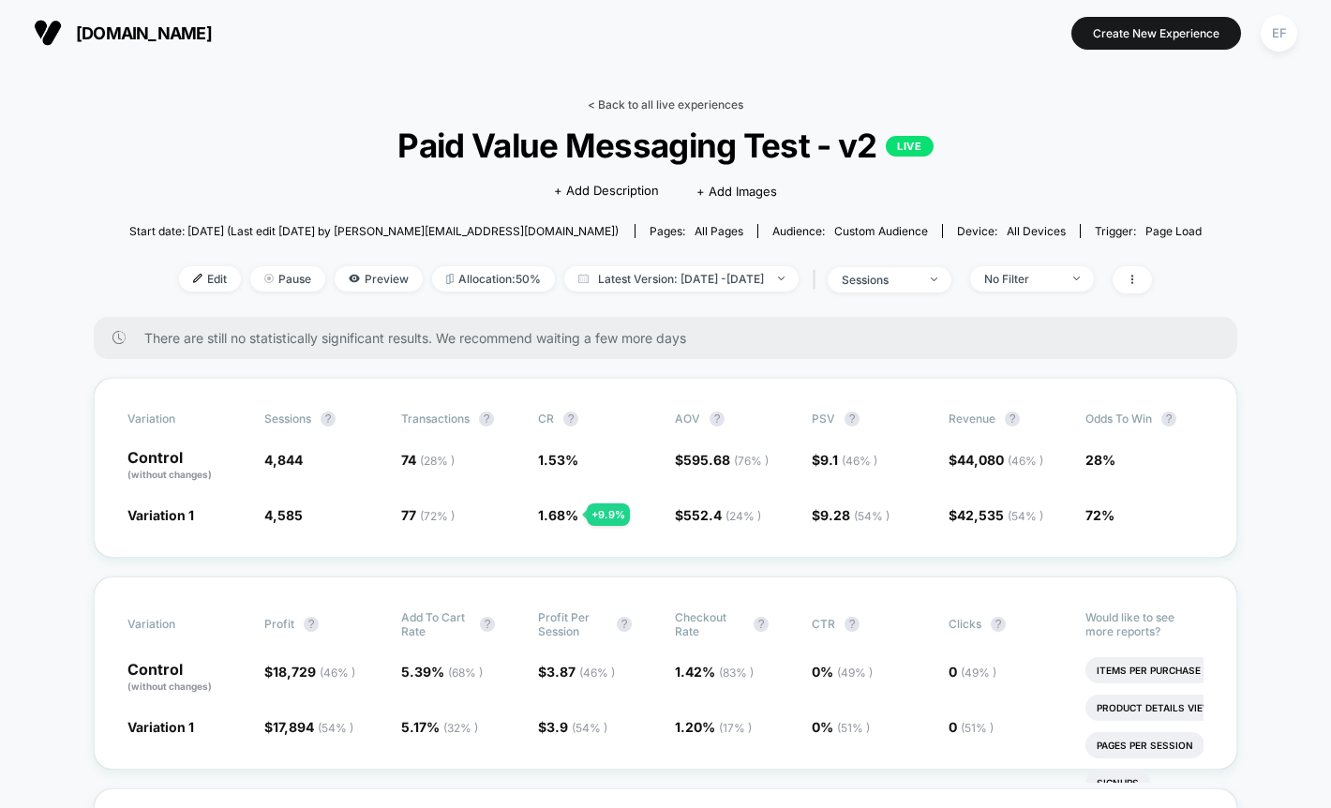
click at [689, 109] on link "< Back to all live experiences" at bounding box center [666, 105] width 156 height 14
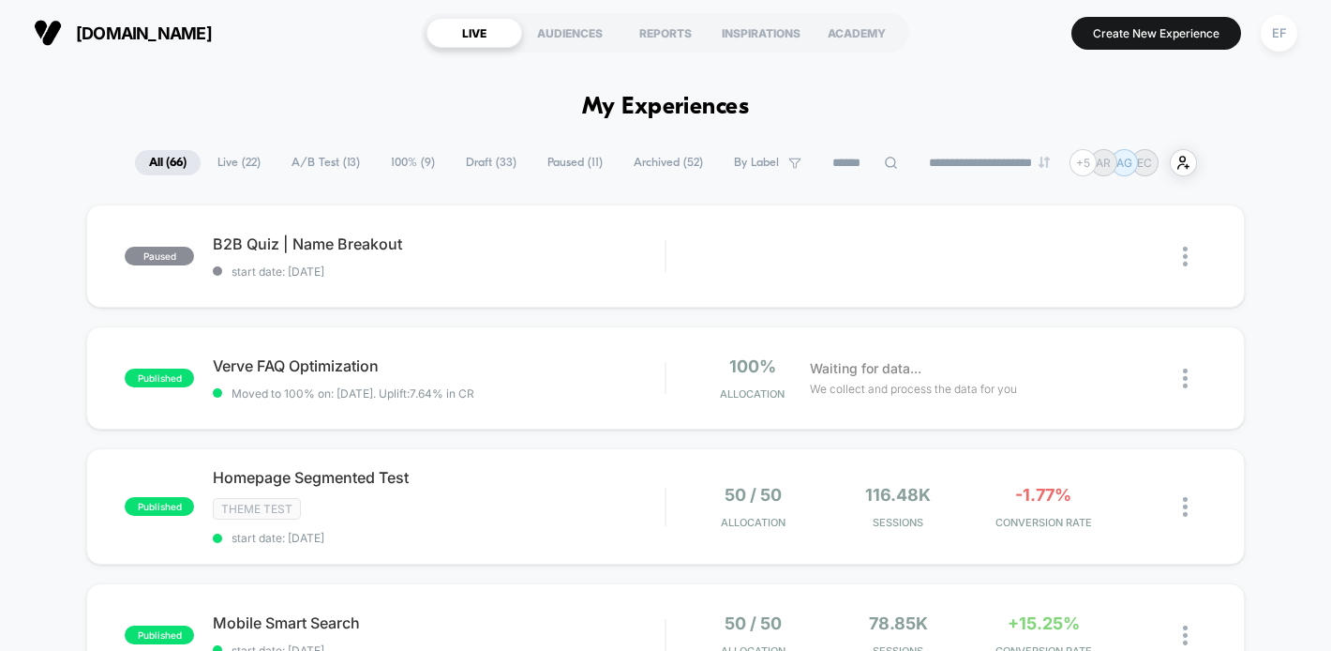
click at [300, 163] on span "A/B Test ( 13 )" at bounding box center [326, 162] width 97 height 25
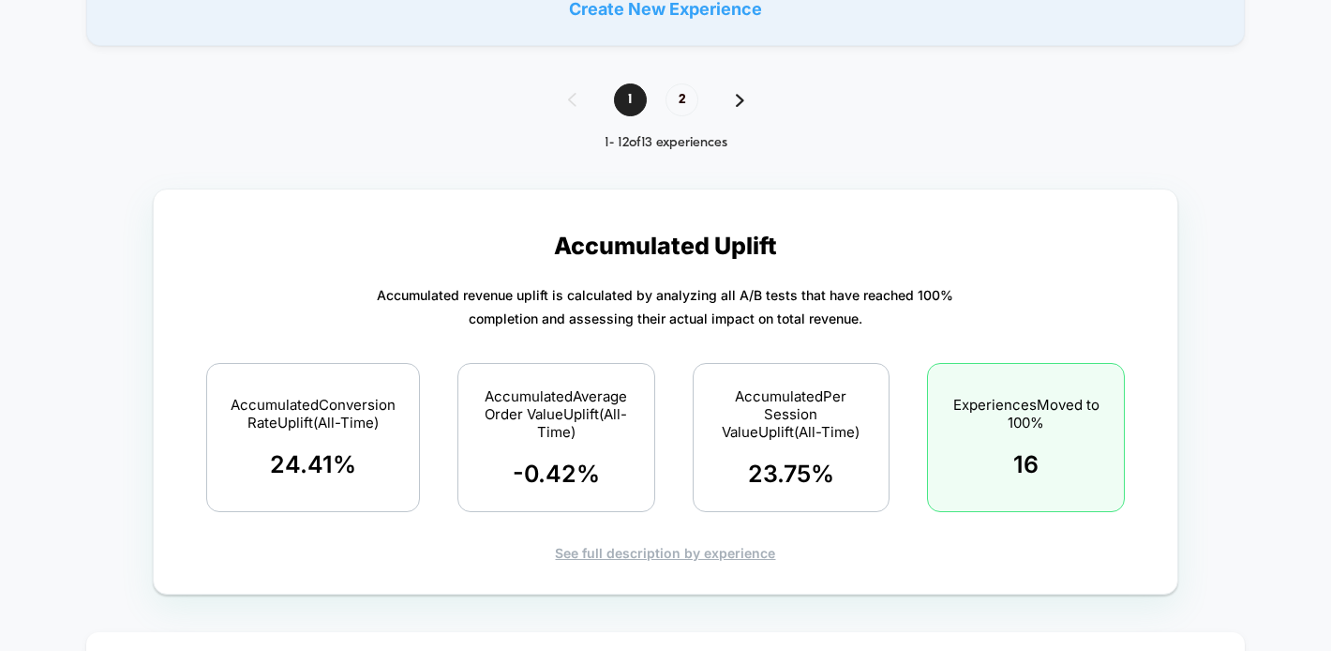
scroll to position [1710, 0]
click at [668, 96] on span "2" at bounding box center [682, 99] width 33 height 33
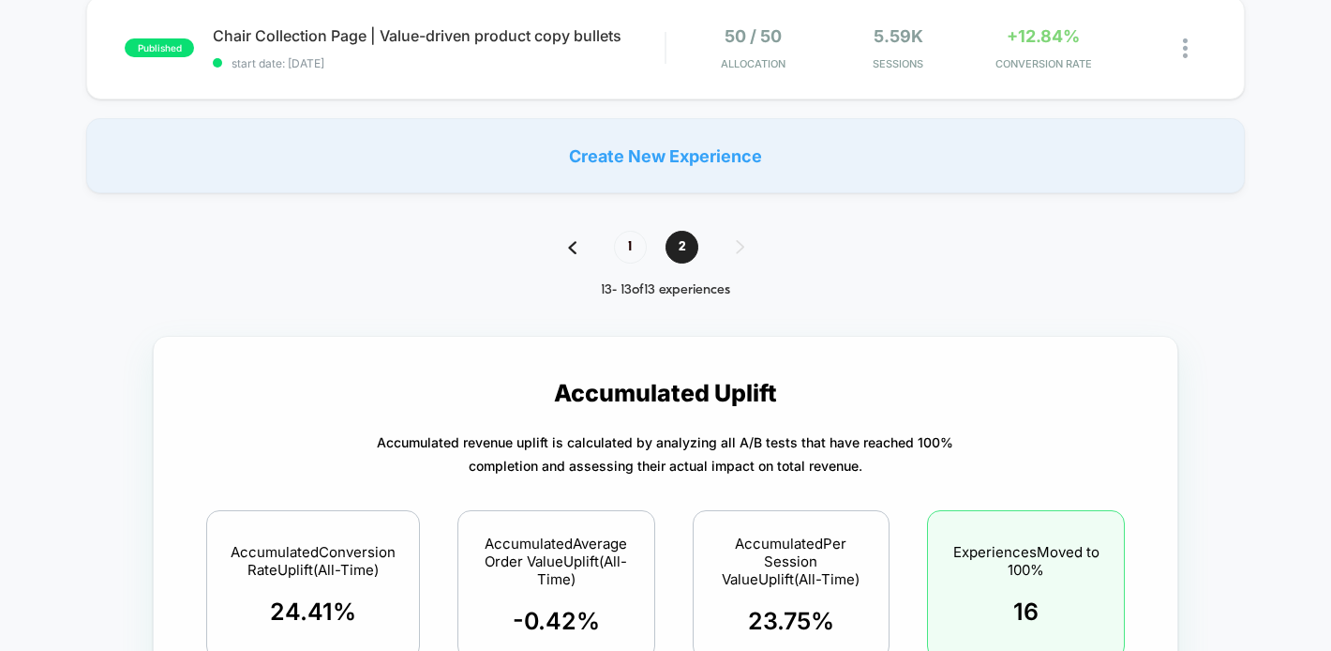
scroll to position [0, 0]
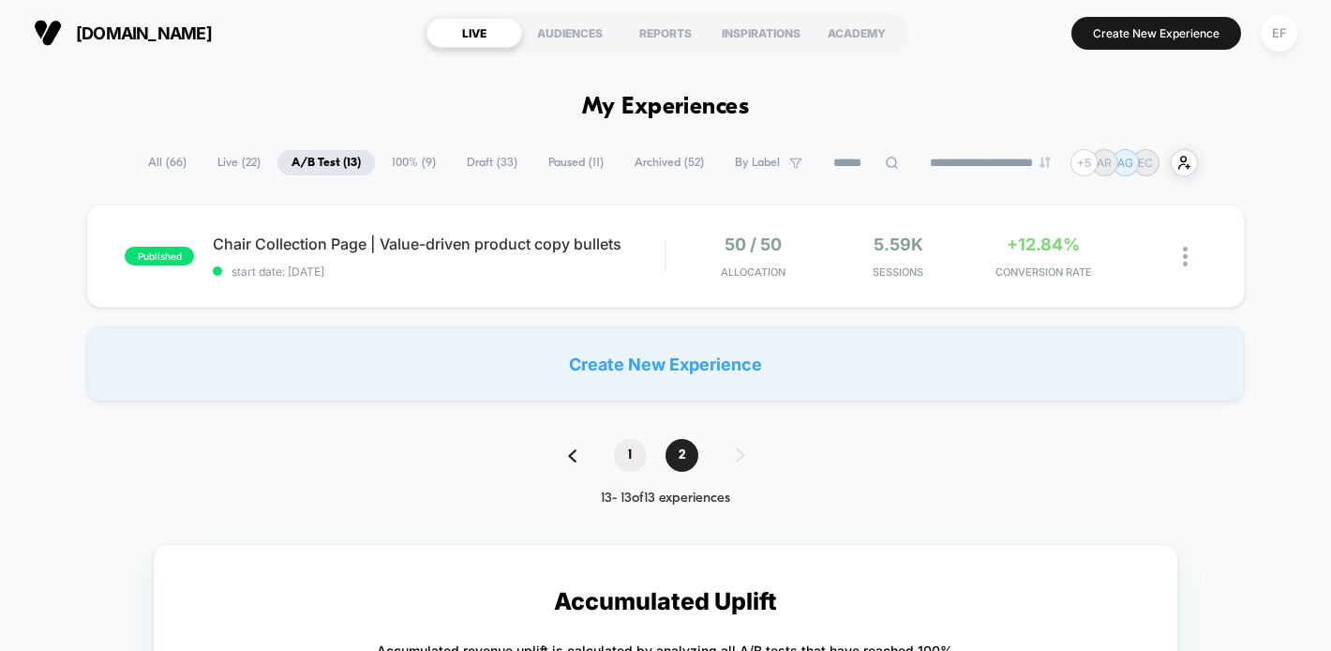
click at [621, 445] on span "1" at bounding box center [630, 455] width 33 height 33
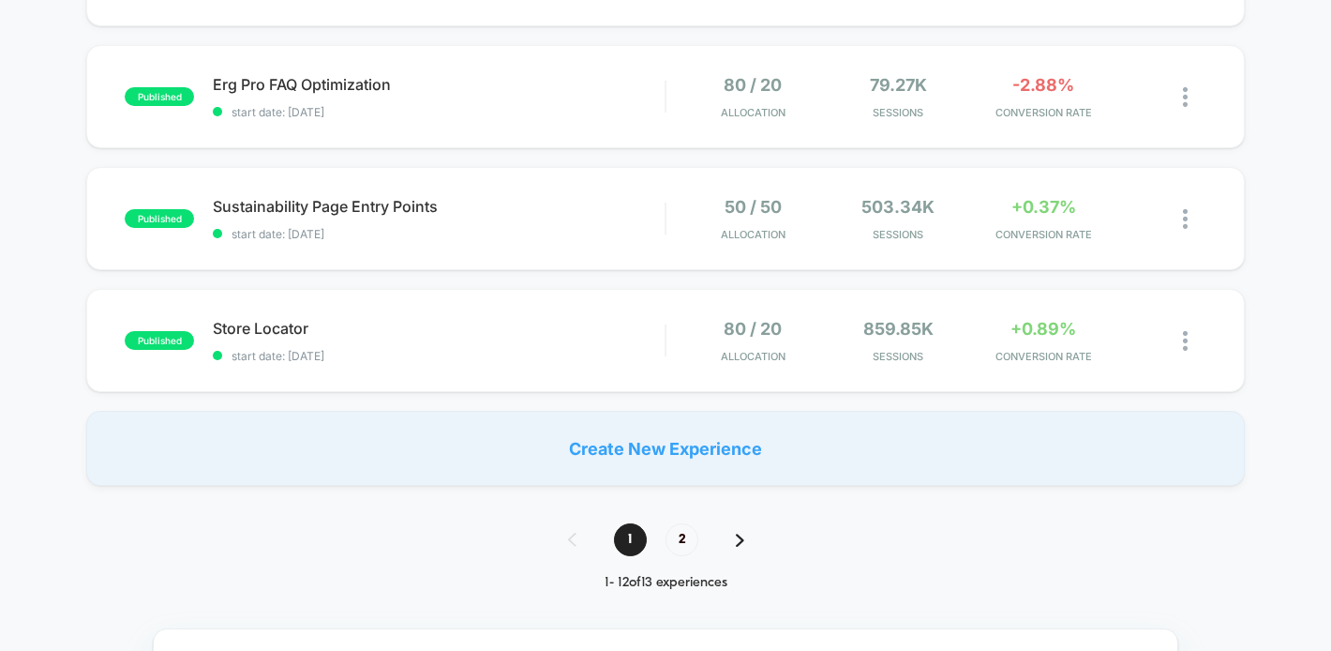
scroll to position [1117, 0]
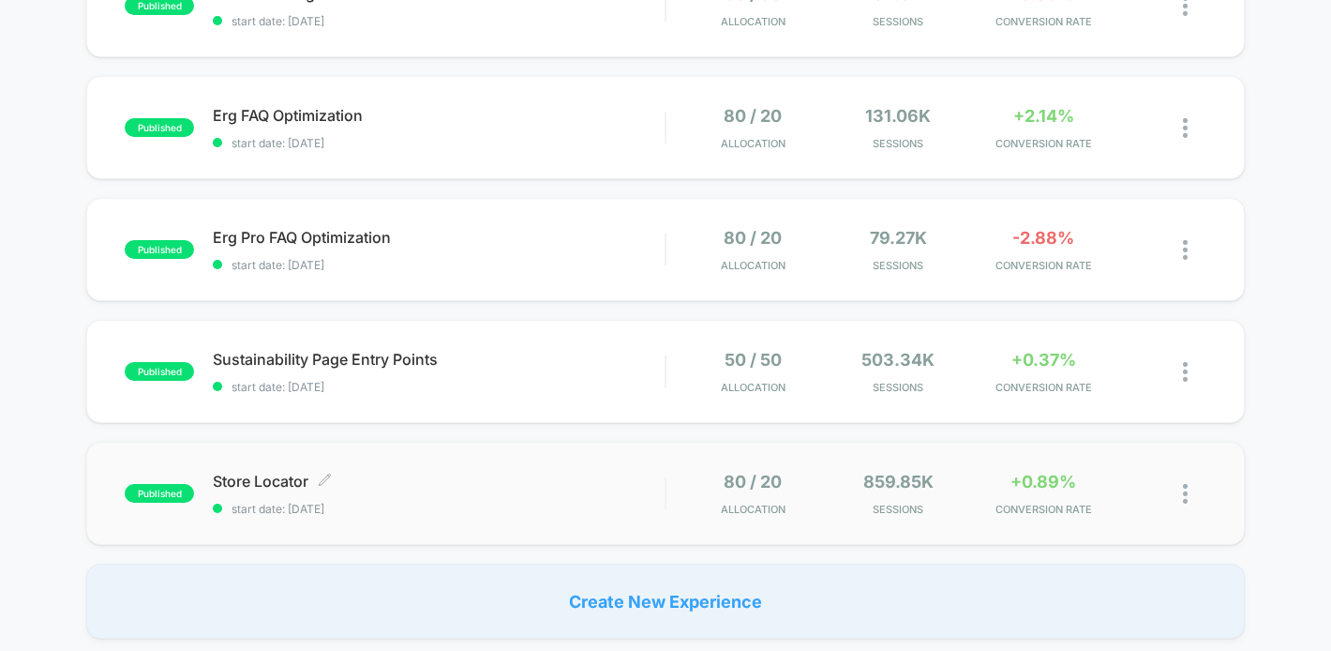
click at [584, 489] on div "Store Locator Click to edit experience details Click to edit experience details…" at bounding box center [439, 494] width 452 height 44
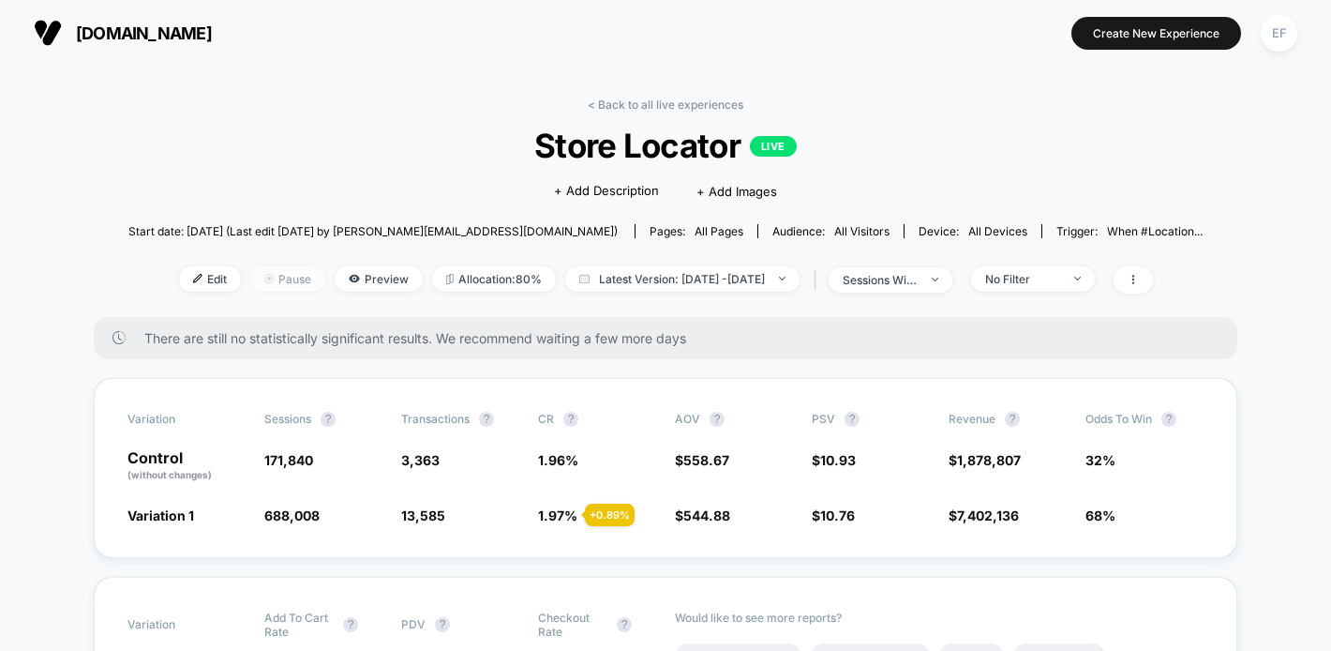
click at [250, 274] on span "Pause" at bounding box center [287, 278] width 75 height 25
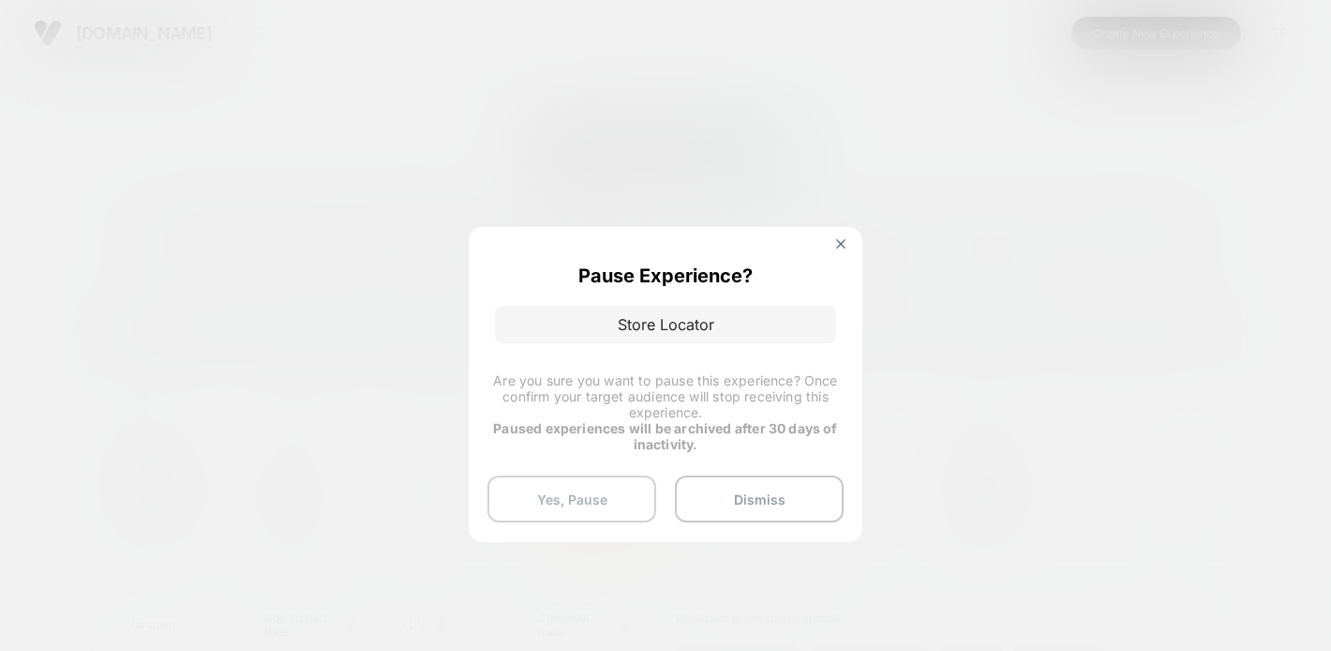
click at [600, 487] on button "Yes, Pause" at bounding box center [572, 498] width 169 height 47
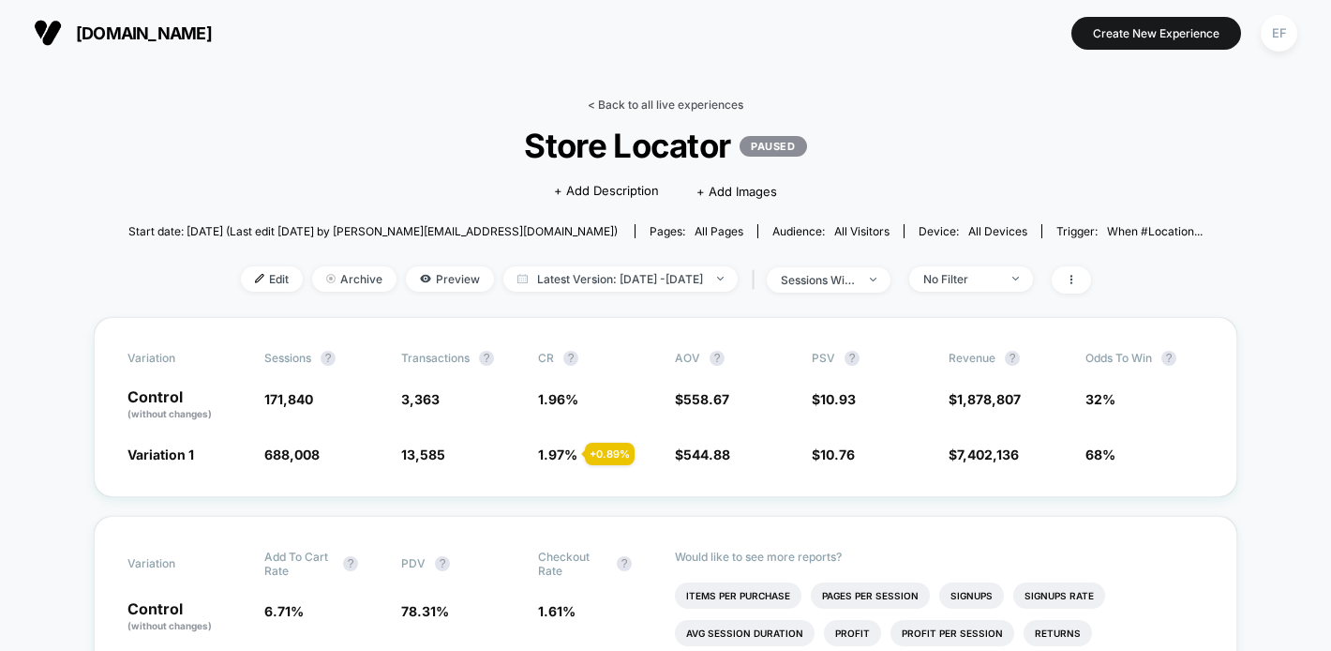
click at [666, 104] on link "< Back to all live experiences" at bounding box center [666, 105] width 156 height 14
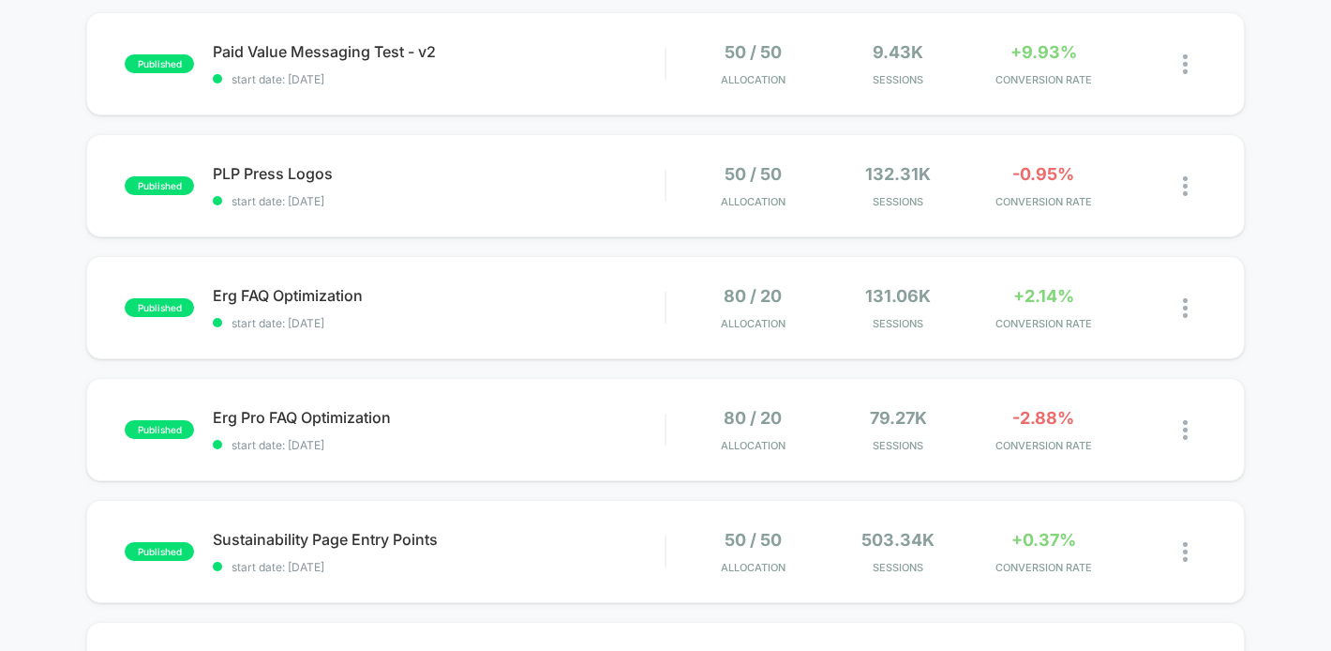
scroll to position [1052, 0]
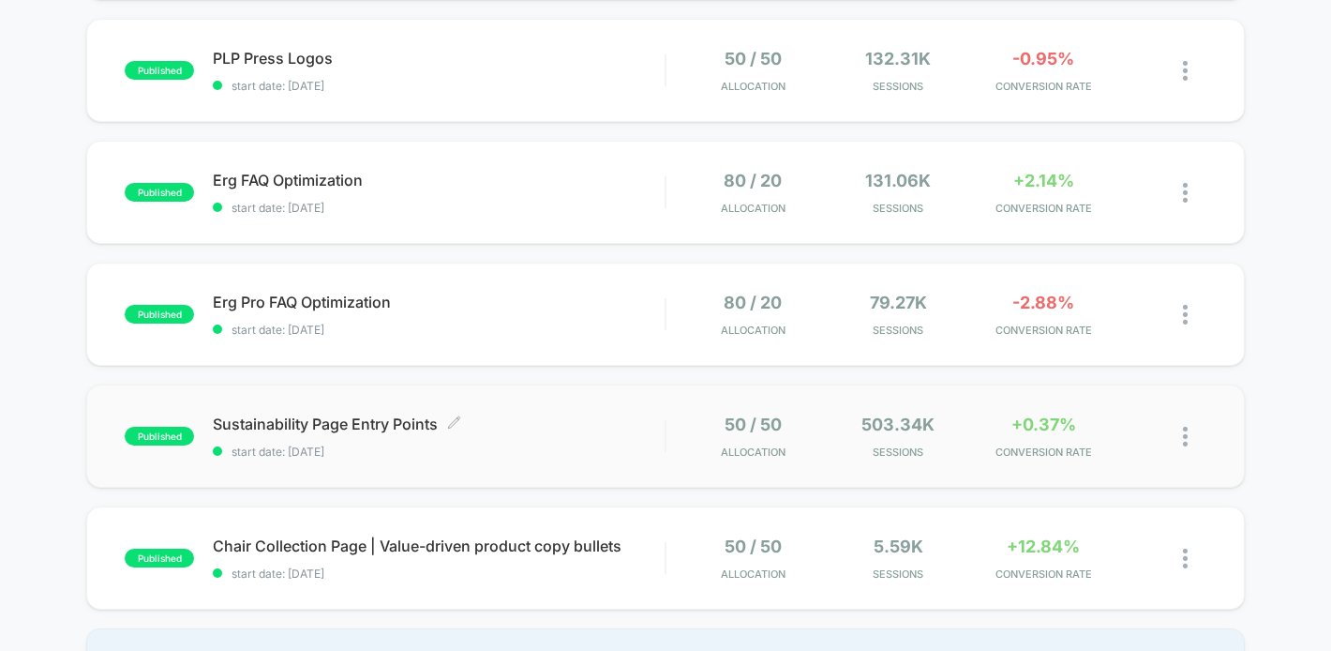
click at [570, 429] on span "Sustainability Page Entry Points Click to edit experience details" at bounding box center [439, 423] width 452 height 19
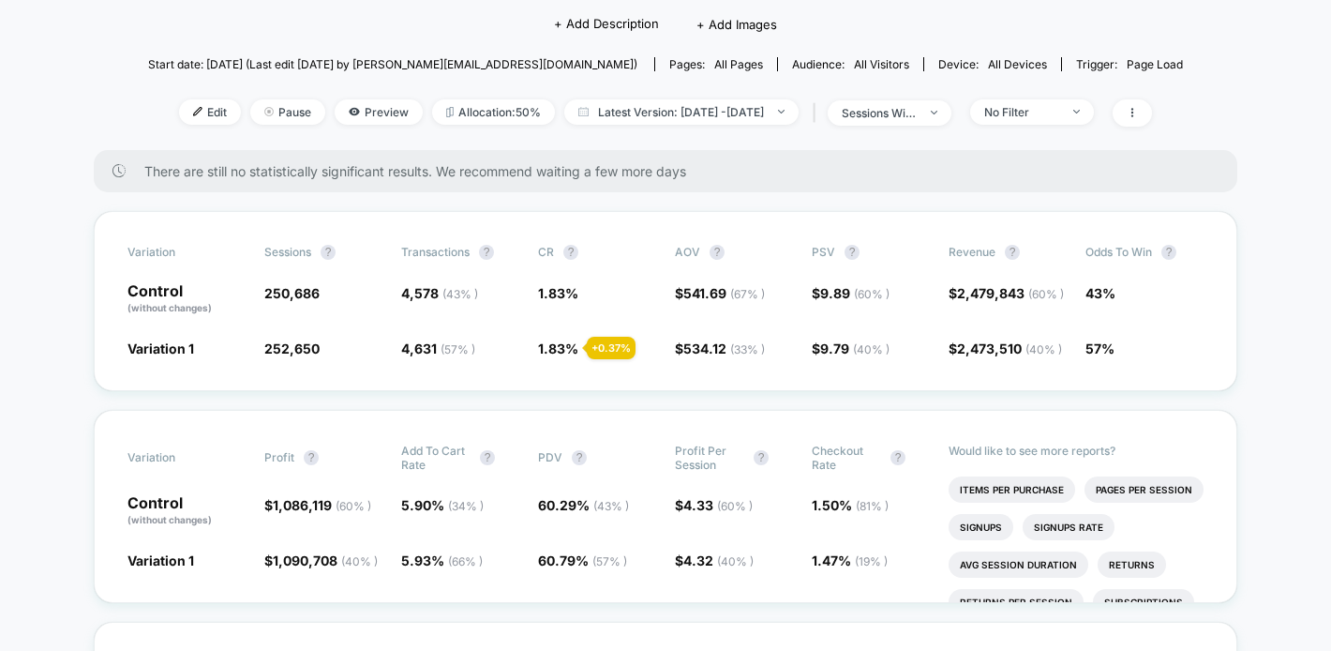
scroll to position [170, 0]
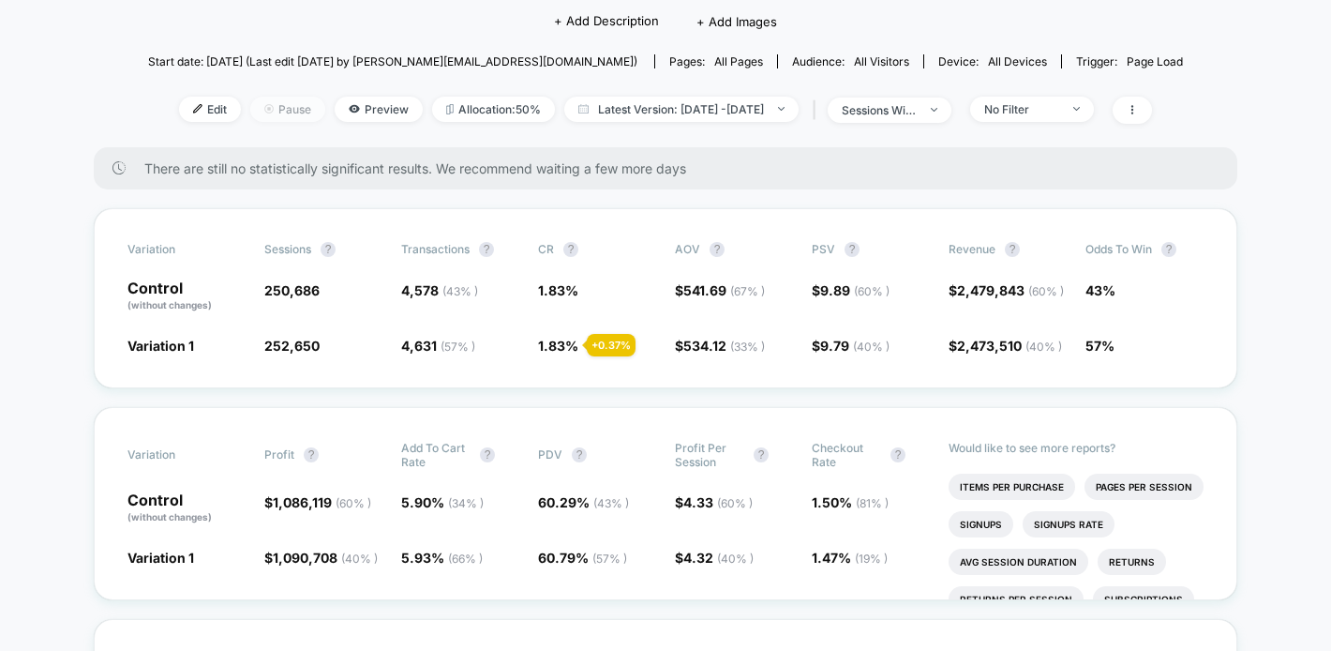
click at [258, 114] on span "Pause" at bounding box center [287, 109] width 75 height 25
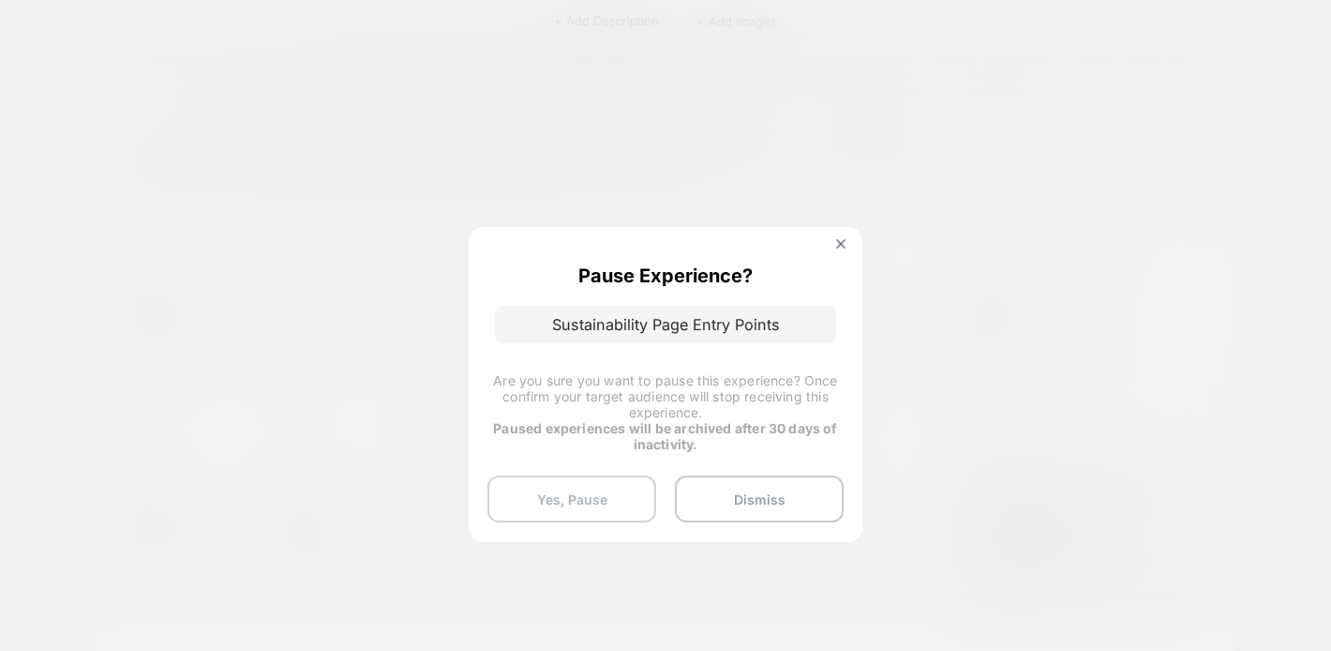
click at [553, 503] on button "Yes, Pause" at bounding box center [572, 498] width 169 height 47
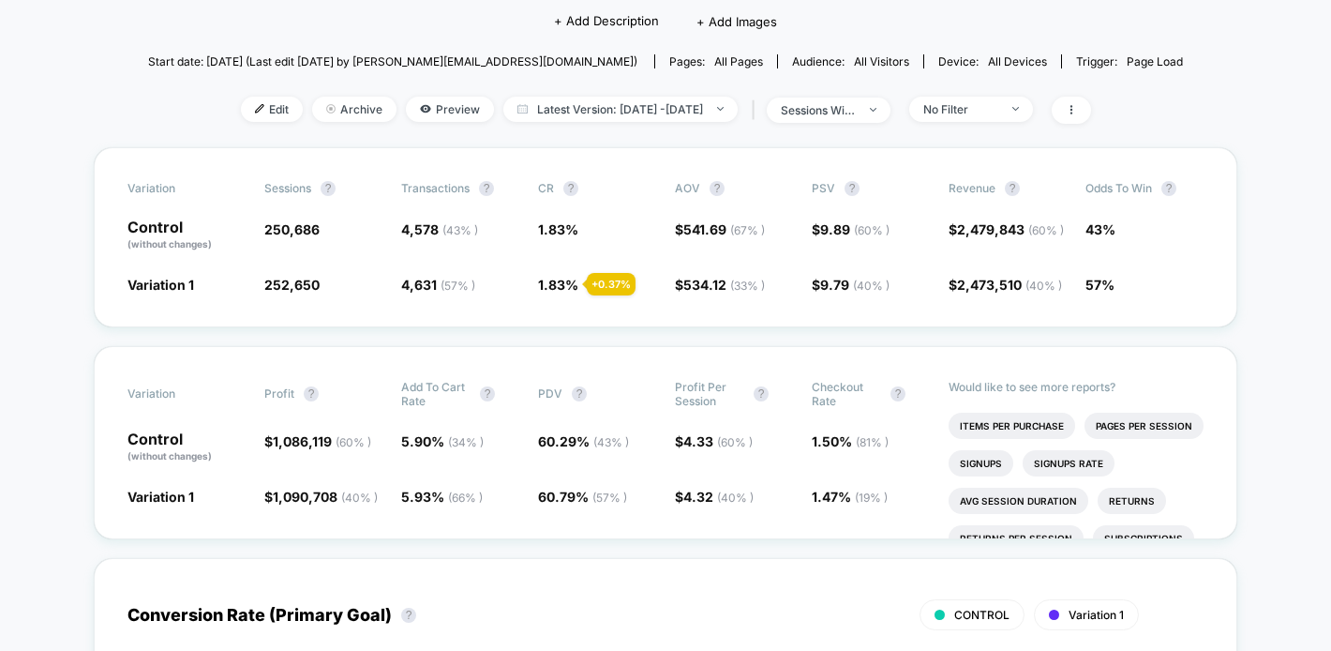
scroll to position [0, 0]
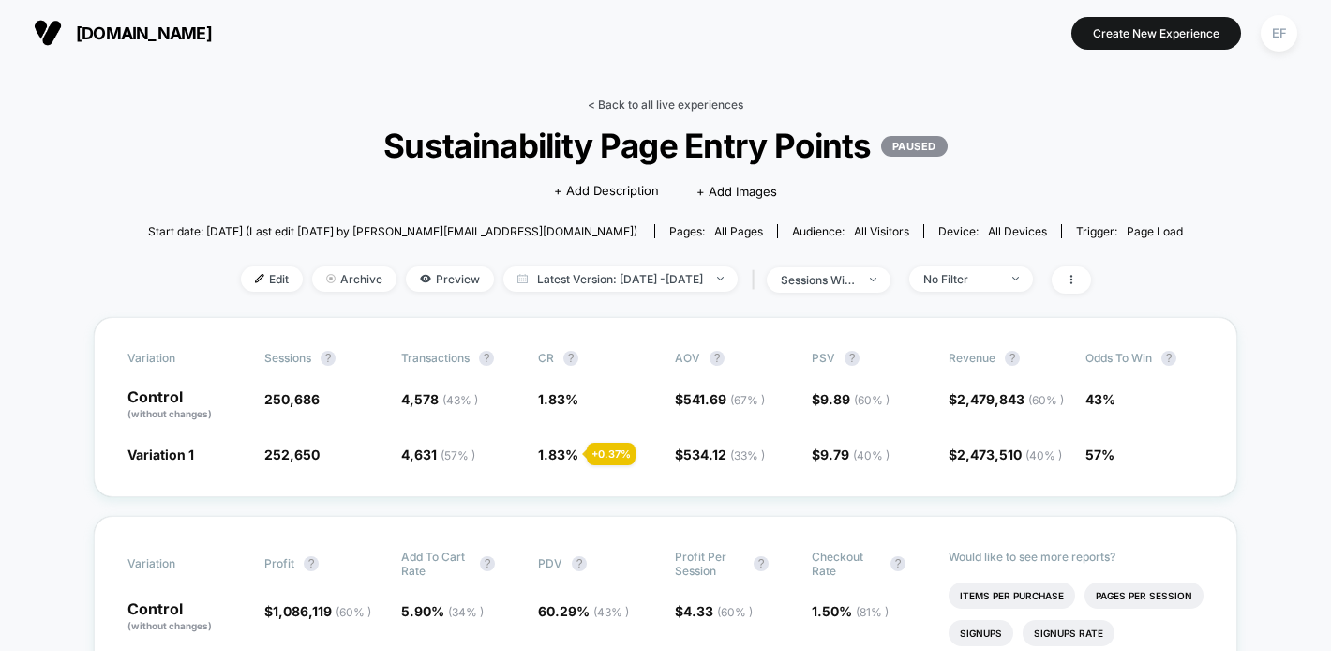
click at [632, 107] on link "< Back to all live experiences" at bounding box center [666, 105] width 156 height 14
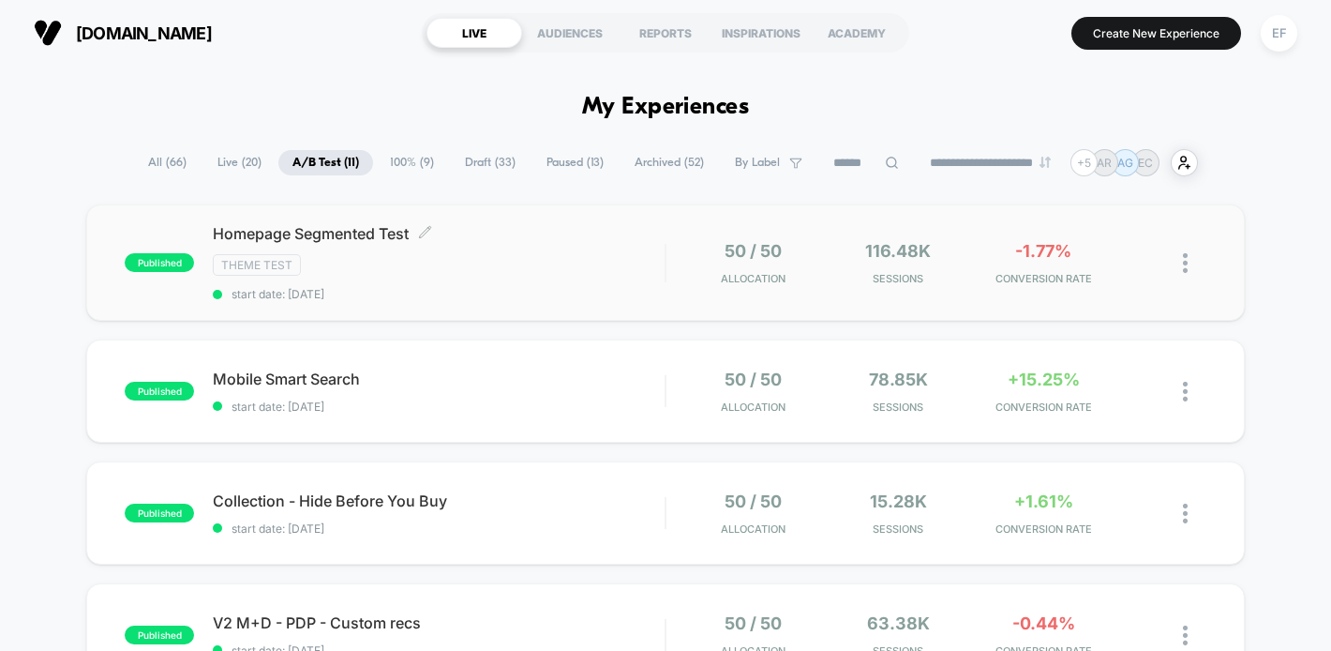
click at [536, 269] on div "Theme Test" at bounding box center [439, 265] width 452 height 22
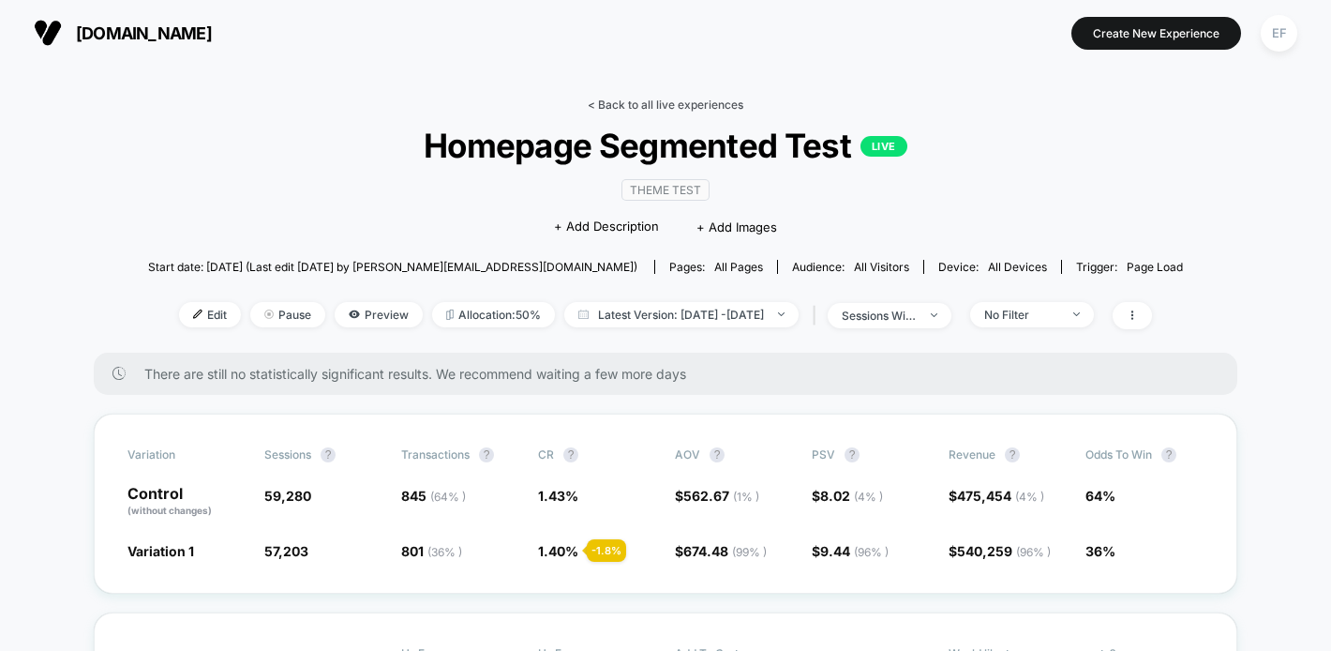
click at [668, 101] on link "< Back to all live experiences" at bounding box center [666, 105] width 156 height 14
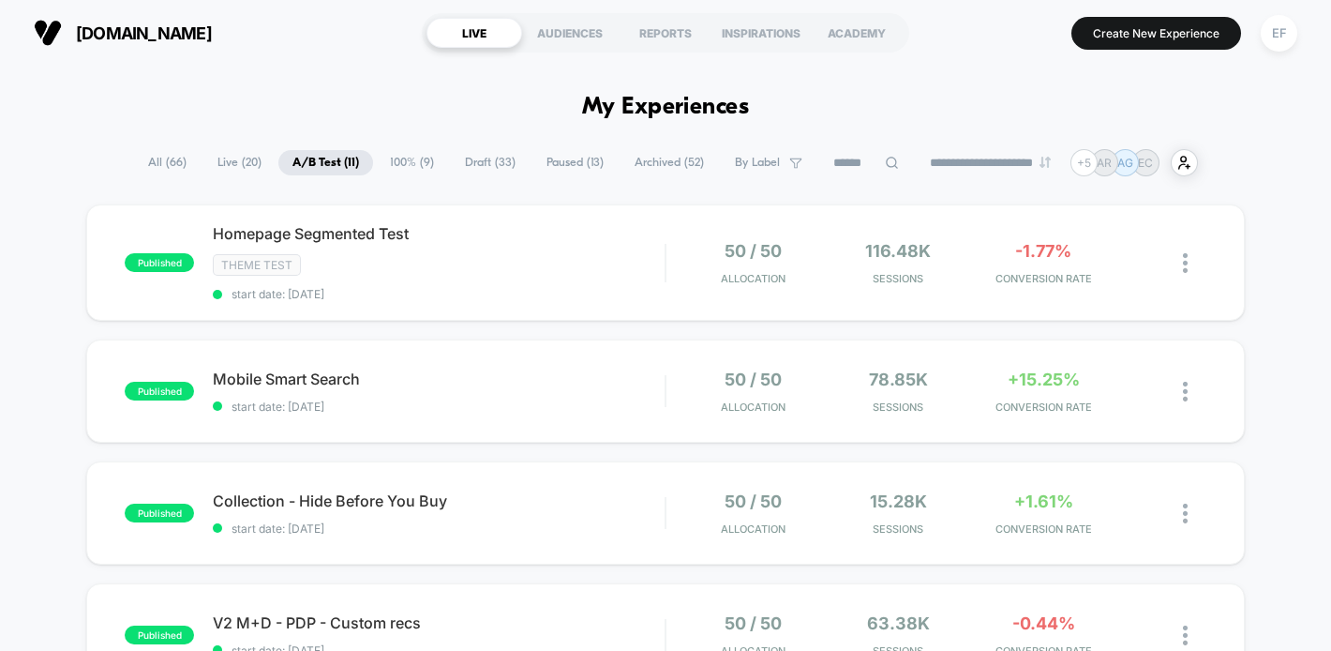
click at [538, 160] on span "Paused ( 13 )" at bounding box center [575, 162] width 85 height 25
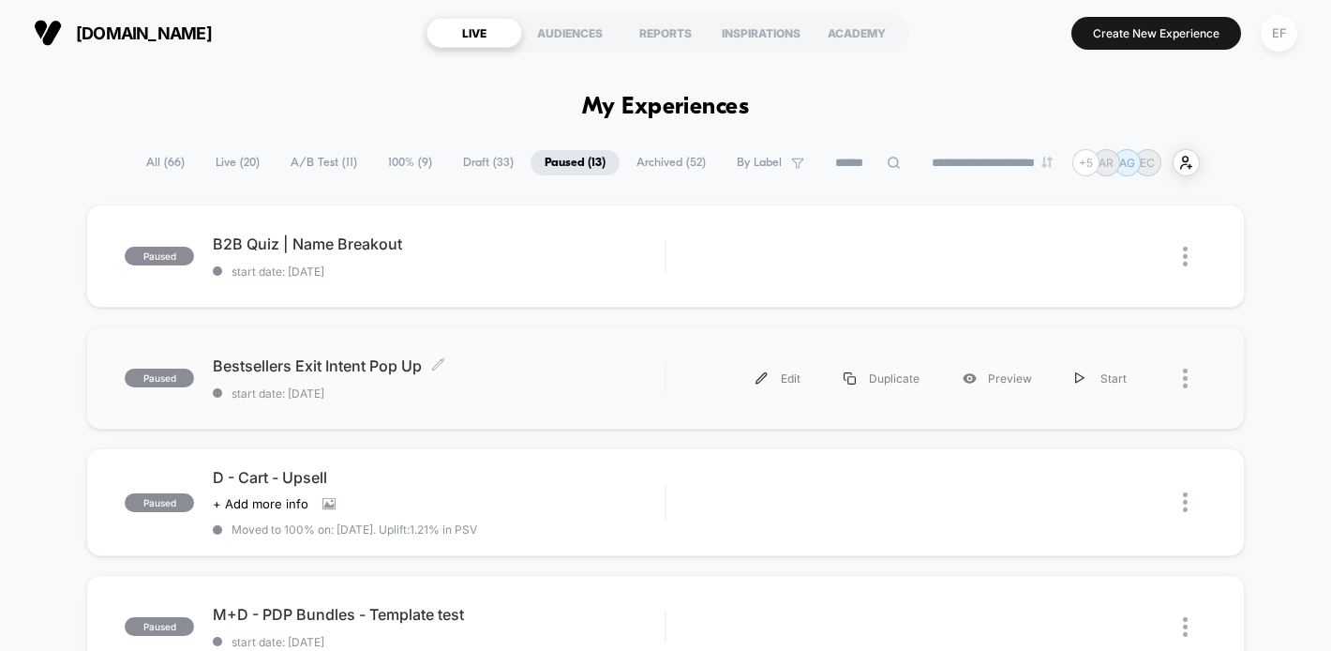
click at [523, 391] on span "start date: [DATE]" at bounding box center [439, 393] width 452 height 14
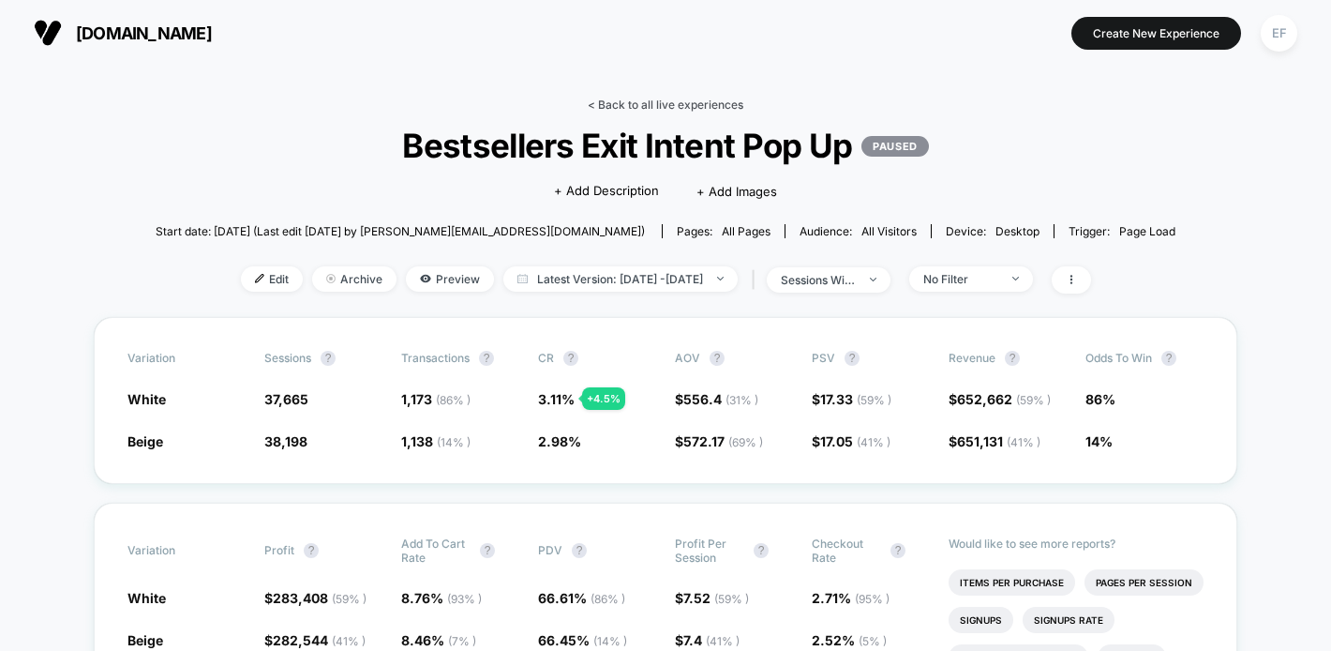
click at [624, 98] on link "< Back to all live experiences" at bounding box center [666, 105] width 156 height 14
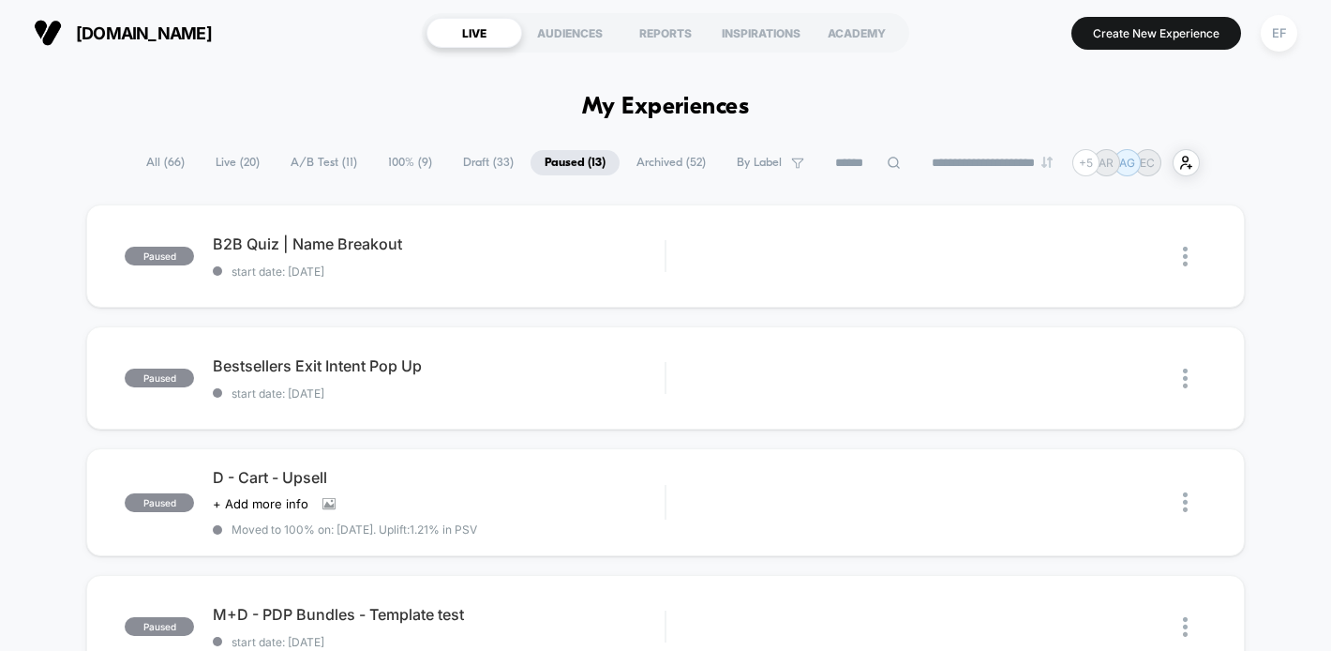
click at [321, 162] on span "A/B Test ( 11 )" at bounding box center [324, 162] width 95 height 25
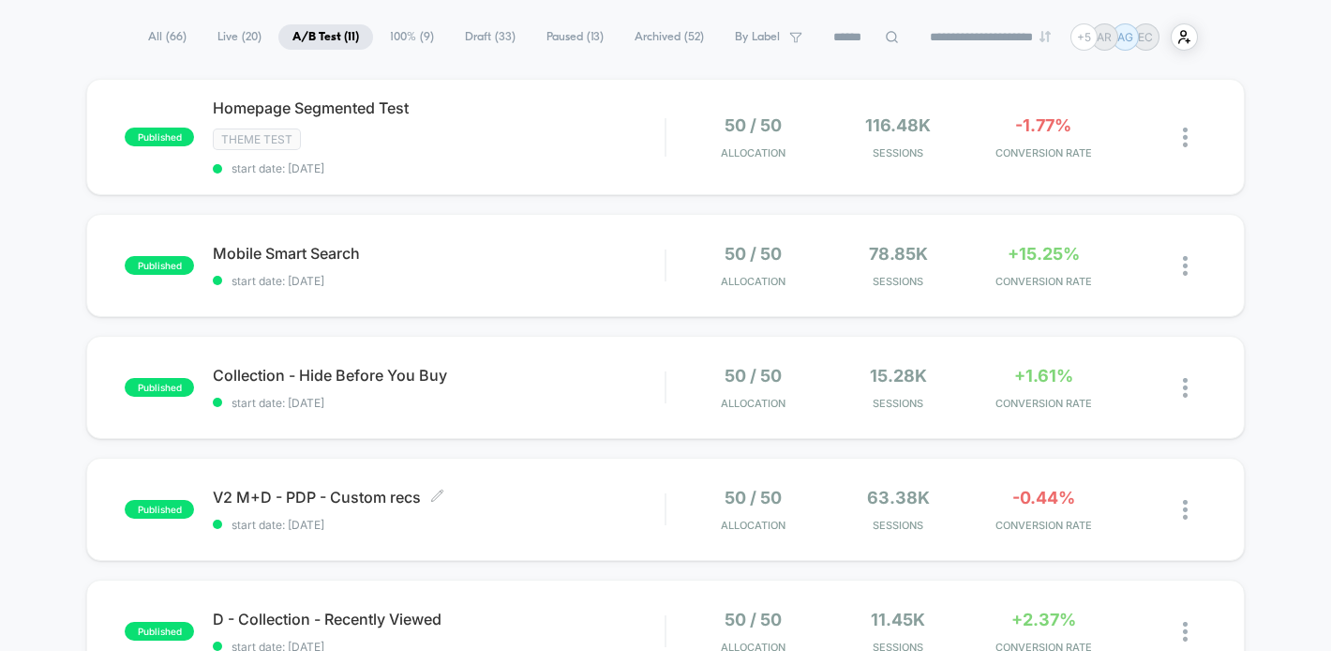
scroll to position [94, 0]
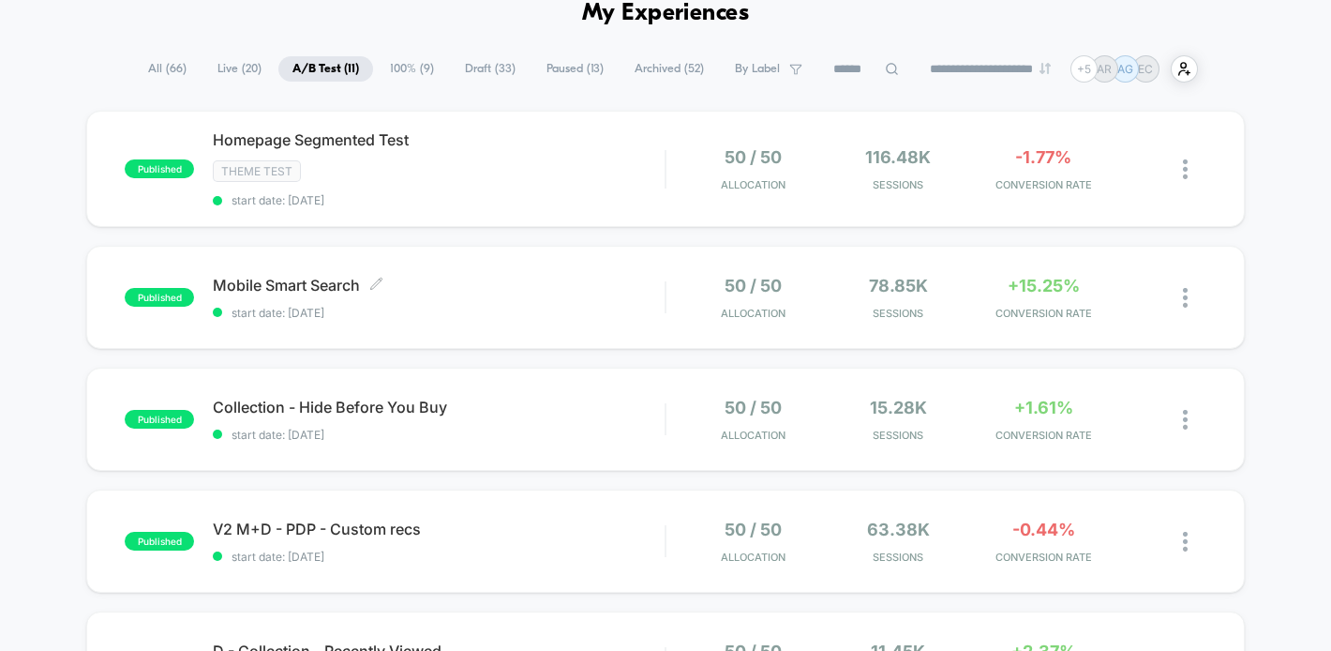
click at [580, 290] on span "Mobile Smart Search Click to edit experience details" at bounding box center [439, 285] width 452 height 19
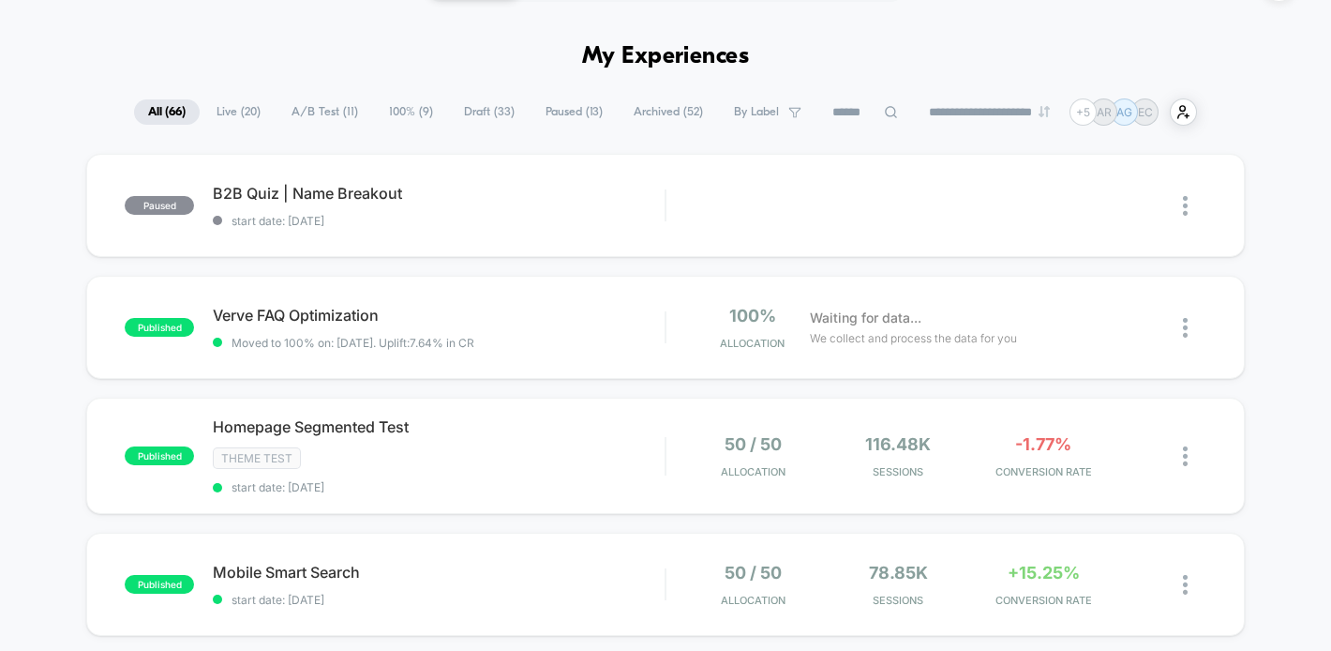
drag, startPoint x: 341, startPoint y: 108, endPoint x: 363, endPoint y: 122, distance: 25.7
click at [341, 108] on span "A/B Test ( 11 )" at bounding box center [325, 111] width 95 height 25
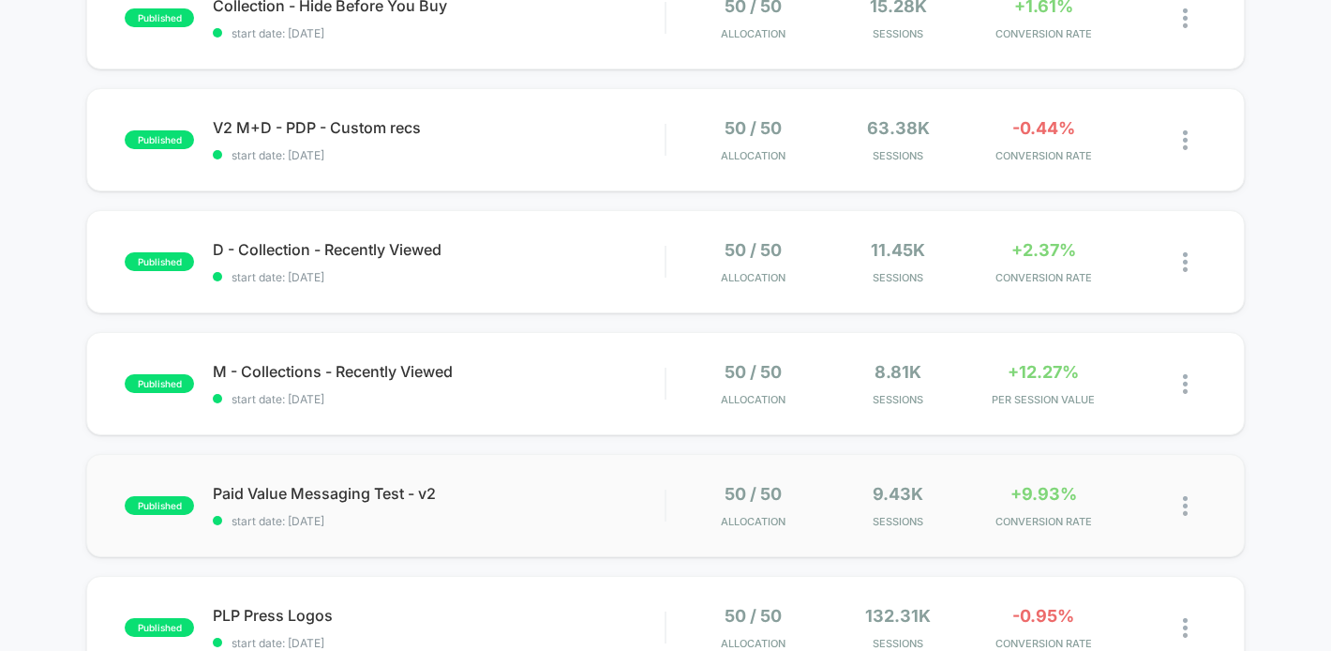
scroll to position [583, 0]
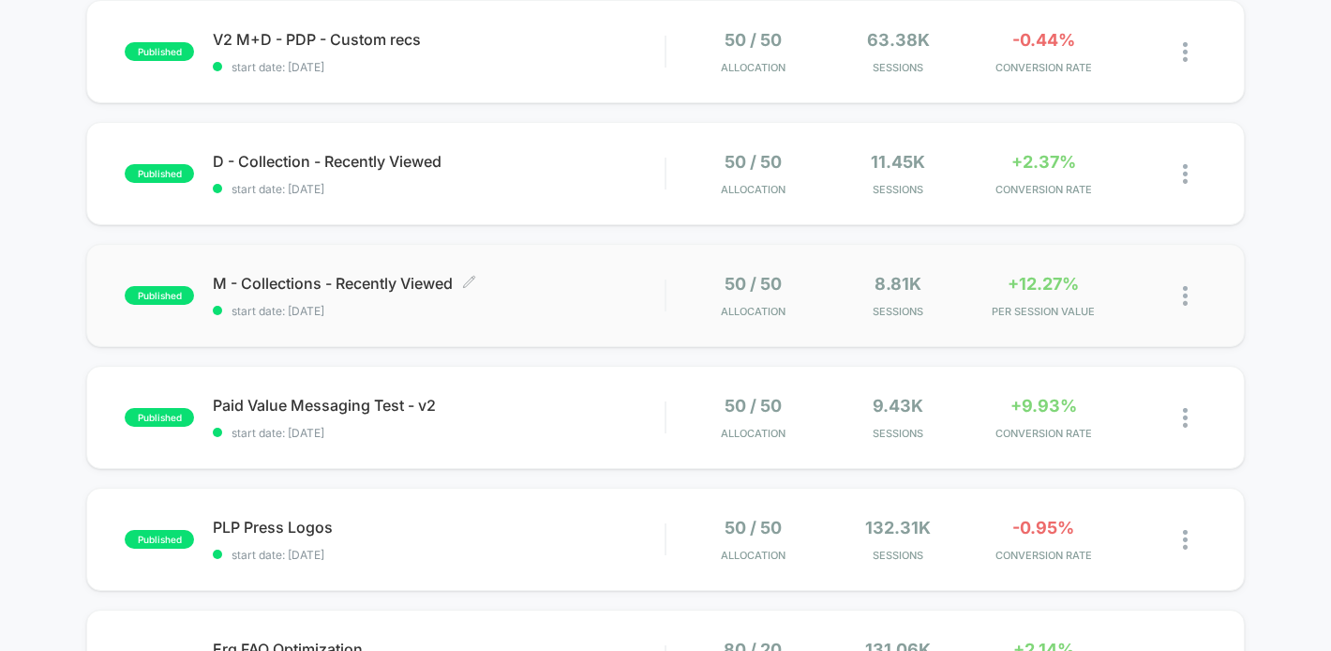
click at [571, 295] on div "M - Collections - Recently Viewed Click to edit experience details Click to edi…" at bounding box center [439, 296] width 452 height 44
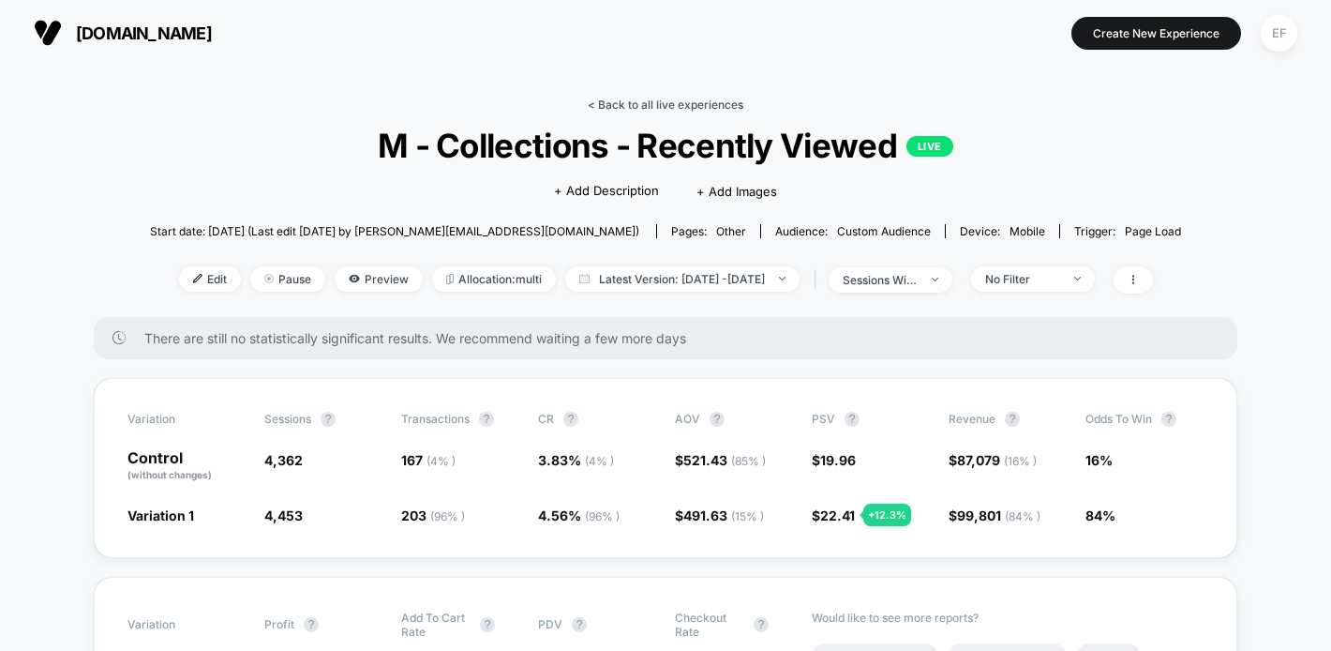
click at [611, 102] on link "< Back to all live experiences" at bounding box center [666, 105] width 156 height 14
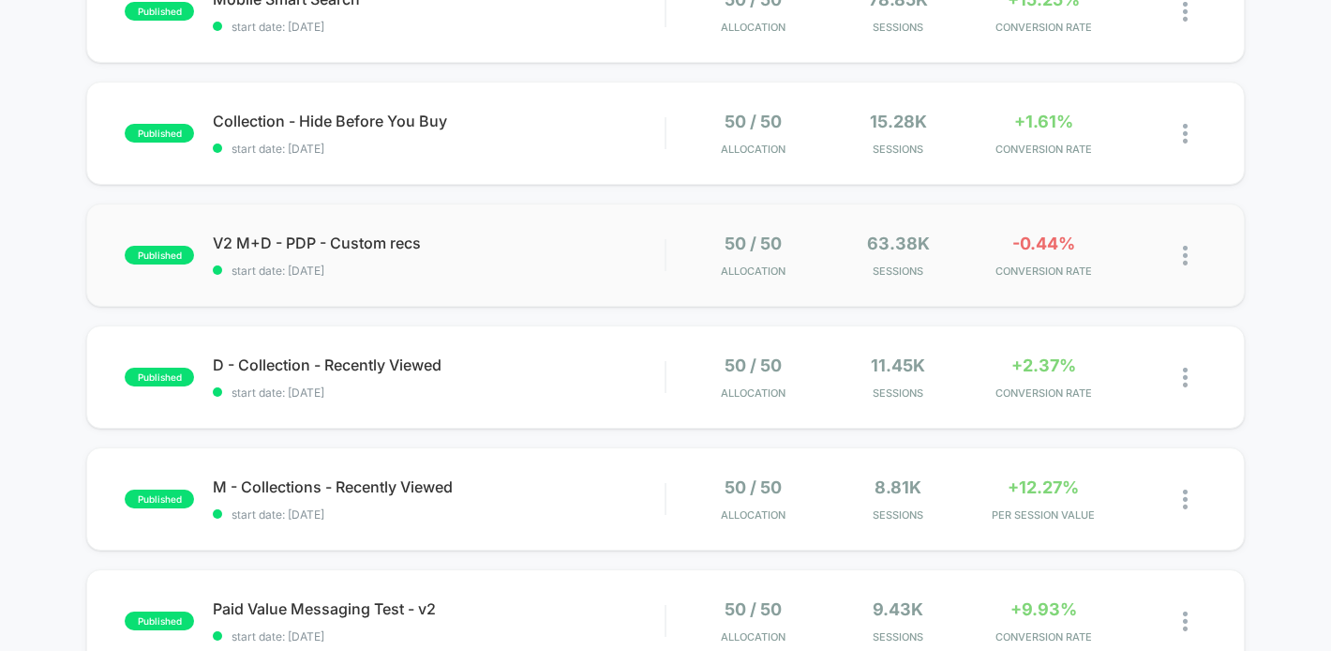
scroll to position [410, 0]
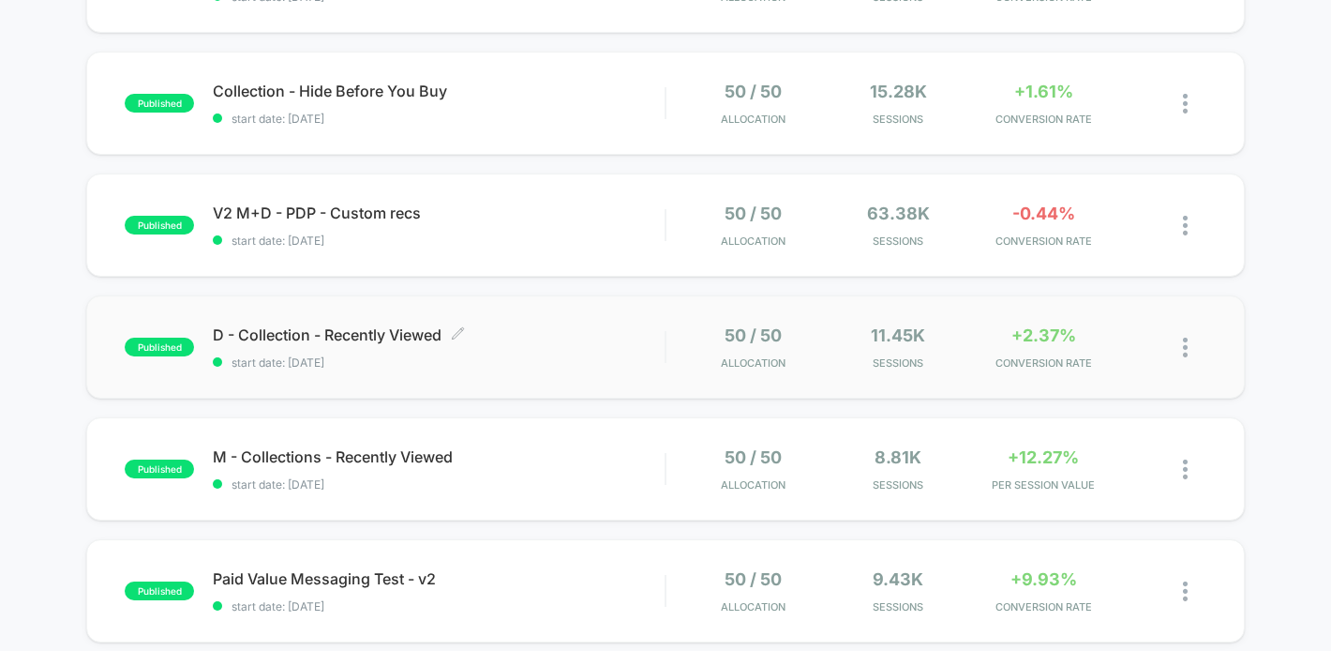
click at [534, 345] on div "D - Collection - Recently Viewed Click to edit experience details Click to edit…" at bounding box center [439, 347] width 452 height 44
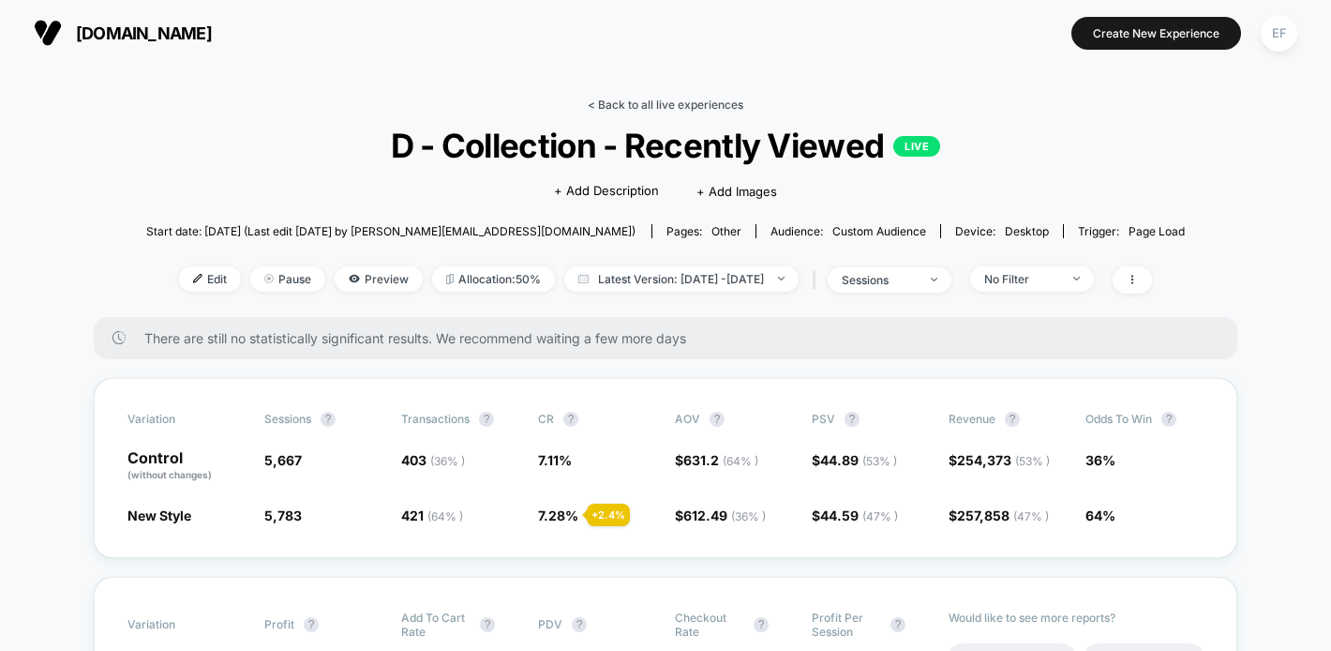
click at [675, 106] on link "< Back to all live experiences" at bounding box center [666, 105] width 156 height 14
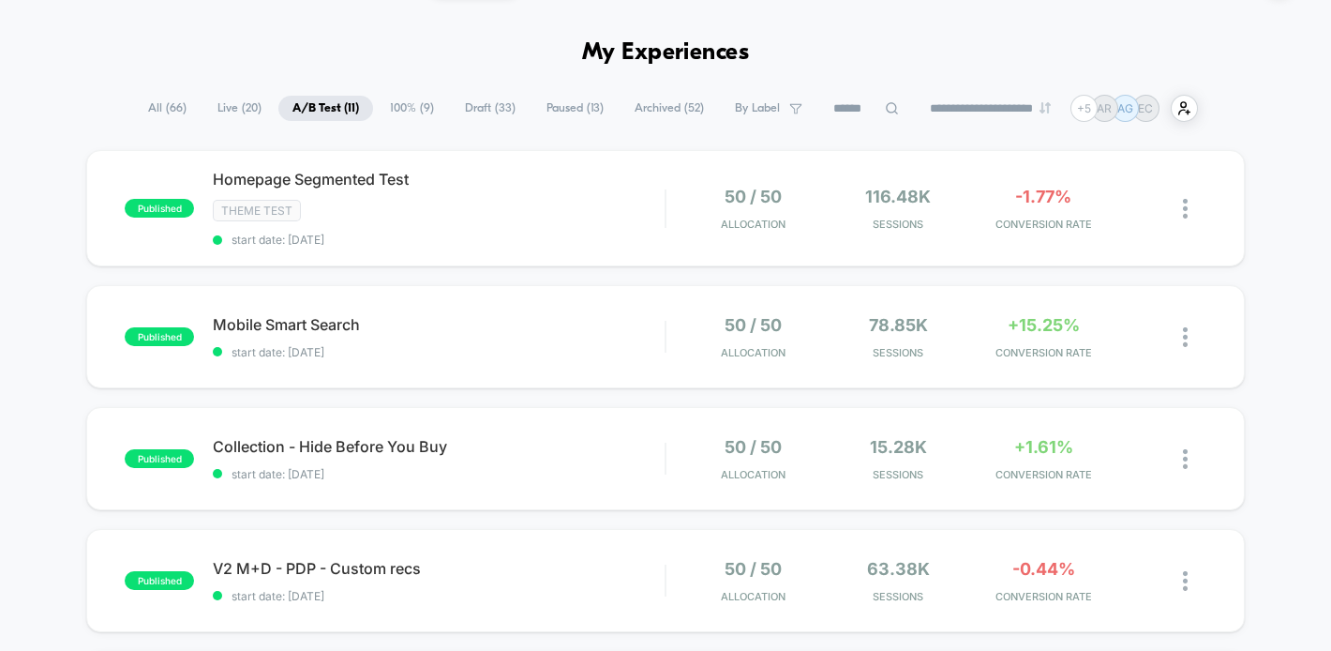
scroll to position [55, 0]
click at [655, 337] on div "Mobile Smart Search Click to edit experience details Click to edit experience d…" at bounding box center [439, 336] width 452 height 44
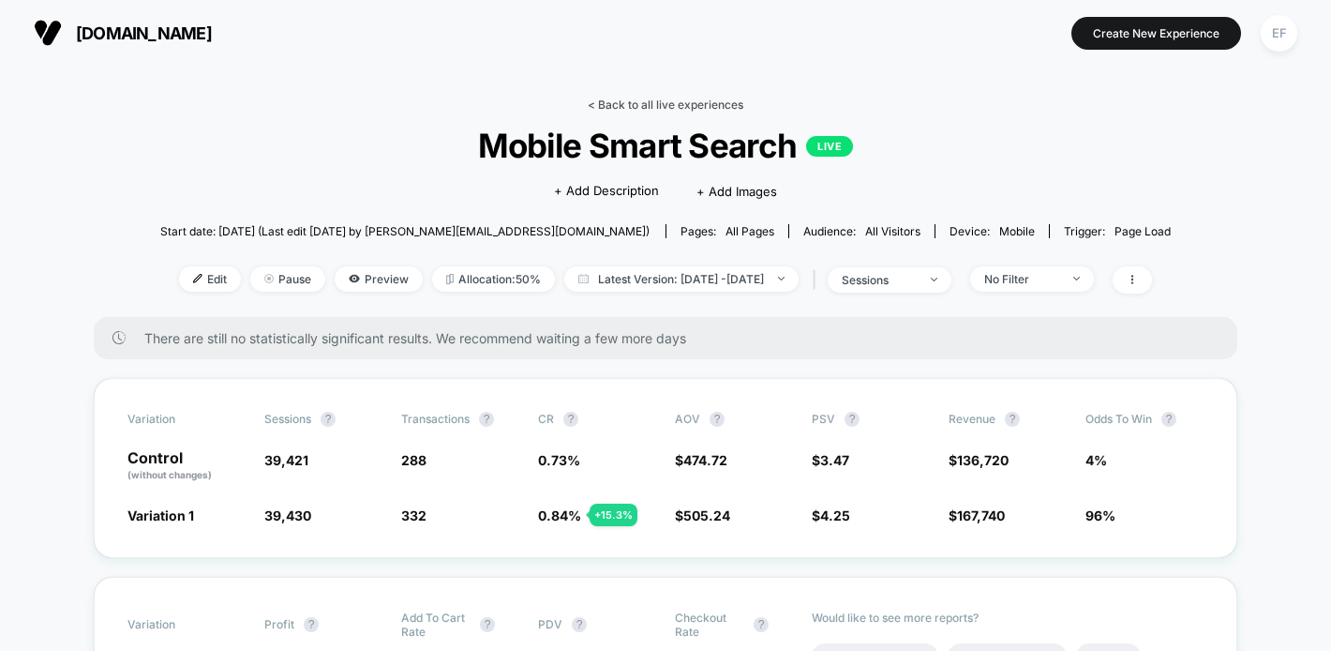
click at [658, 106] on link "< Back to all live experiences" at bounding box center [666, 105] width 156 height 14
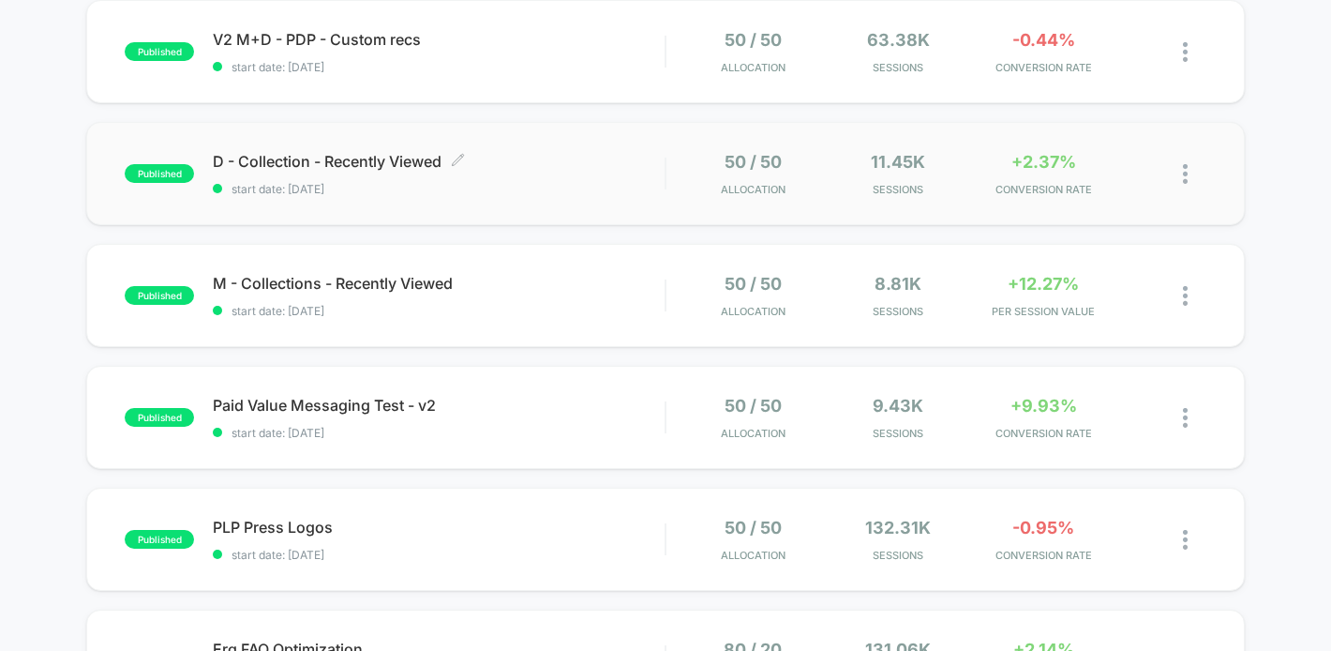
scroll to position [585, 0]
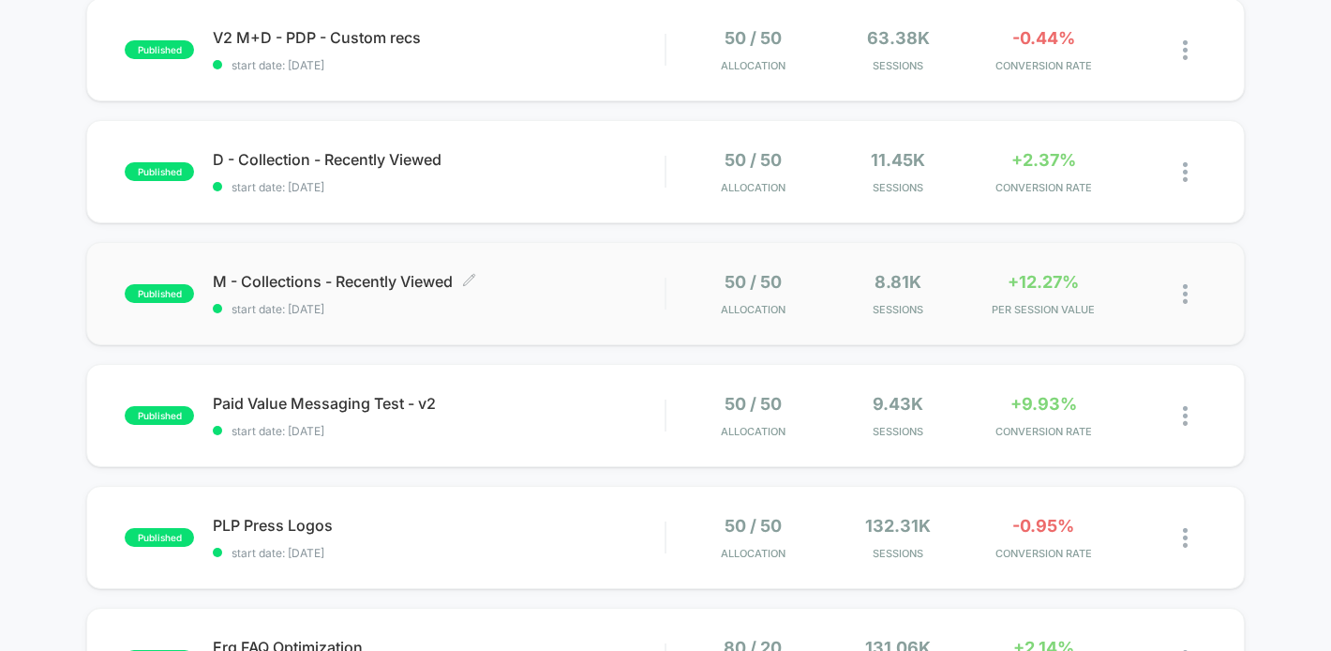
click at [567, 289] on div "M - Collections - Recently Viewed Click to edit experience details Click to edi…" at bounding box center [439, 294] width 452 height 44
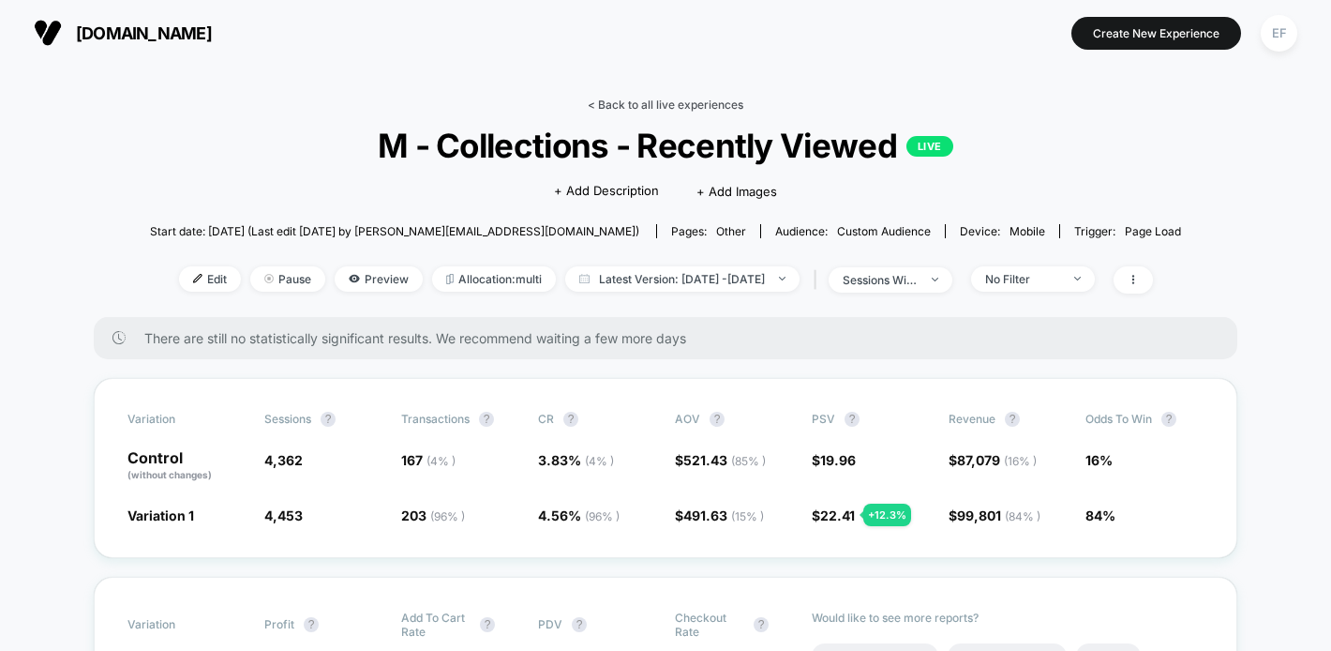
click at [654, 100] on link "< Back to all live experiences" at bounding box center [666, 105] width 156 height 14
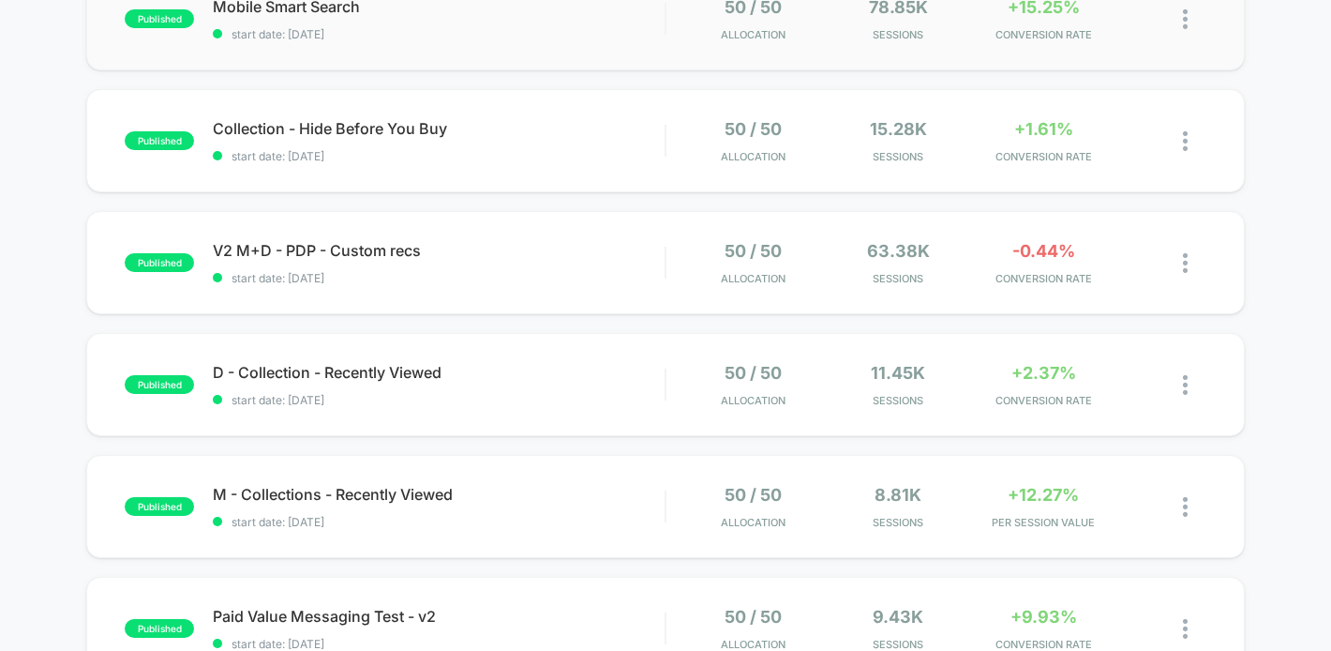
scroll to position [373, 0]
click at [603, 377] on span "D - Collection - Recently Viewed Click to edit experience details" at bounding box center [439, 371] width 452 height 19
